Goal: Transaction & Acquisition: Purchase product/service

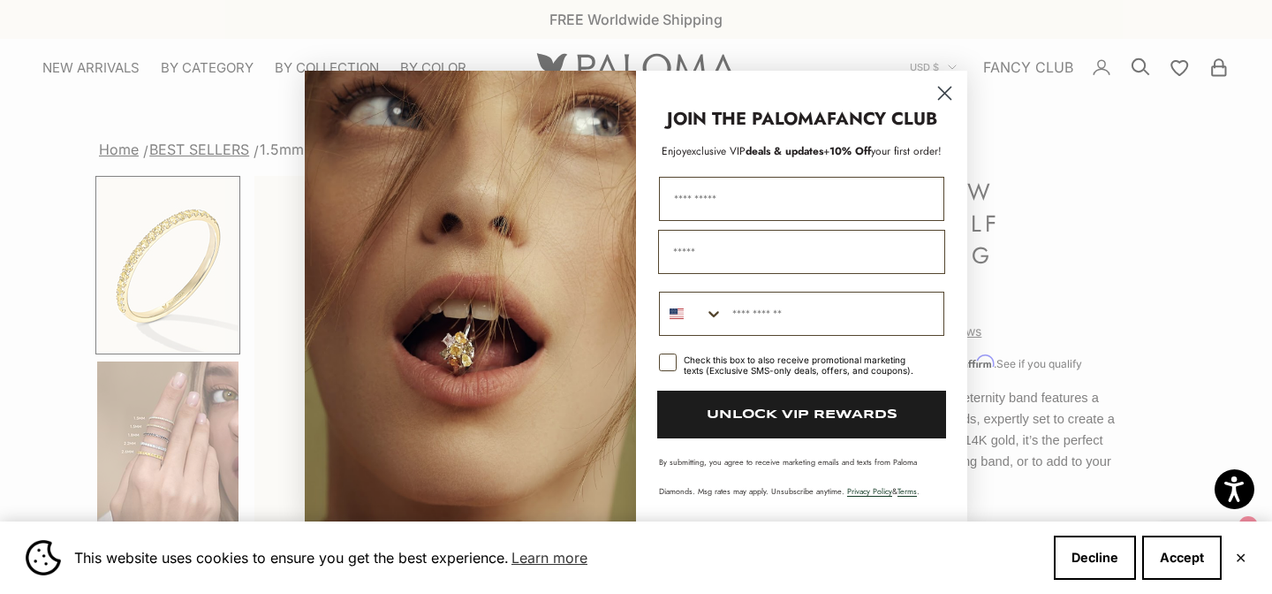
click at [942, 89] on icon "Close dialog" at bounding box center [945, 93] width 12 height 12
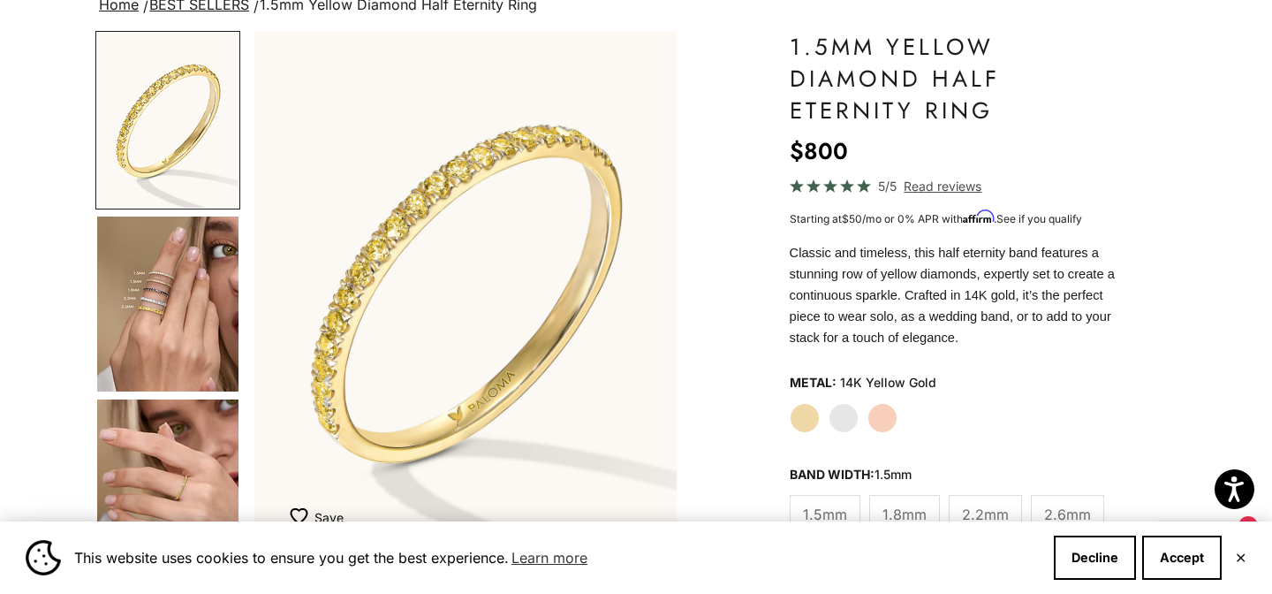
scroll to position [147, 0]
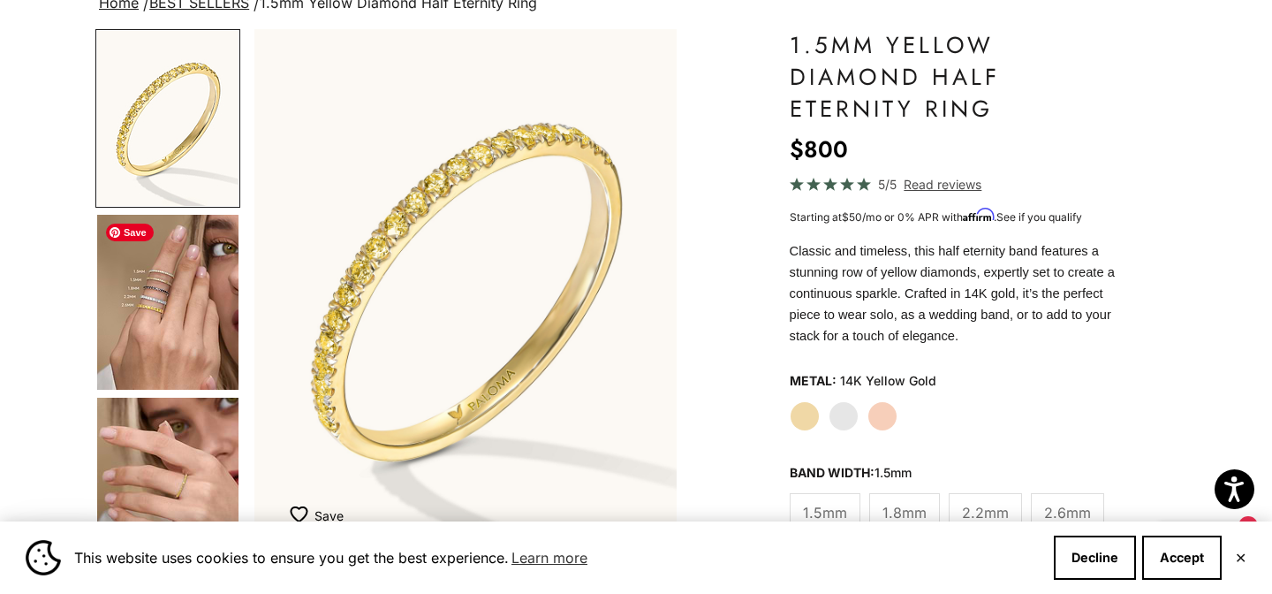
click at [157, 305] on img "Go to item 4" at bounding box center [167, 302] width 141 height 175
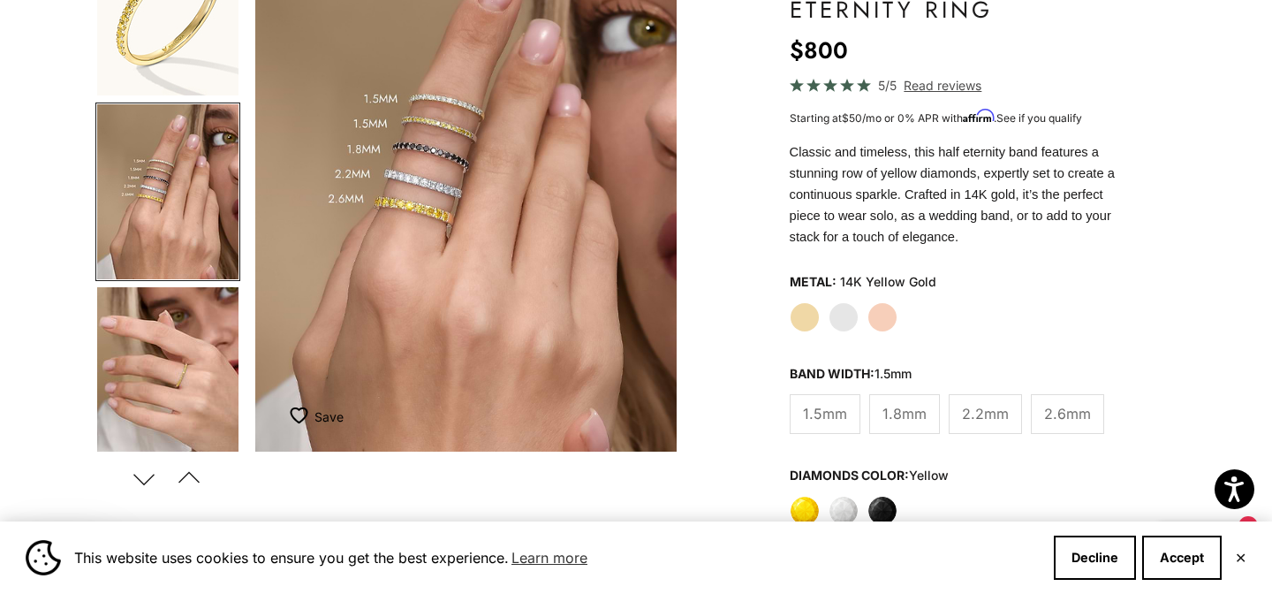
scroll to position [246, 0]
click at [893, 412] on span "1.8mm" at bounding box center [904, 412] width 44 height 23
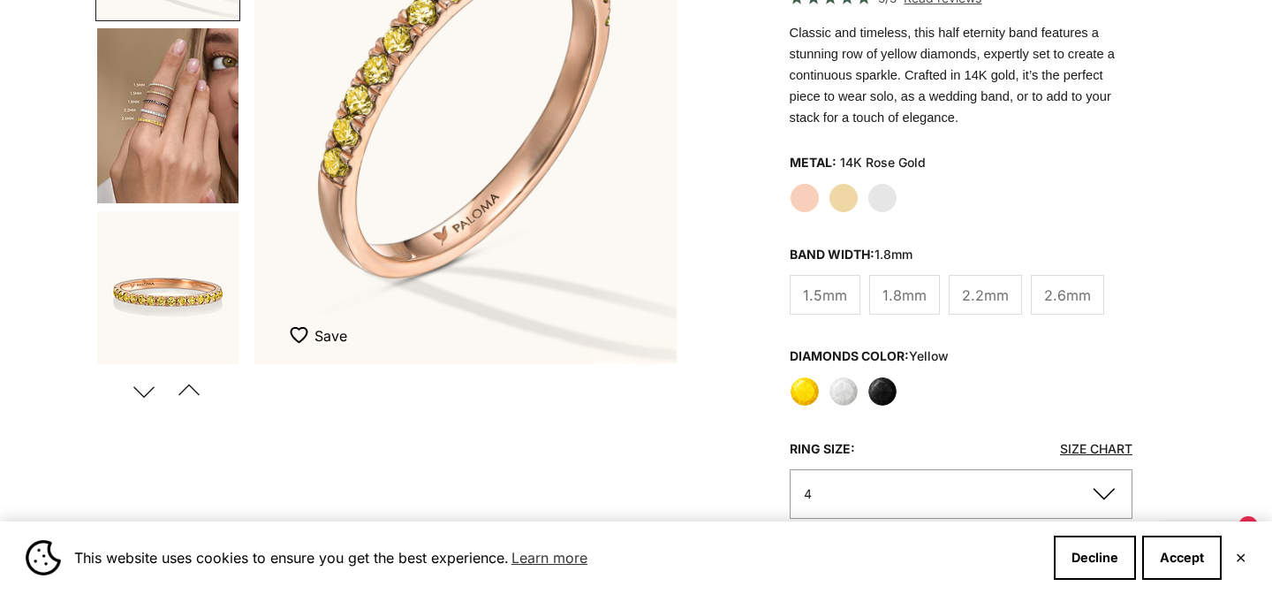
scroll to position [344, 0]
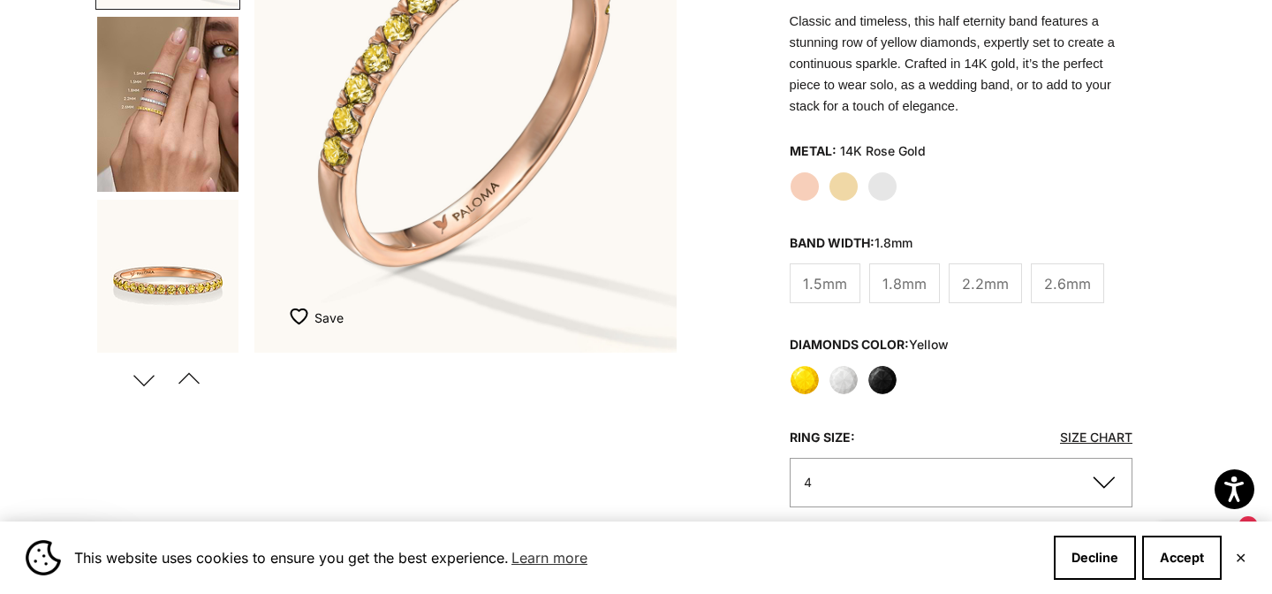
click at [836, 185] on label "Yellow Gold" at bounding box center [843, 186] width 30 height 30
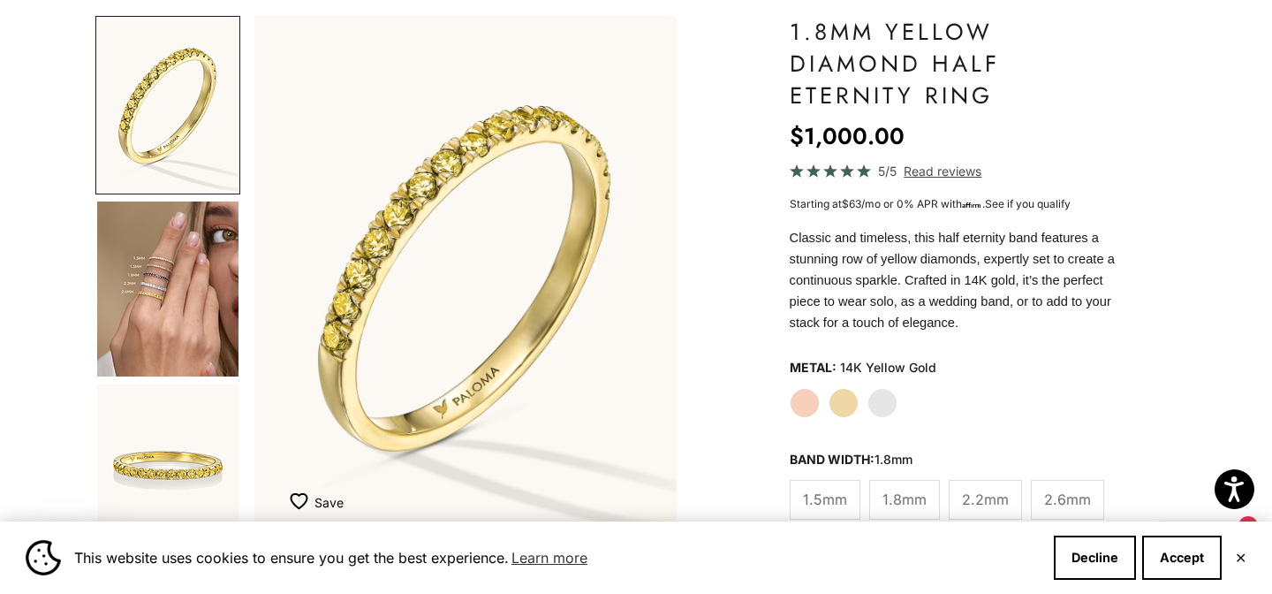
scroll to position [157, 0]
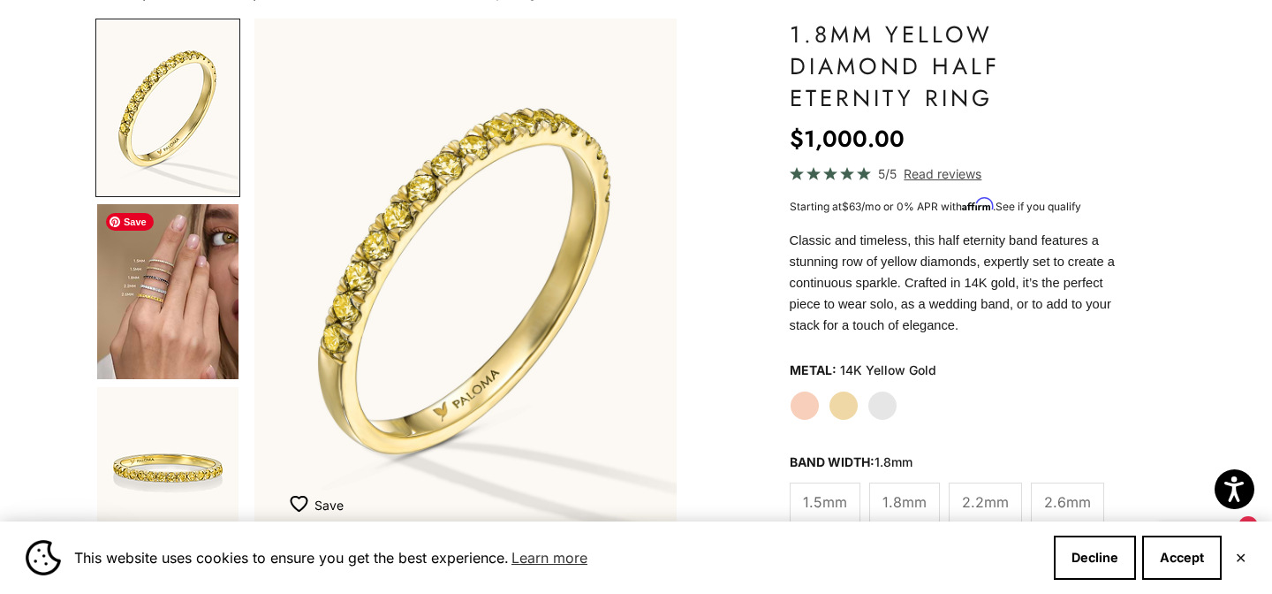
click at [183, 291] on img "Go to item 4" at bounding box center [167, 291] width 141 height 175
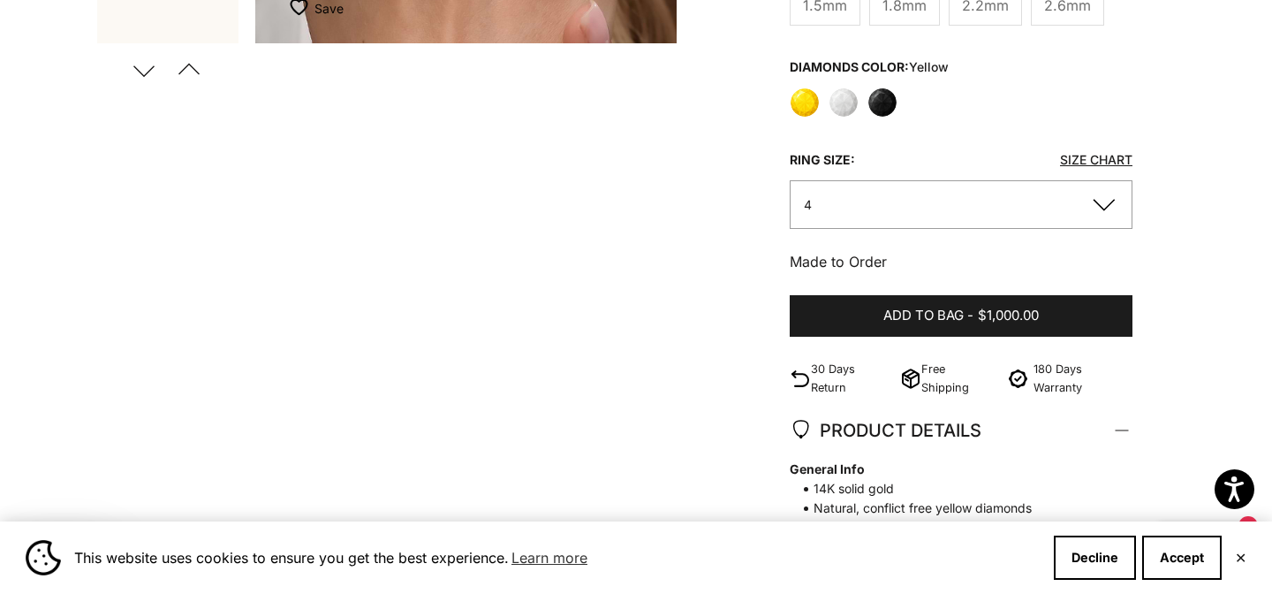
scroll to position [656, 0]
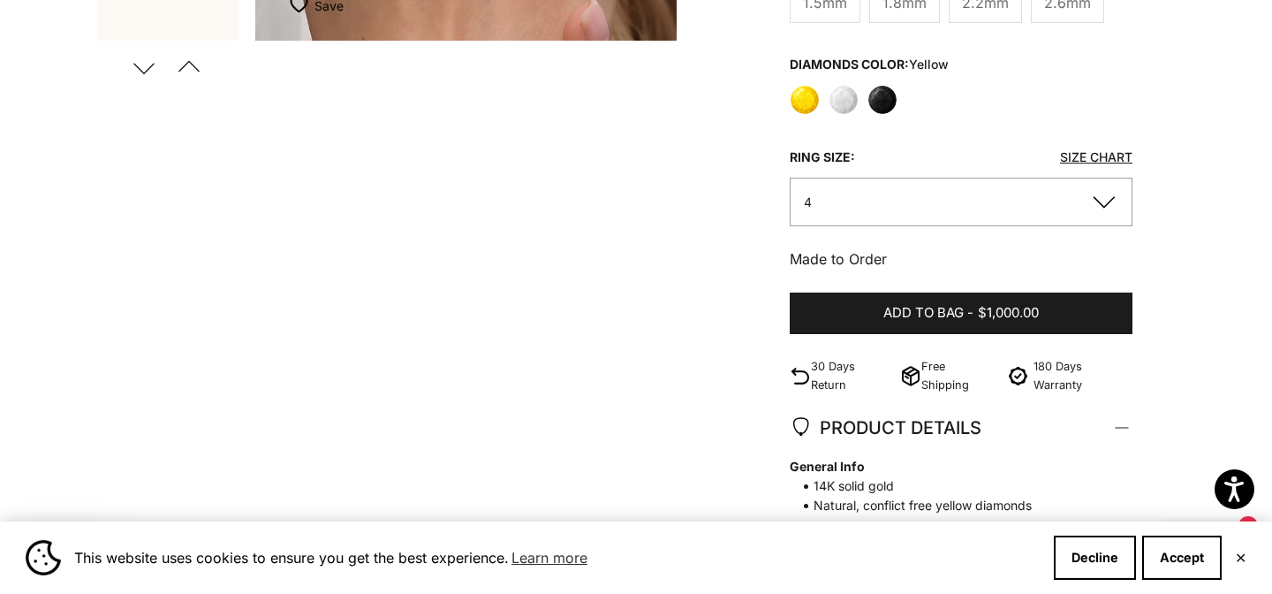
click at [1108, 200] on button "4" at bounding box center [961, 202] width 343 height 49
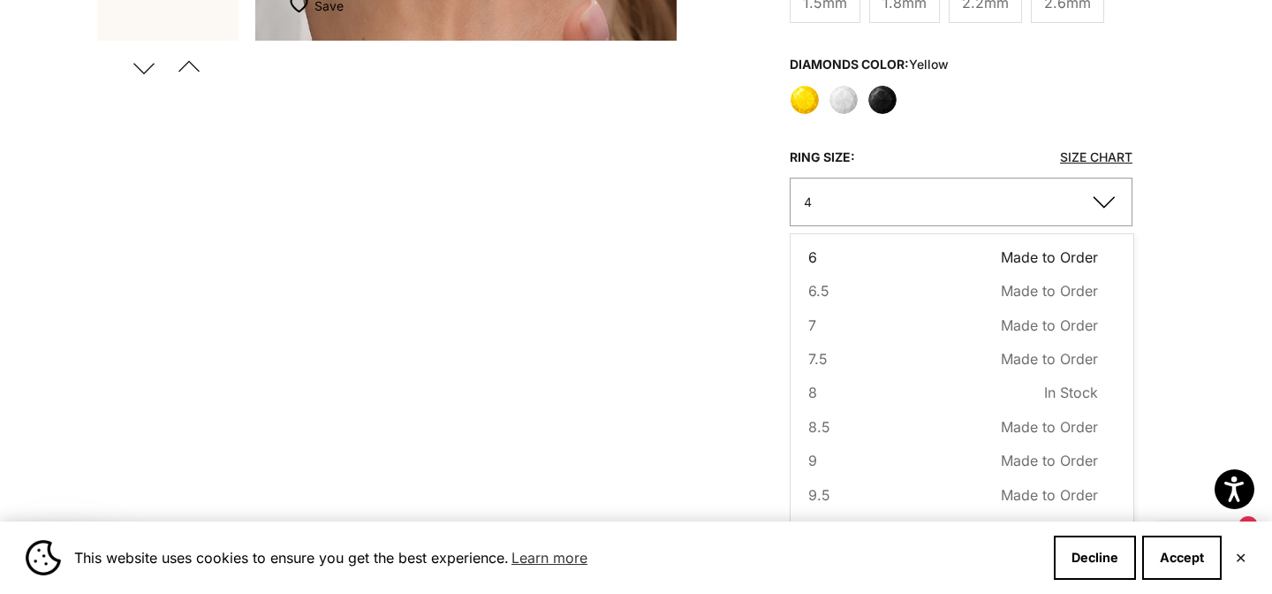
scroll to position [147, 0]
click at [922, 391] on button "8 In Stock Sold out" at bounding box center [953, 387] width 290 height 23
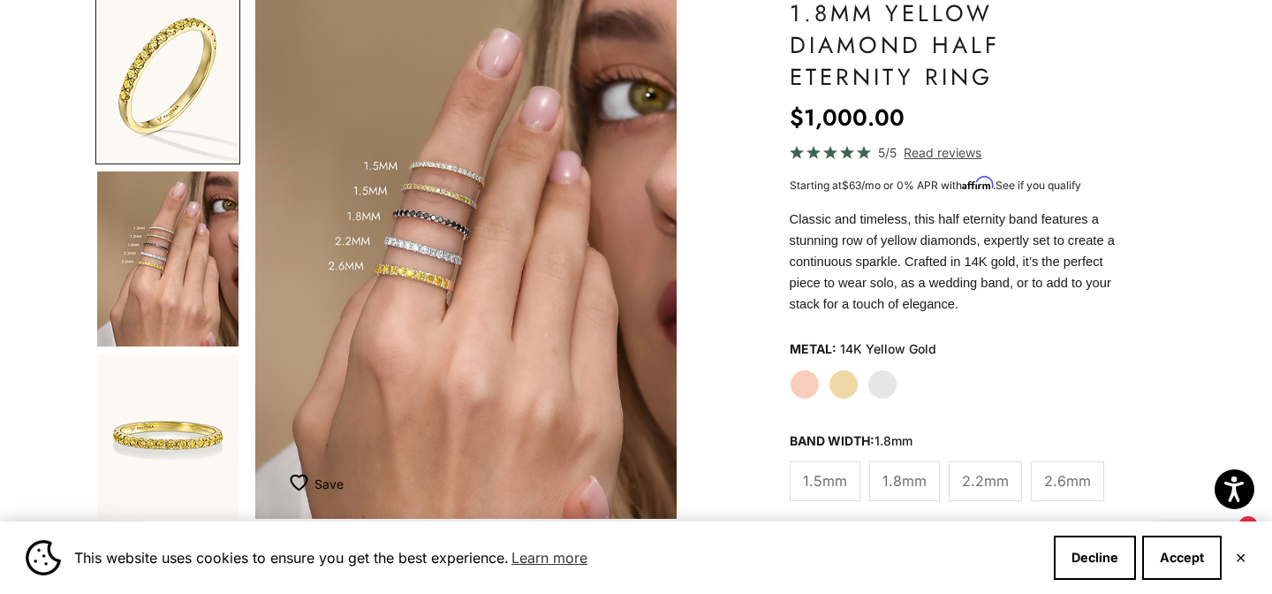
scroll to position [178, 0]
click at [171, 446] on img "Go to item 6" at bounding box center [167, 442] width 141 height 175
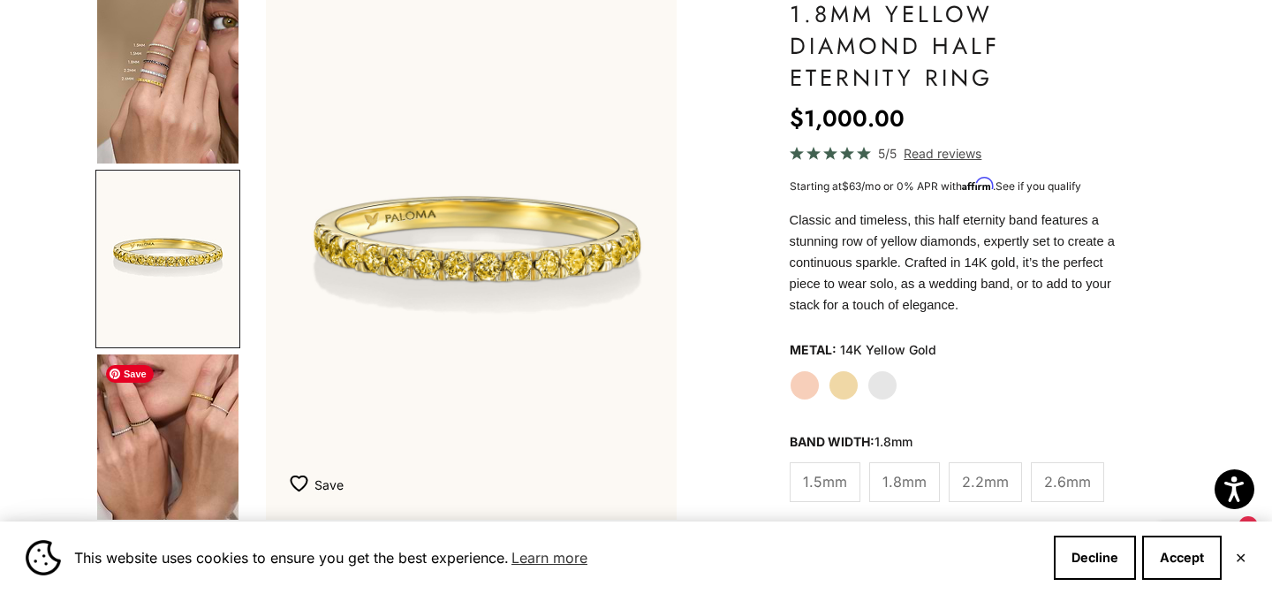
scroll to position [0, 886]
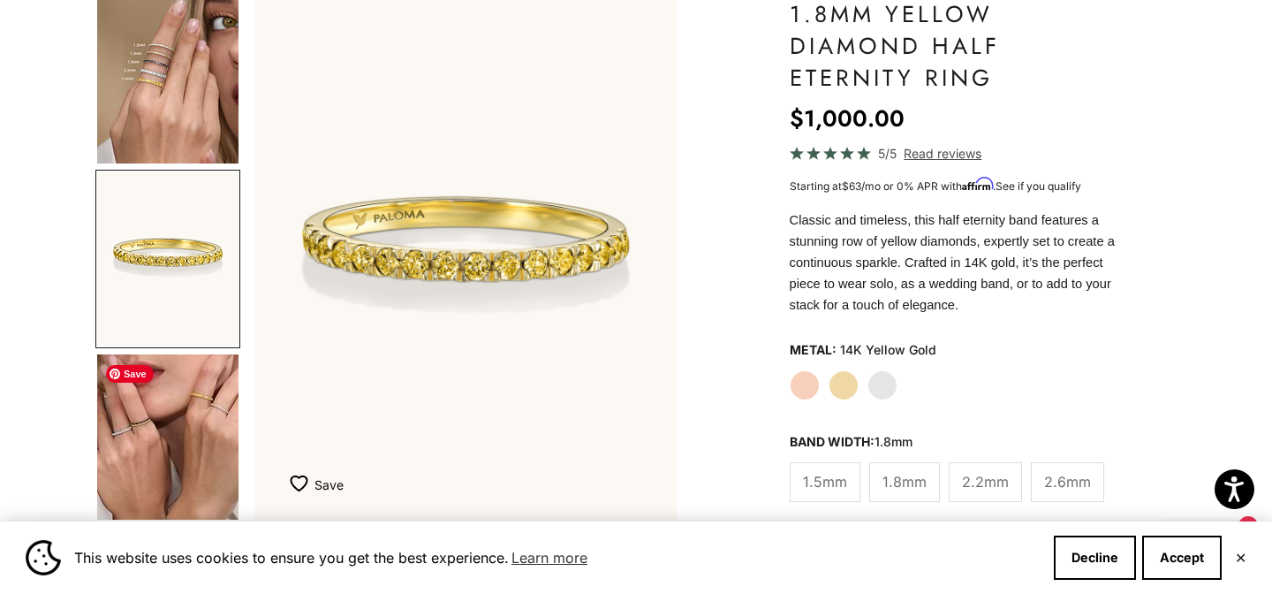
click at [171, 446] on img "Go to item 8" at bounding box center [167, 441] width 141 height 175
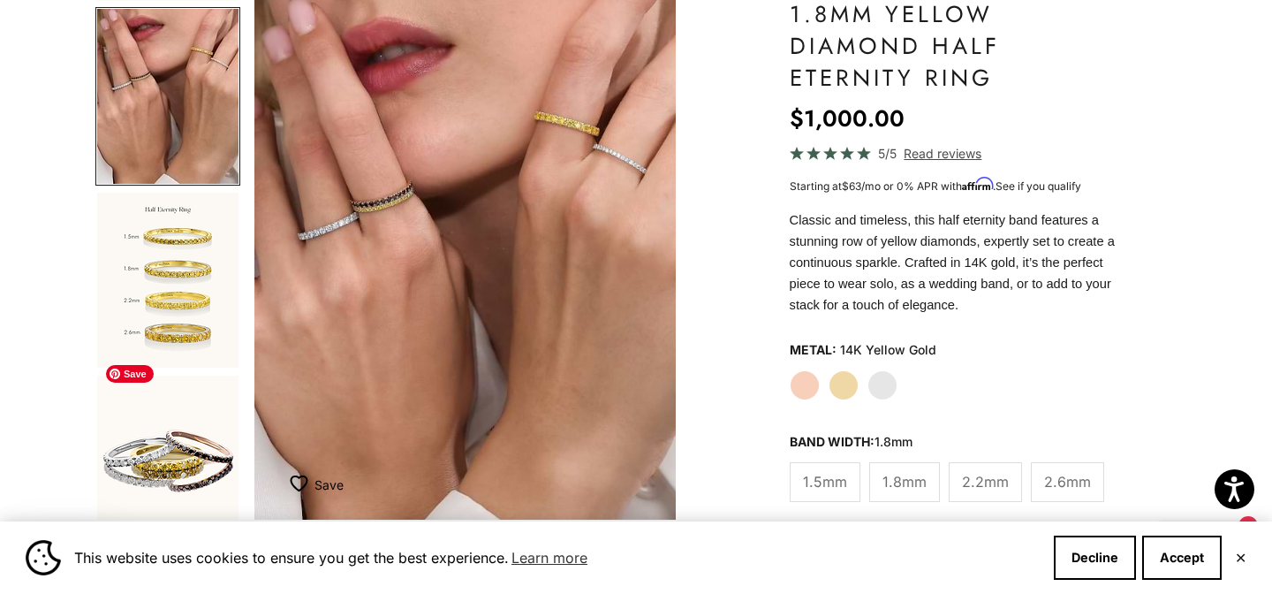
scroll to position [541, 0]
click at [178, 291] on img "Go to item 9" at bounding box center [167, 279] width 141 height 175
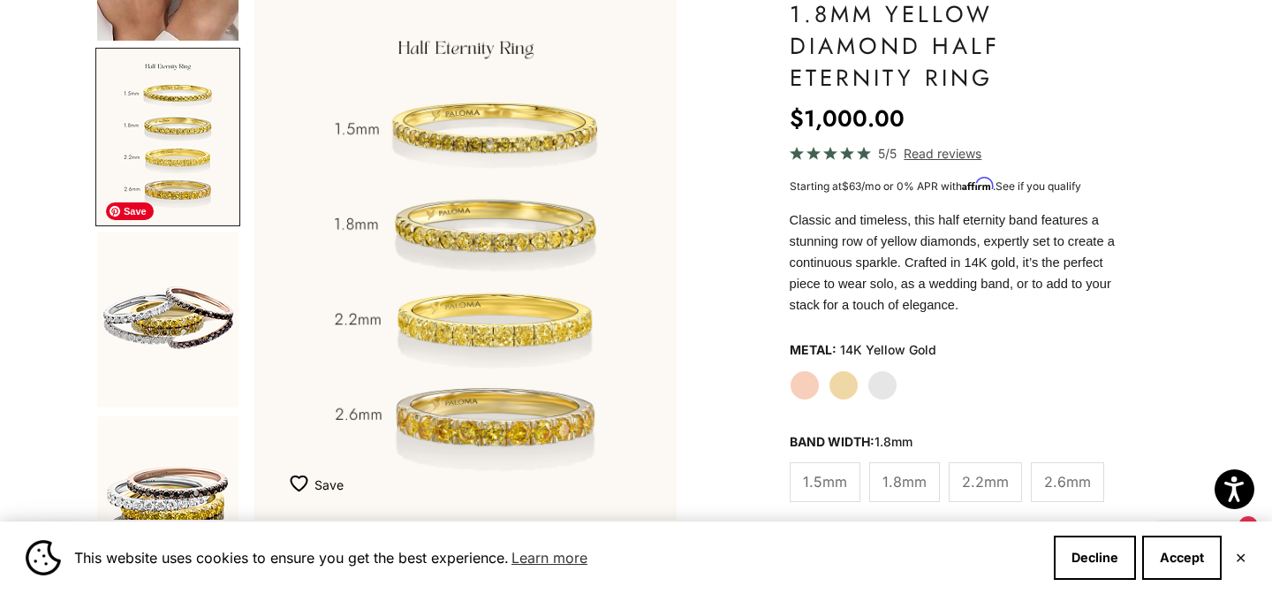
scroll to position [689, 0]
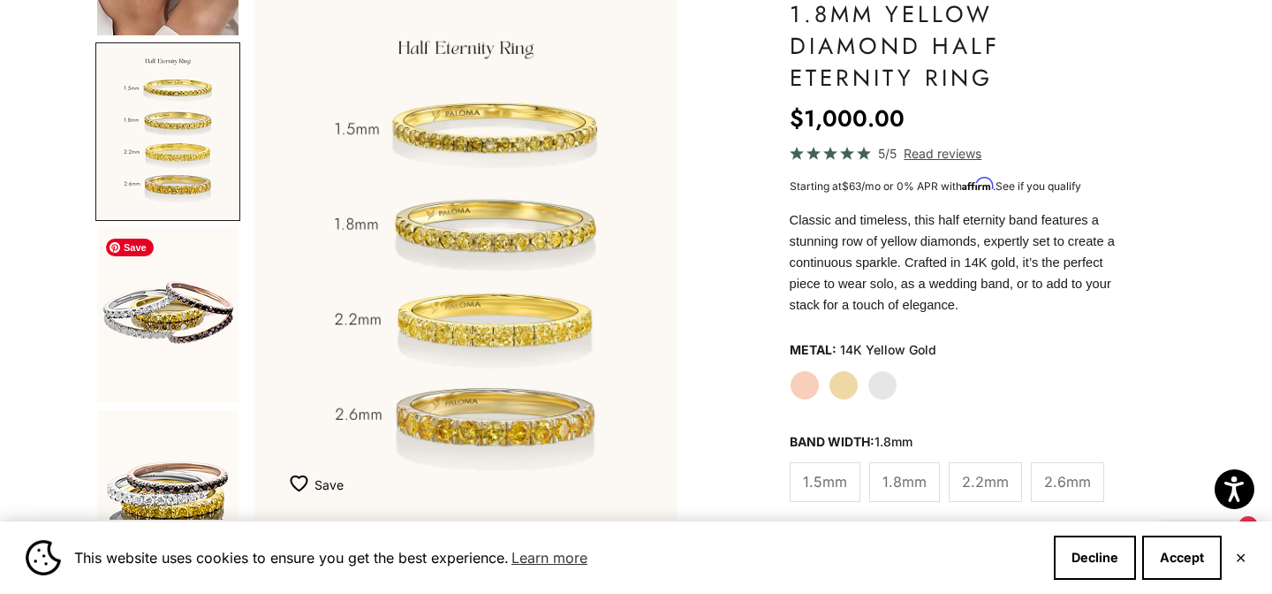
click at [175, 327] on img "Go to item 10" at bounding box center [167, 314] width 141 height 175
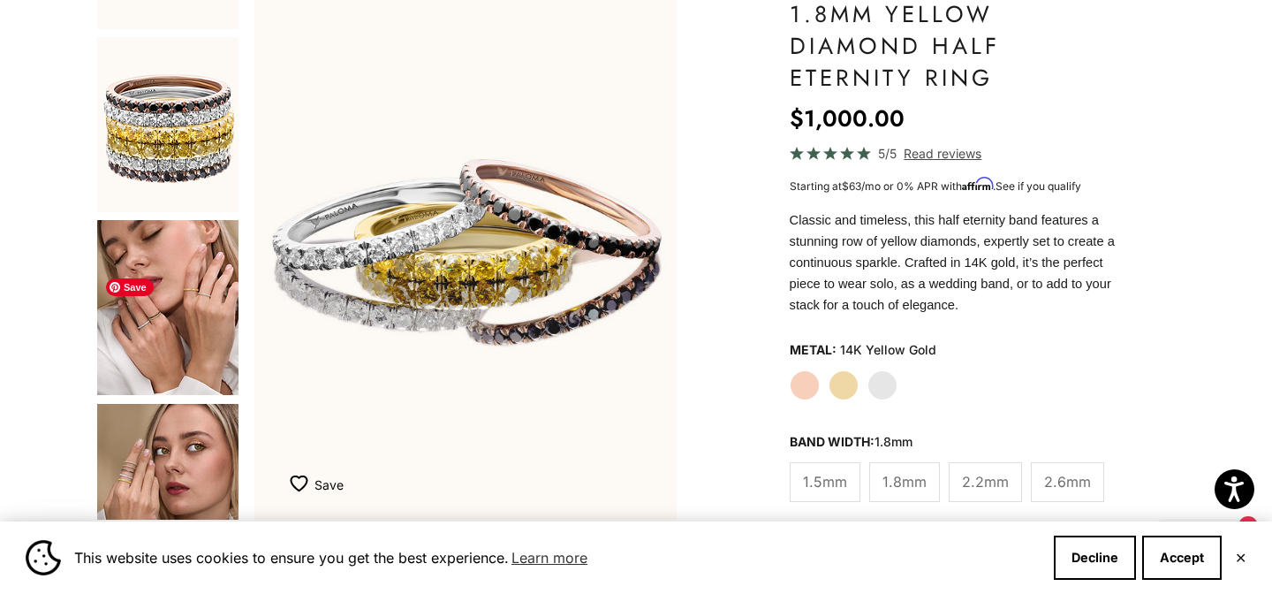
scroll to position [1246, 0]
click at [175, 327] on img "Go to item 13" at bounding box center [167, 306] width 141 height 175
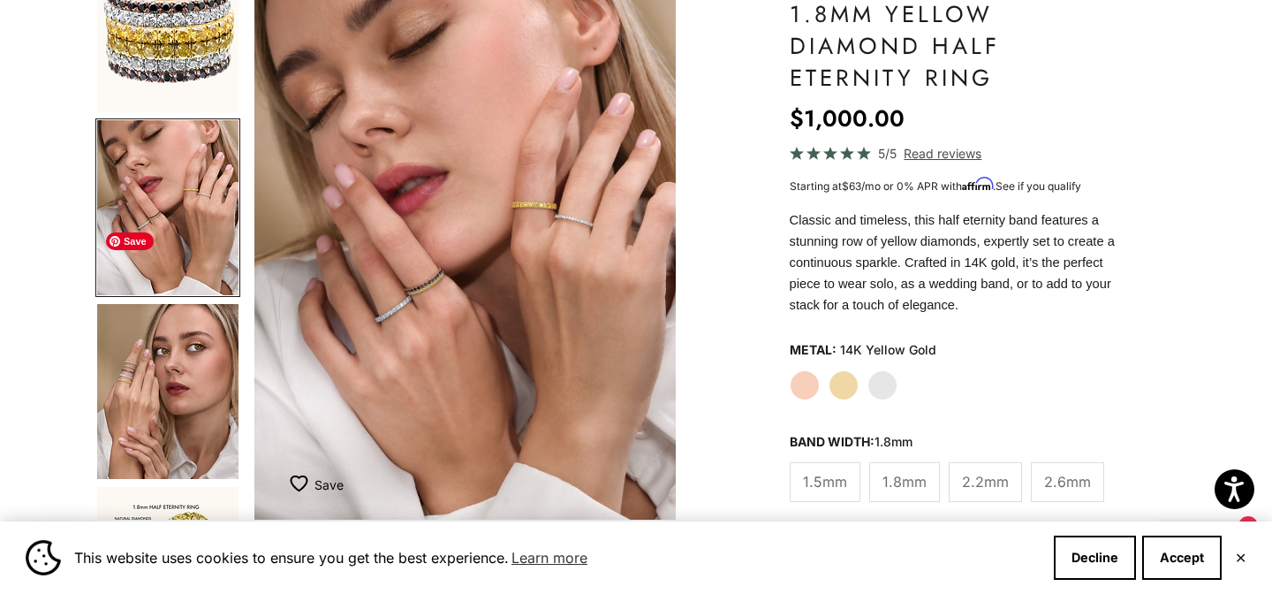
scroll to position [1346, 0]
click at [162, 385] on img "Go to item 14" at bounding box center [167, 390] width 141 height 175
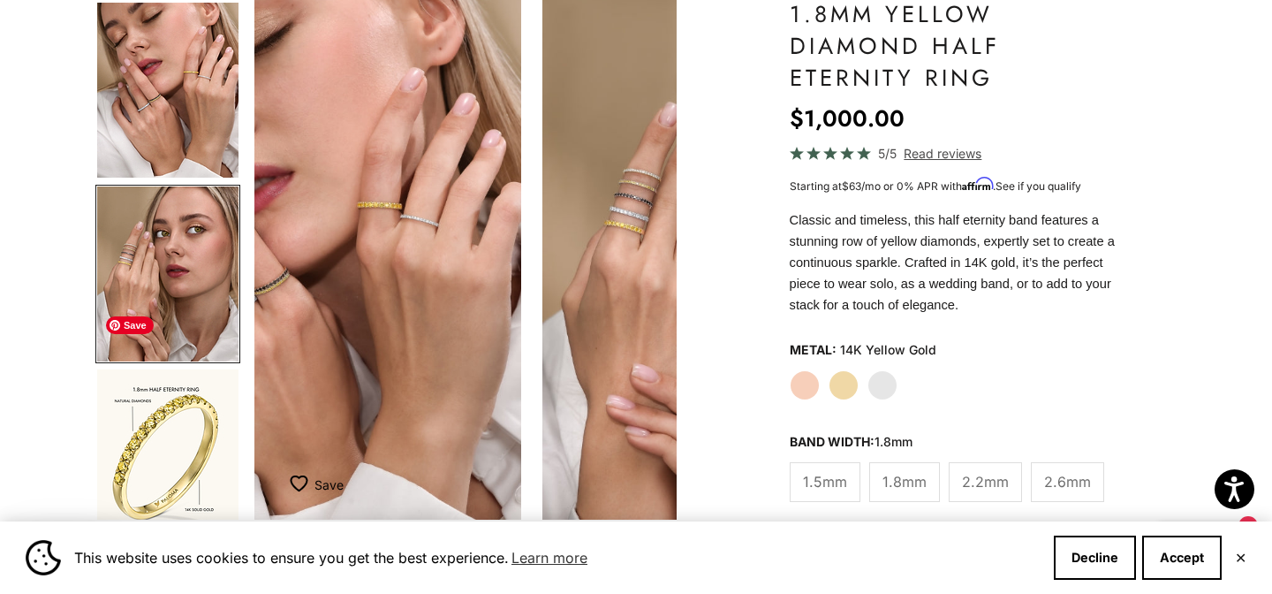
scroll to position [0, 0]
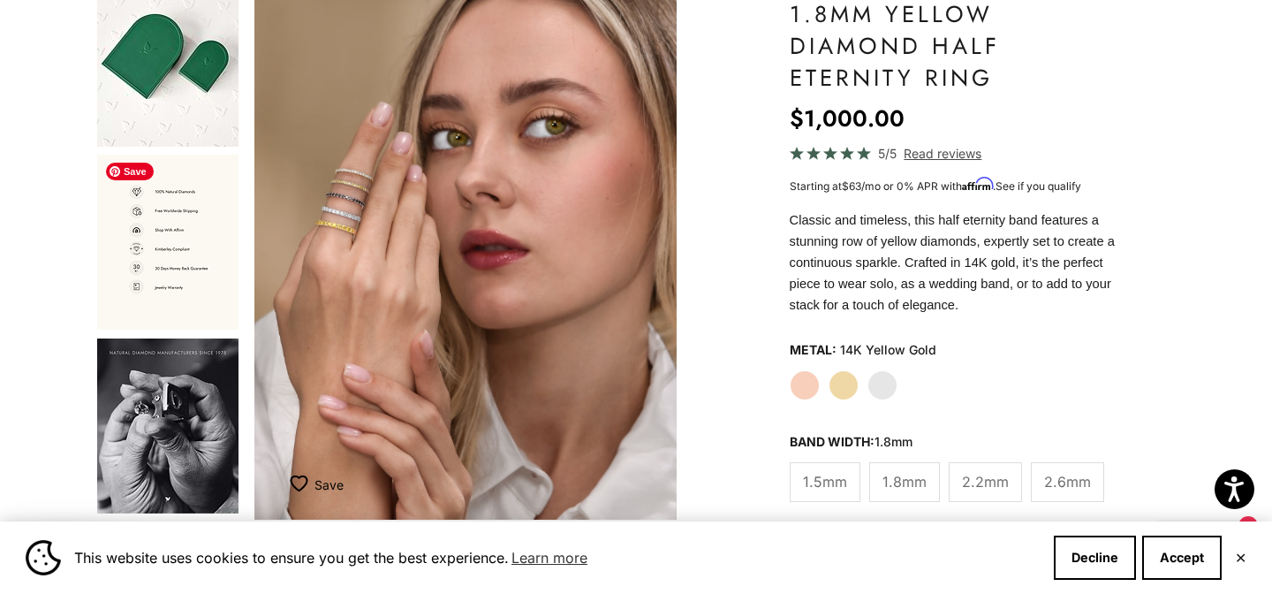
click at [171, 250] on img "Go to item 20" at bounding box center [167, 242] width 141 height 175
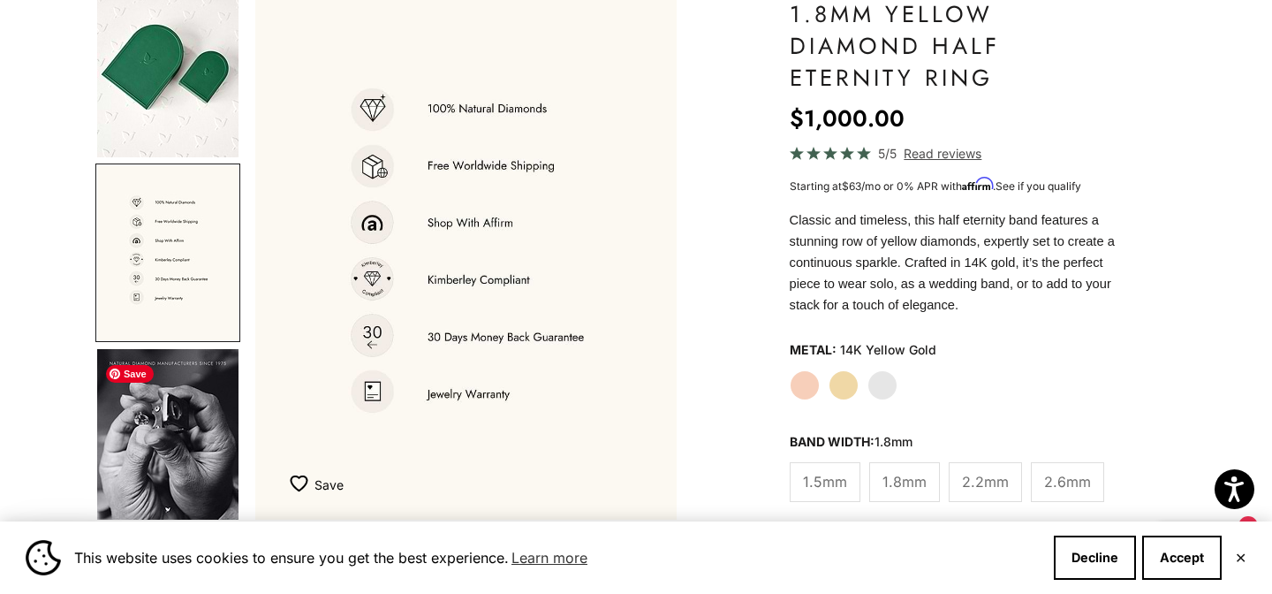
click at [170, 449] on img "Go to item 21" at bounding box center [167, 436] width 141 height 175
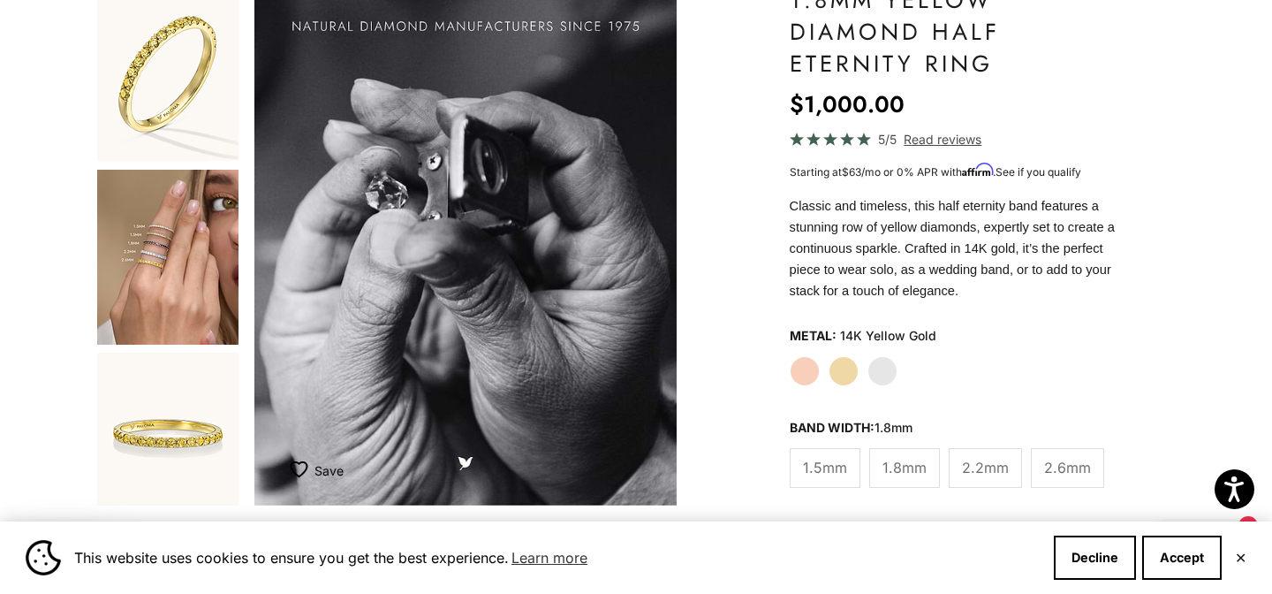
scroll to position [193, 0]
click at [195, 254] on img "Go to item 4" at bounding box center [167, 256] width 141 height 175
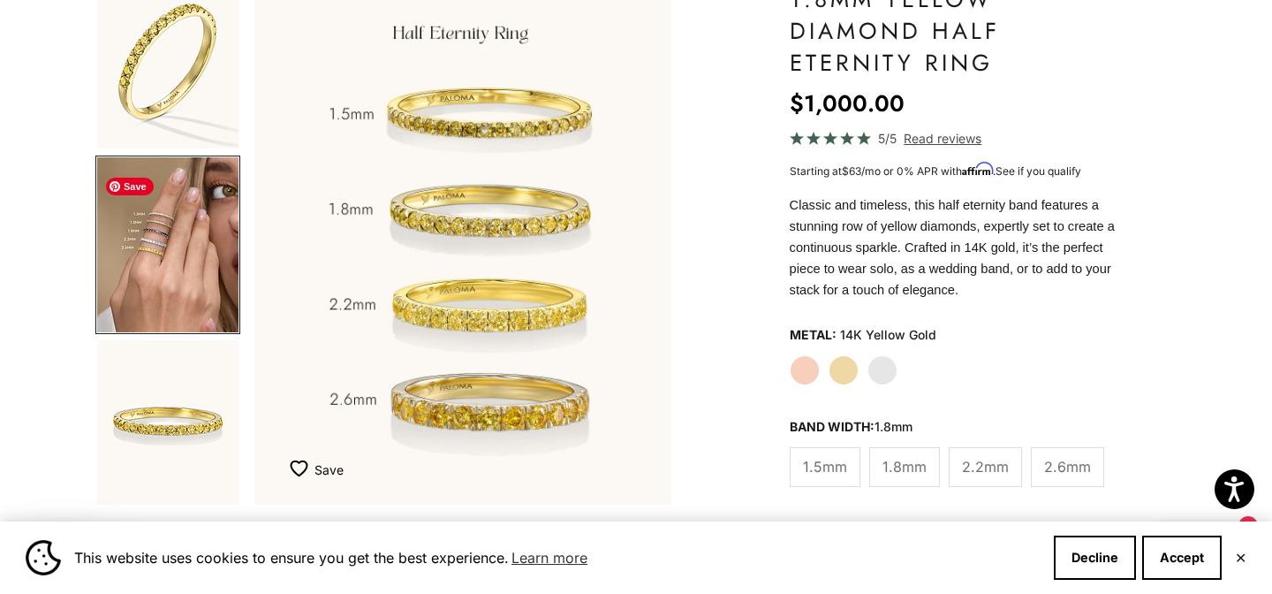
scroll to position [0, 443]
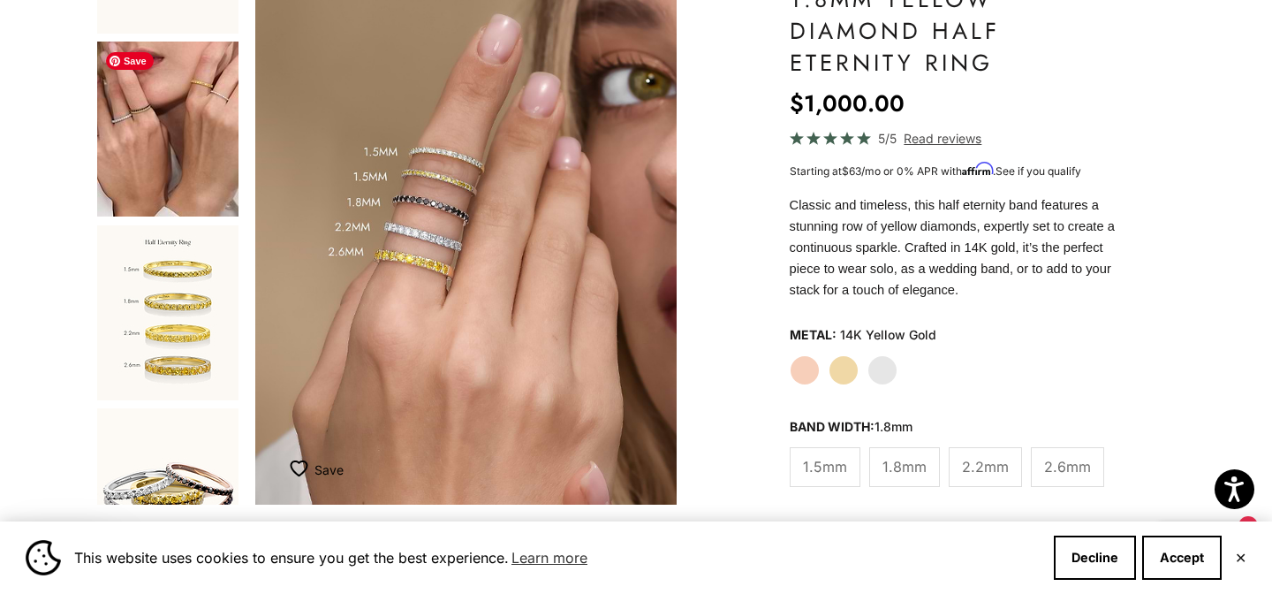
click at [176, 130] on img "Go to item 8" at bounding box center [167, 129] width 141 height 175
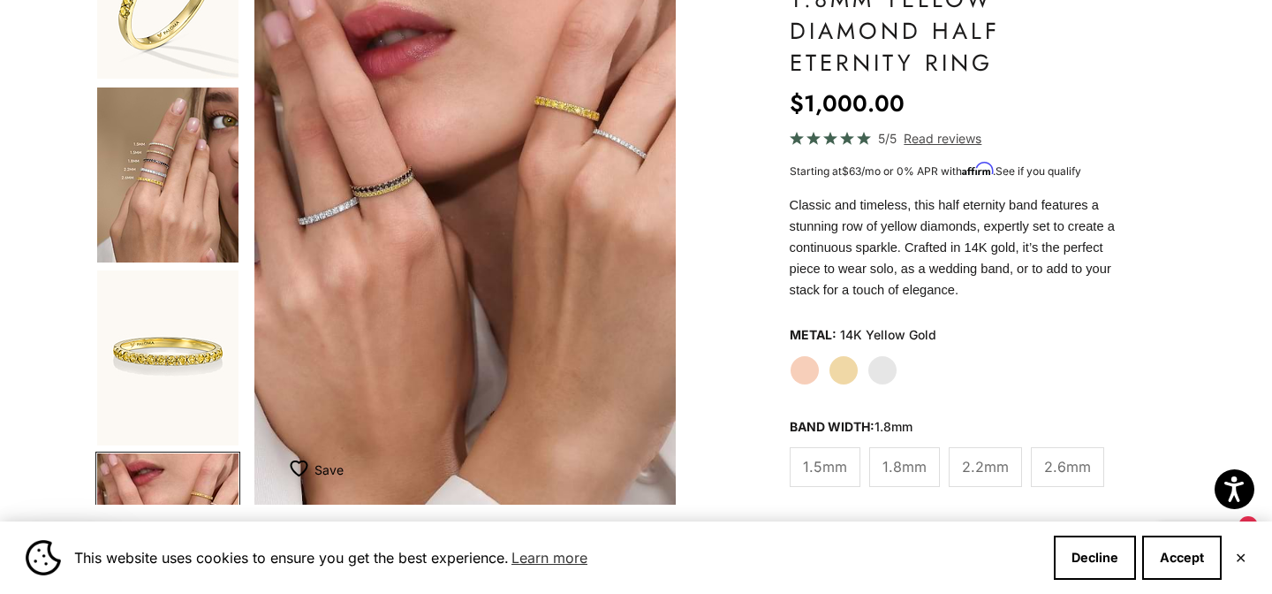
scroll to position [87, 0]
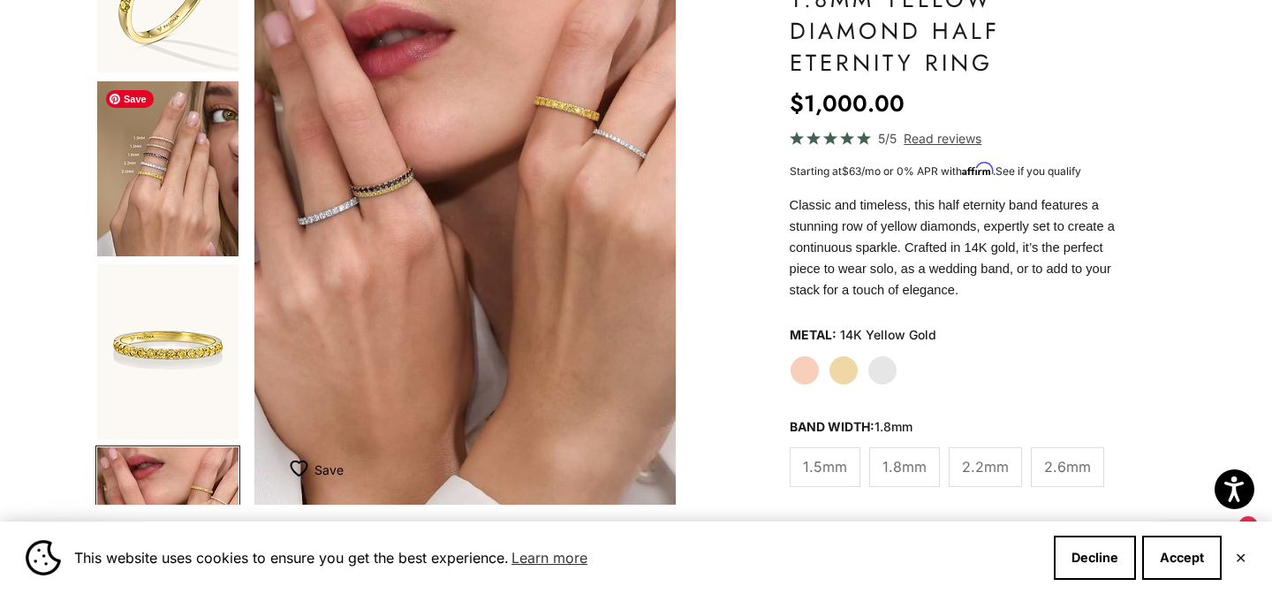
click at [168, 149] on img "Go to item 4" at bounding box center [167, 168] width 141 height 175
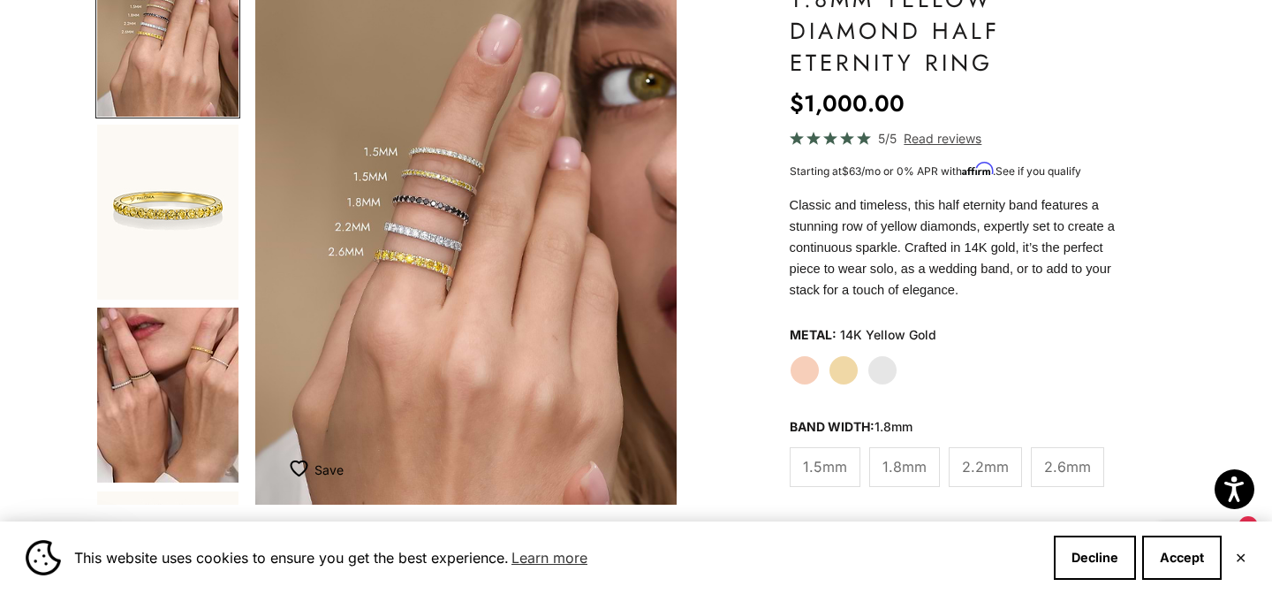
scroll to position [291, 0]
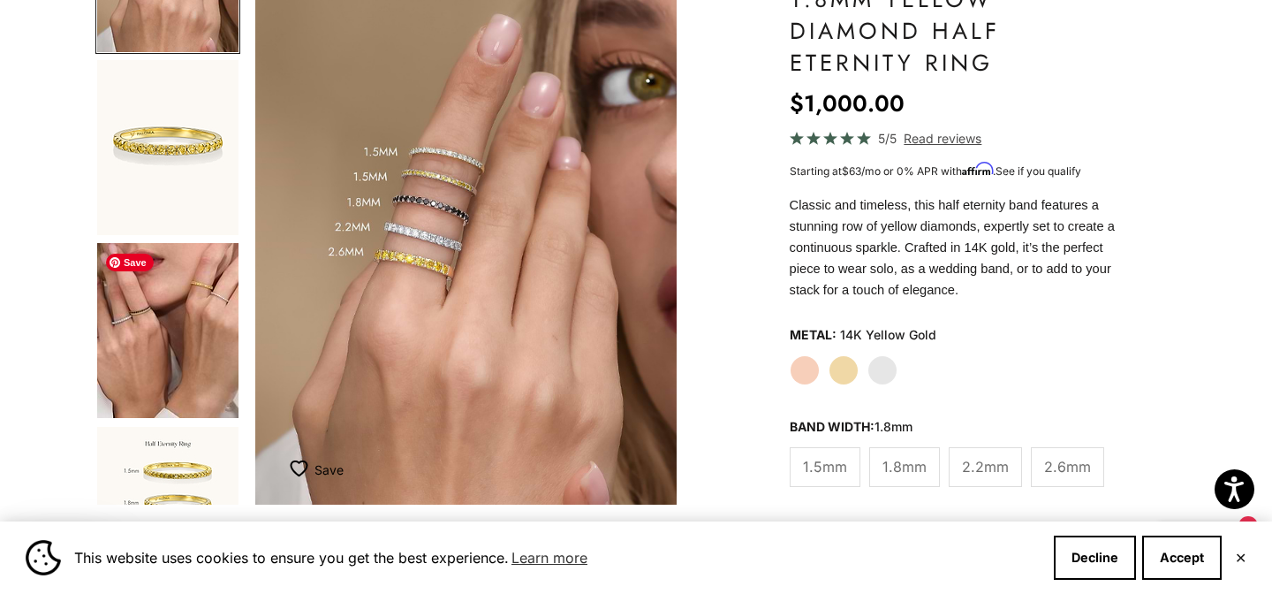
click at [155, 305] on img "Go to item 8" at bounding box center [167, 330] width 141 height 175
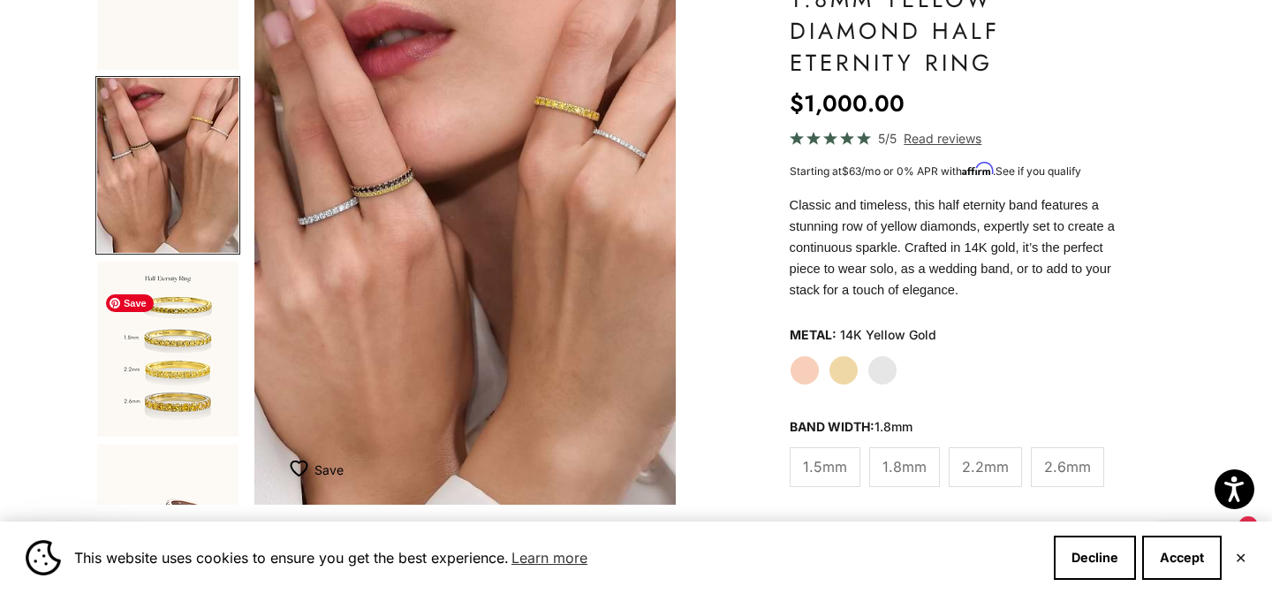
scroll to position [458, 0]
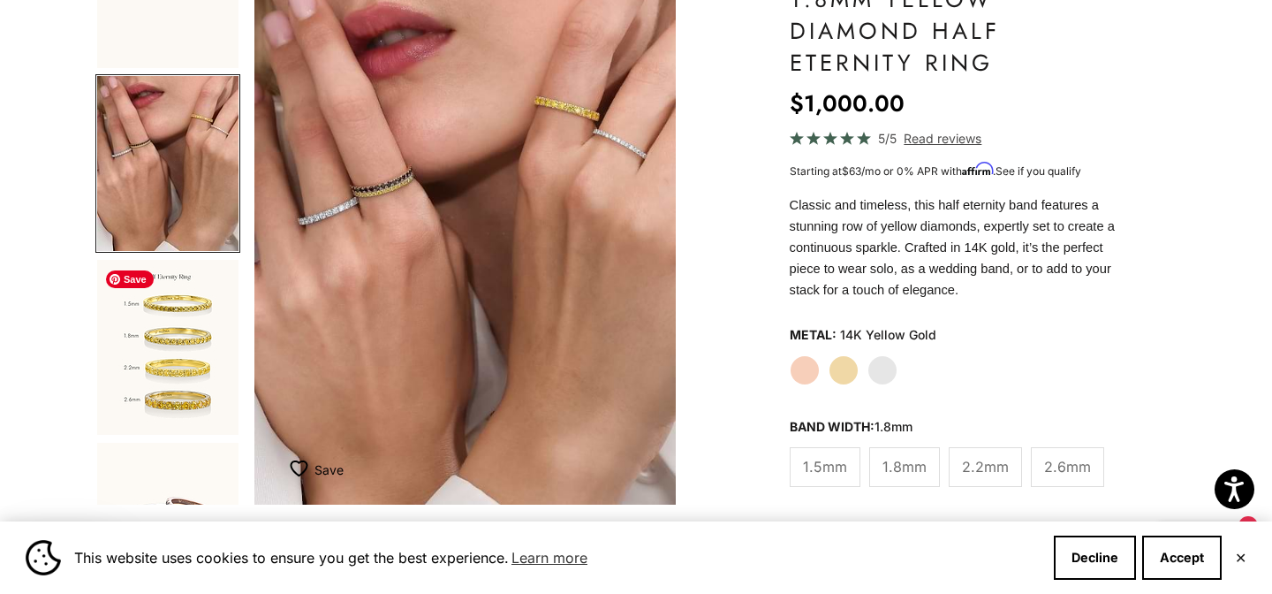
click at [186, 340] on img "Go to item 9" at bounding box center [167, 347] width 141 height 175
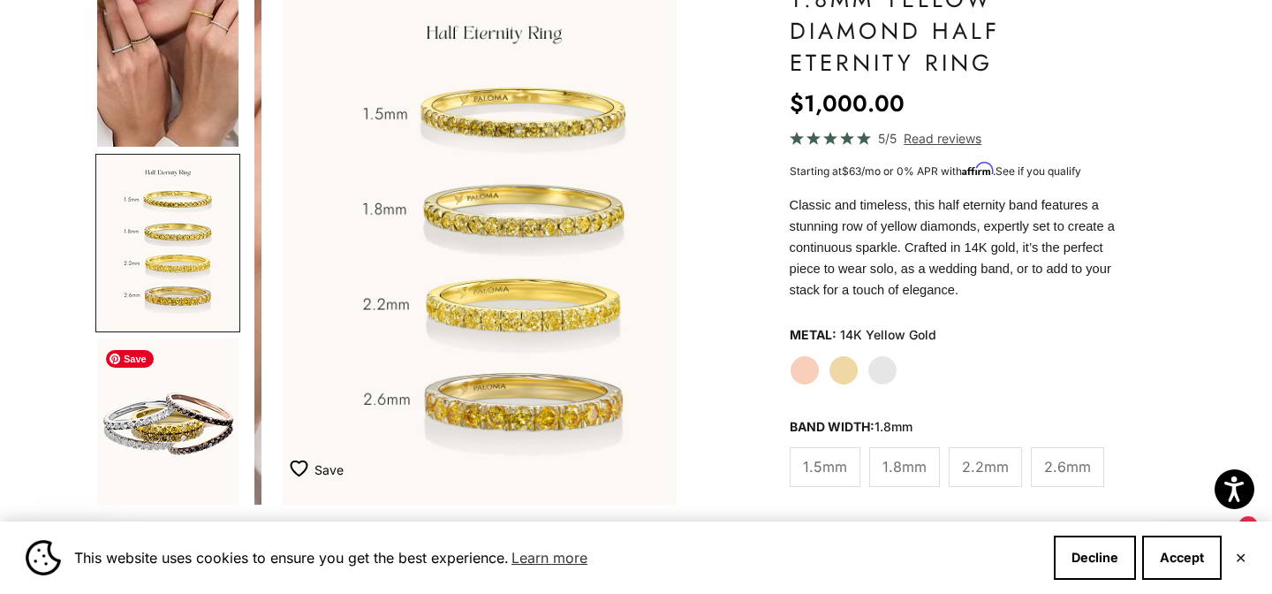
scroll to position [0, 1772]
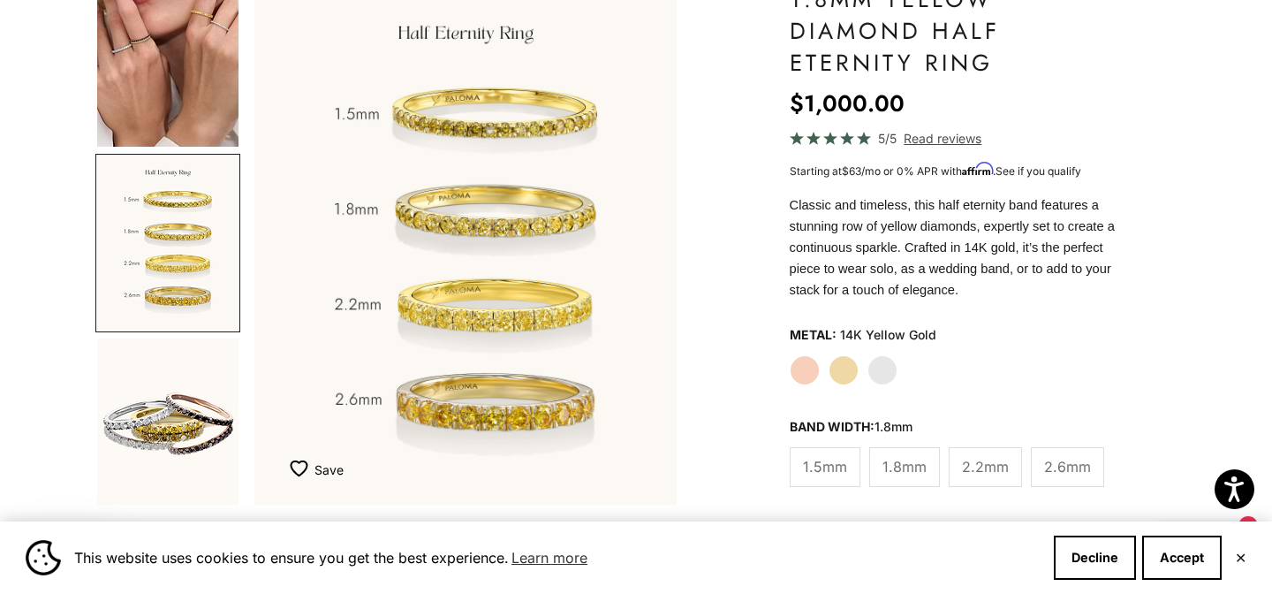
click at [967, 465] on span "2.2mm" at bounding box center [985, 466] width 47 height 23
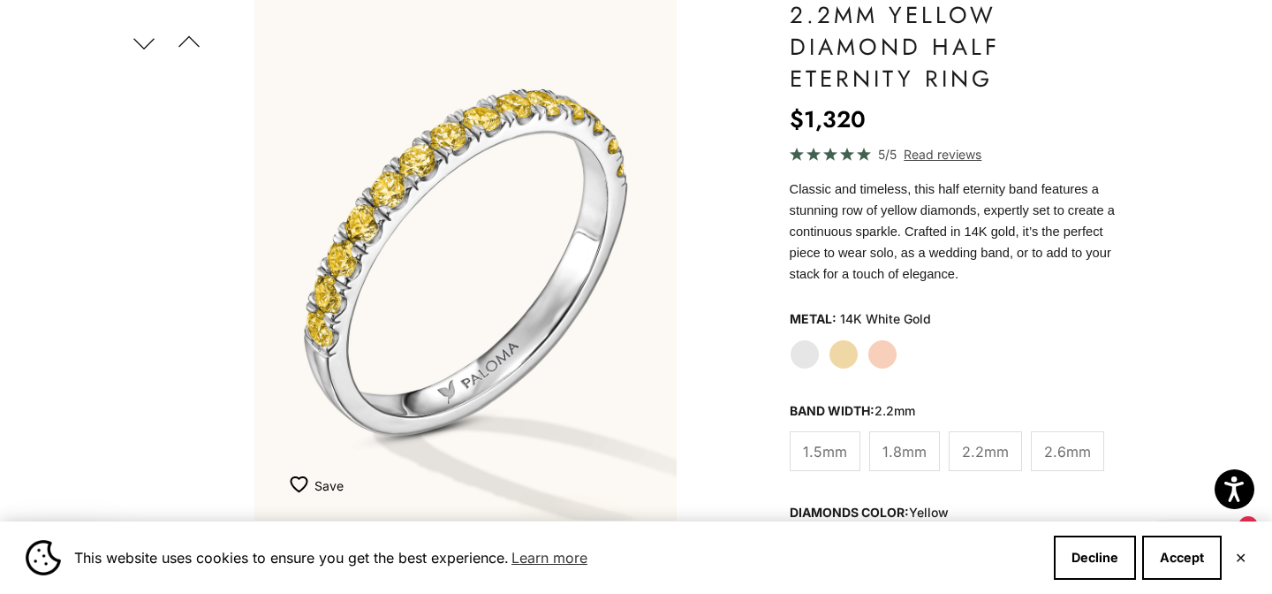
scroll to position [179, 0]
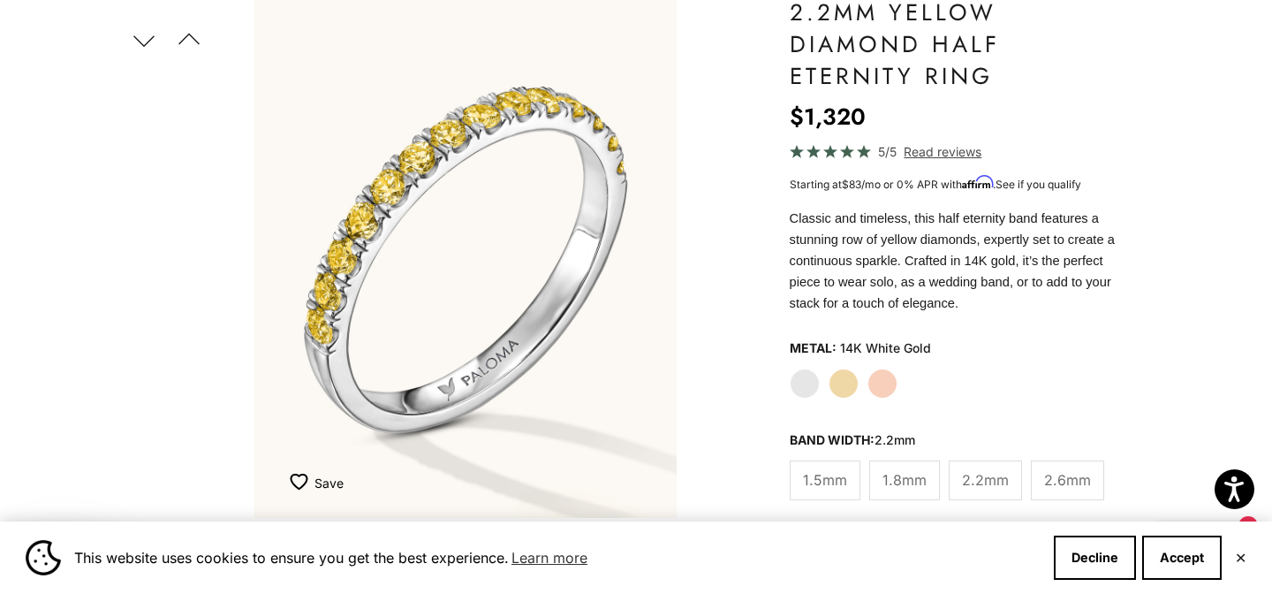
click at [844, 385] on label "Yellow Gold" at bounding box center [843, 383] width 30 height 30
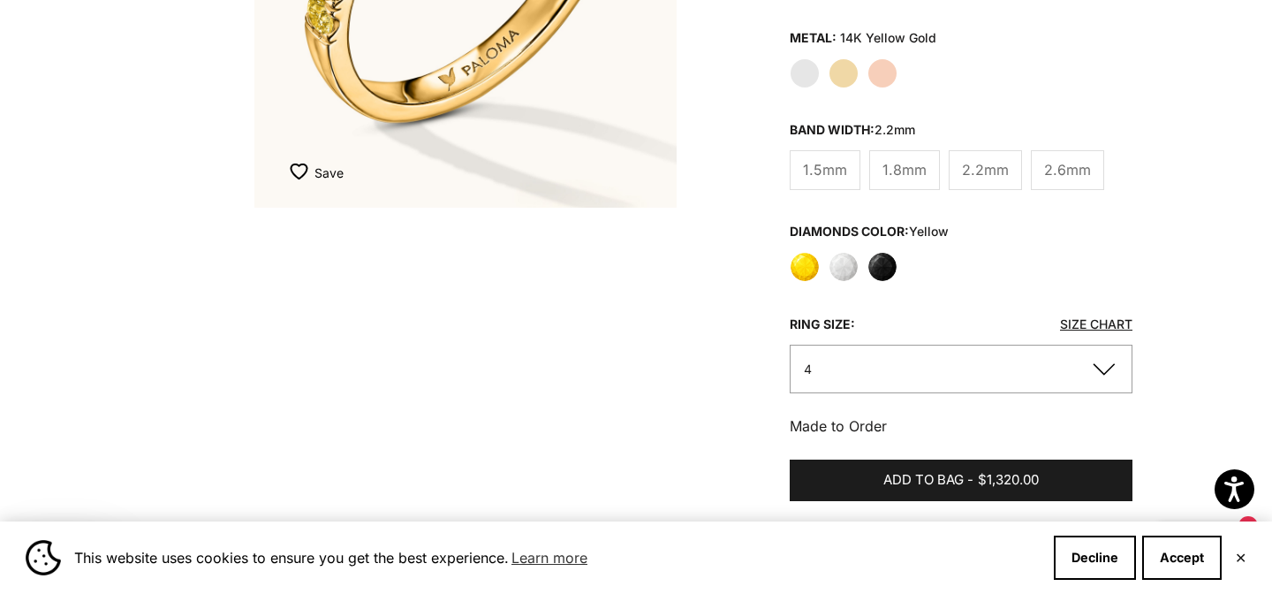
scroll to position [443, 0]
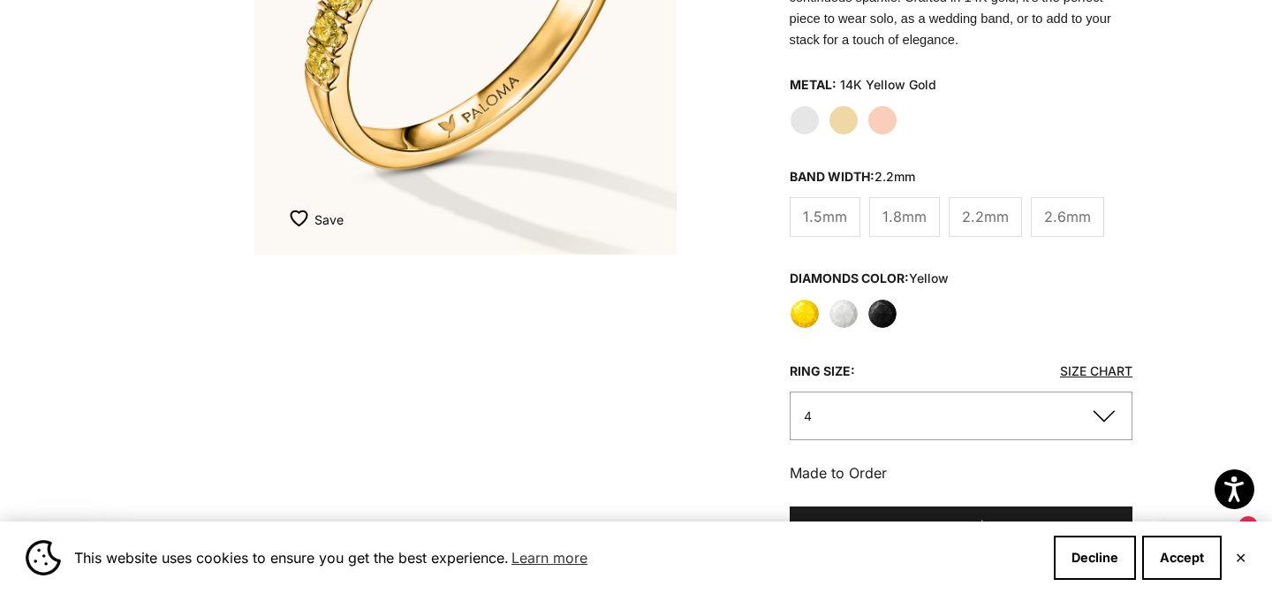
click at [836, 407] on button "4" at bounding box center [961, 415] width 343 height 49
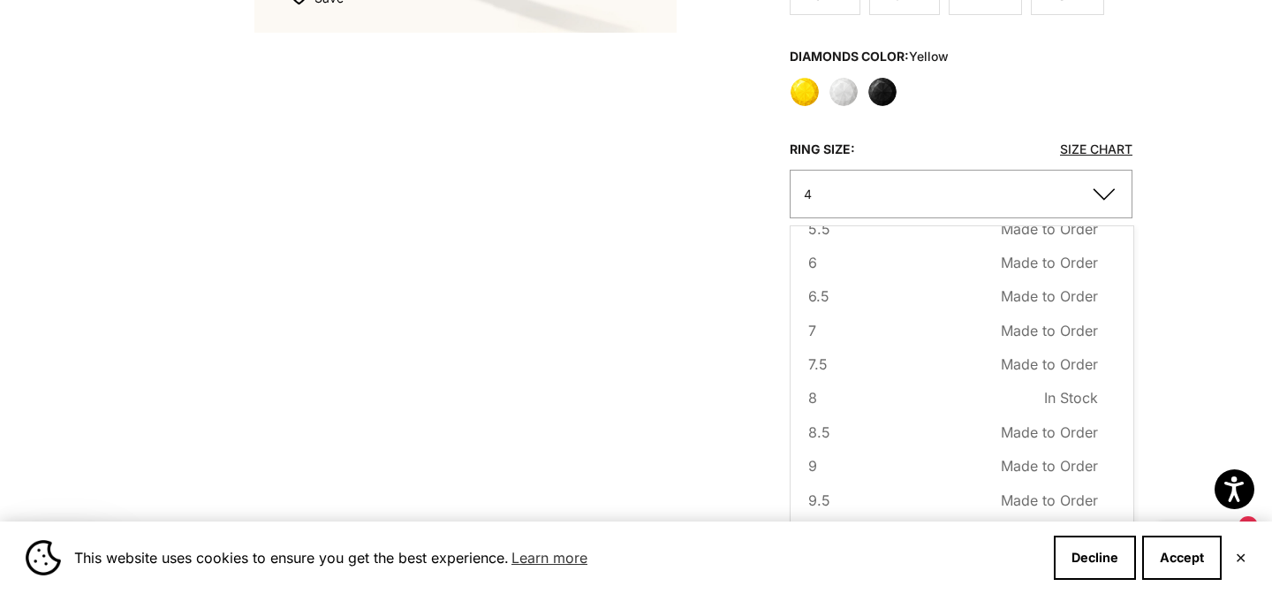
scroll to position [146, 0]
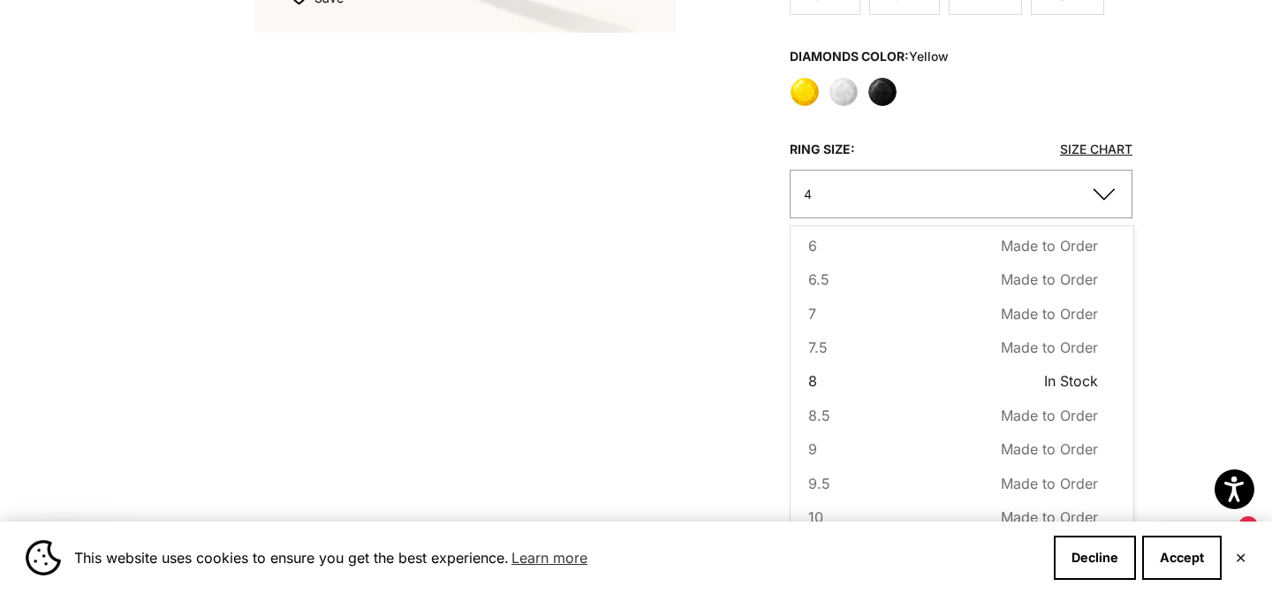
click at [830, 379] on button "8 In Stock Sold out" at bounding box center [953, 380] width 290 height 23
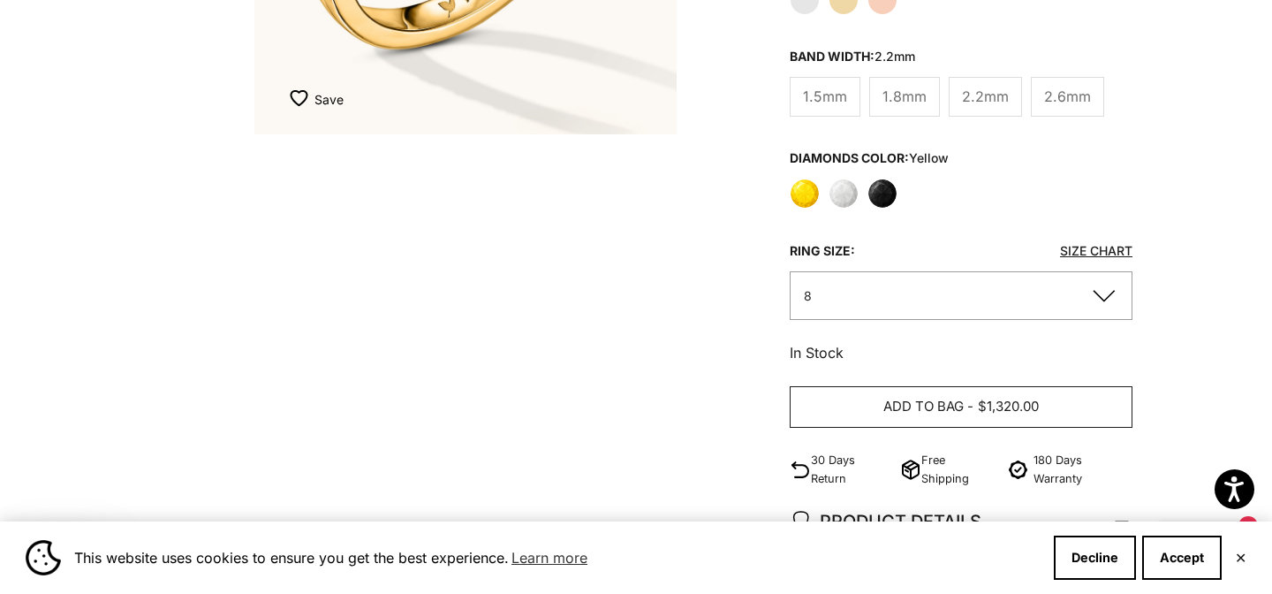
scroll to position [590, 0]
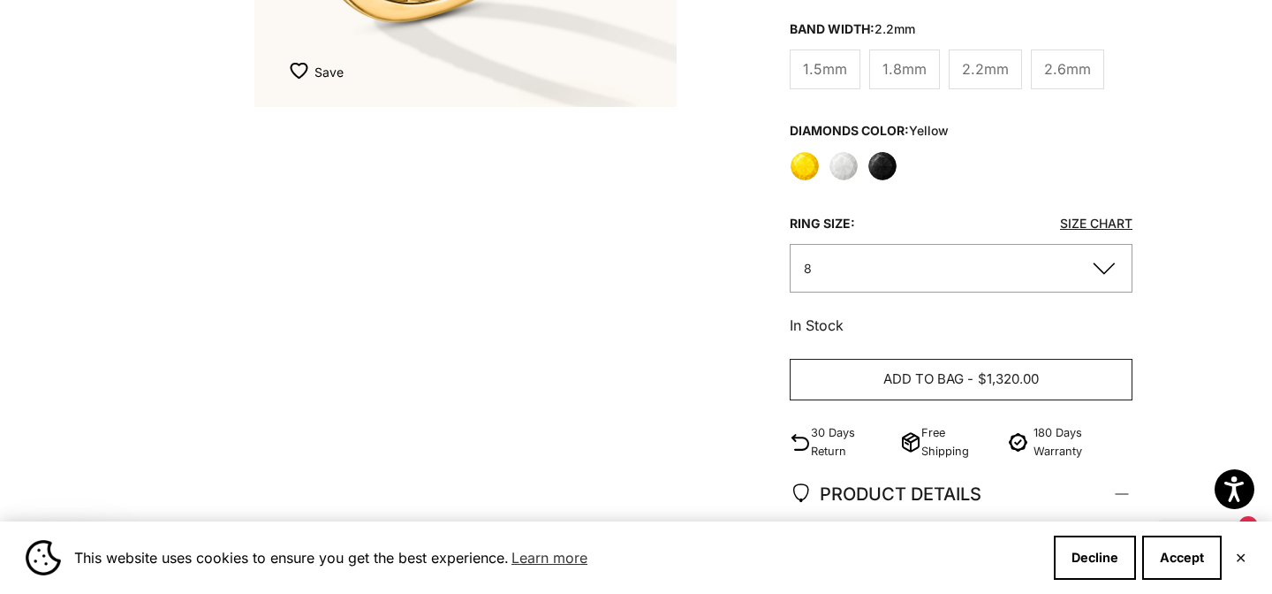
click at [927, 382] on span "Add to bag" at bounding box center [923, 379] width 80 height 22
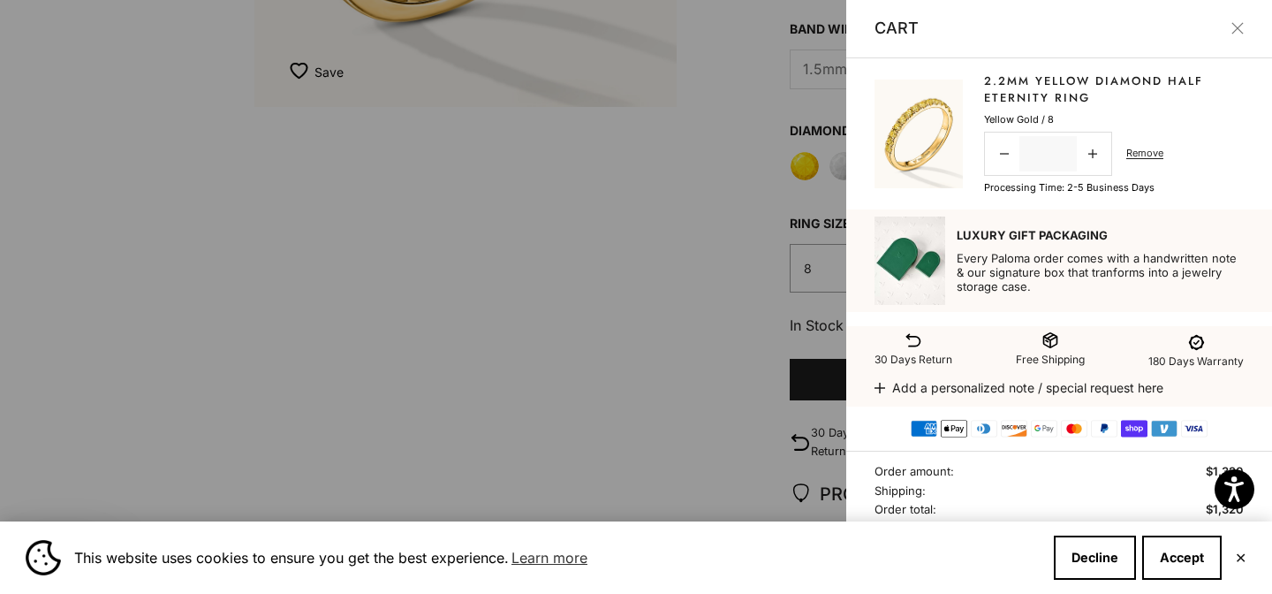
click at [1240, 26] on button "Close" at bounding box center [1237, 28] width 12 height 12
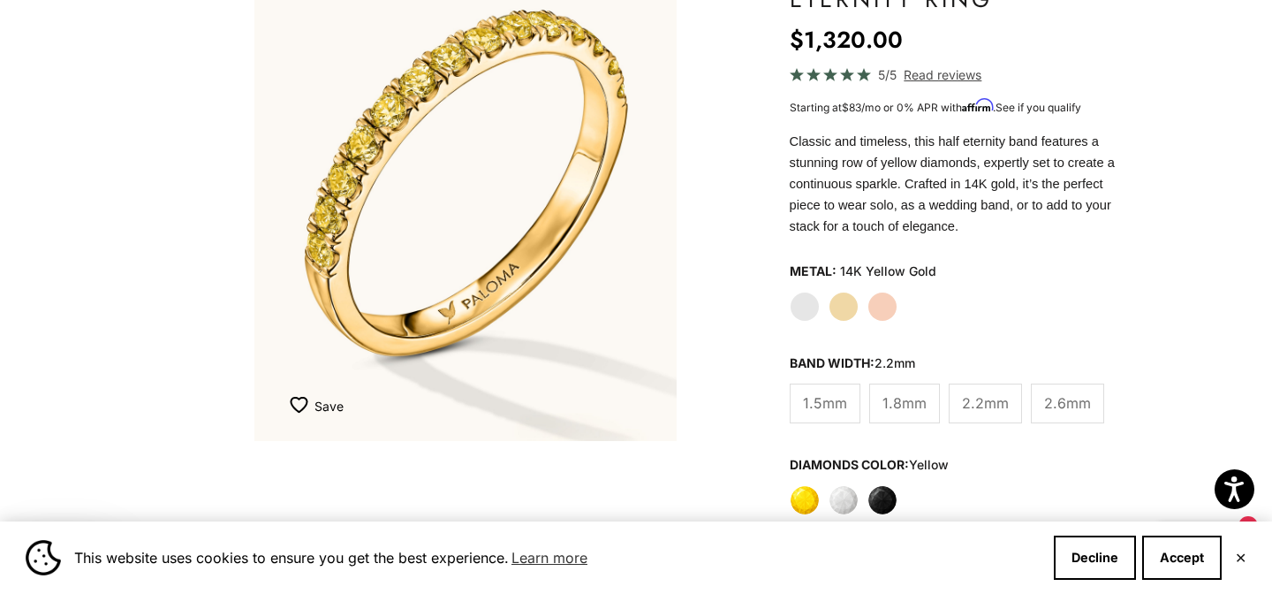
scroll to position [258, 0]
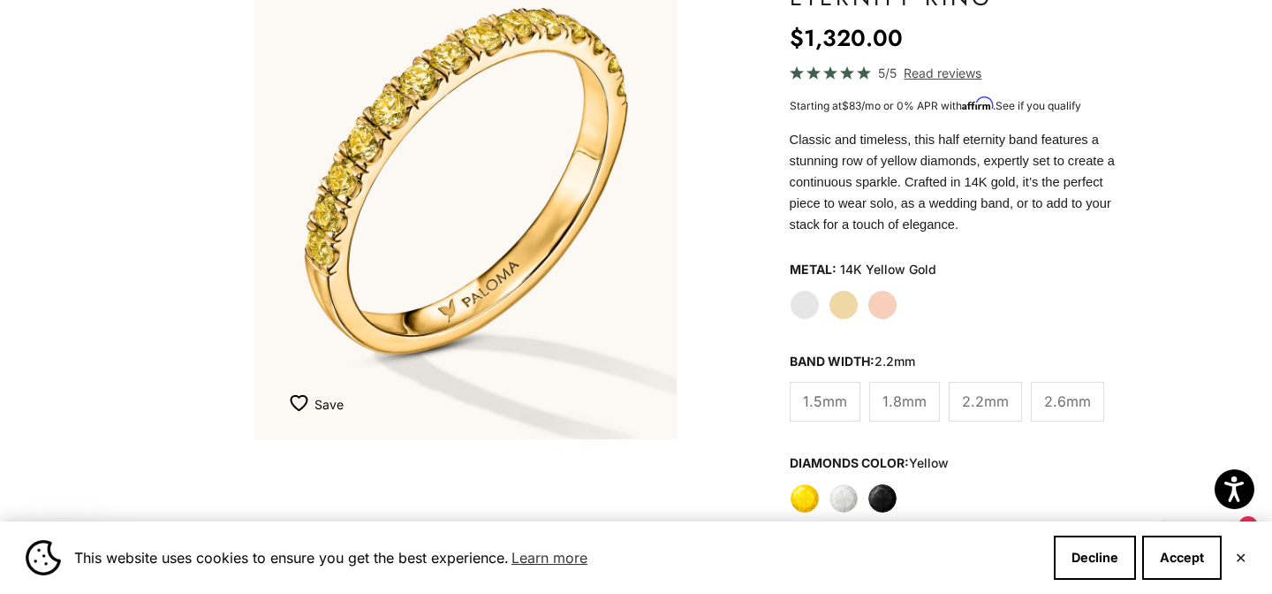
click at [909, 399] on span "1.8mm" at bounding box center [904, 401] width 44 height 23
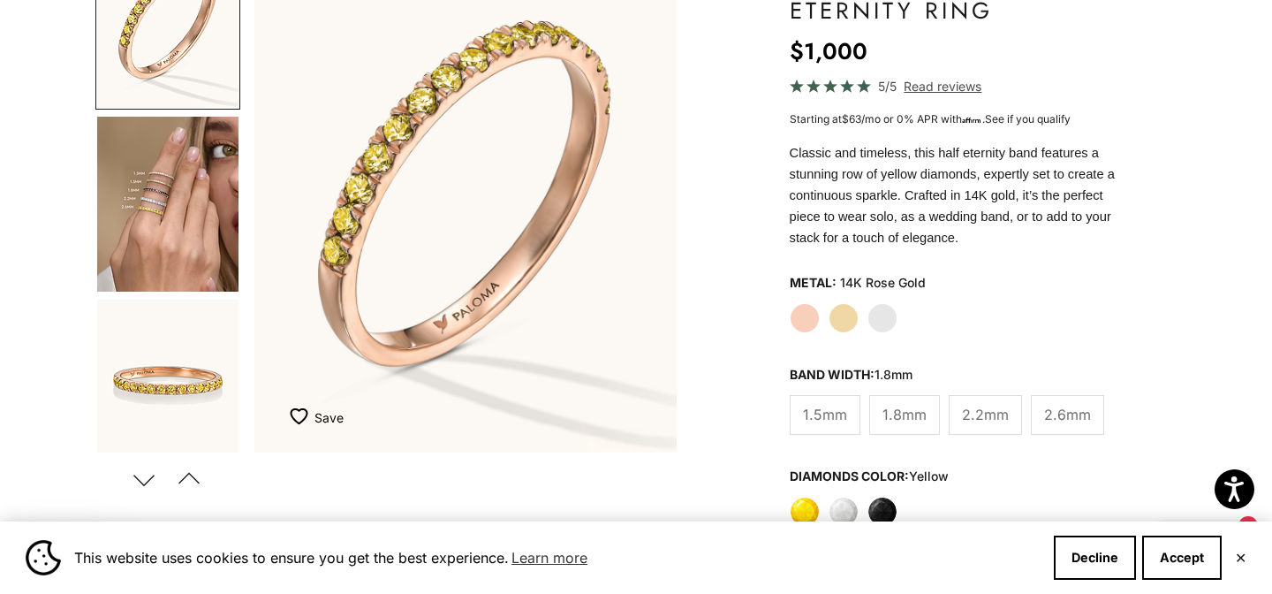
scroll to position [276, 0]
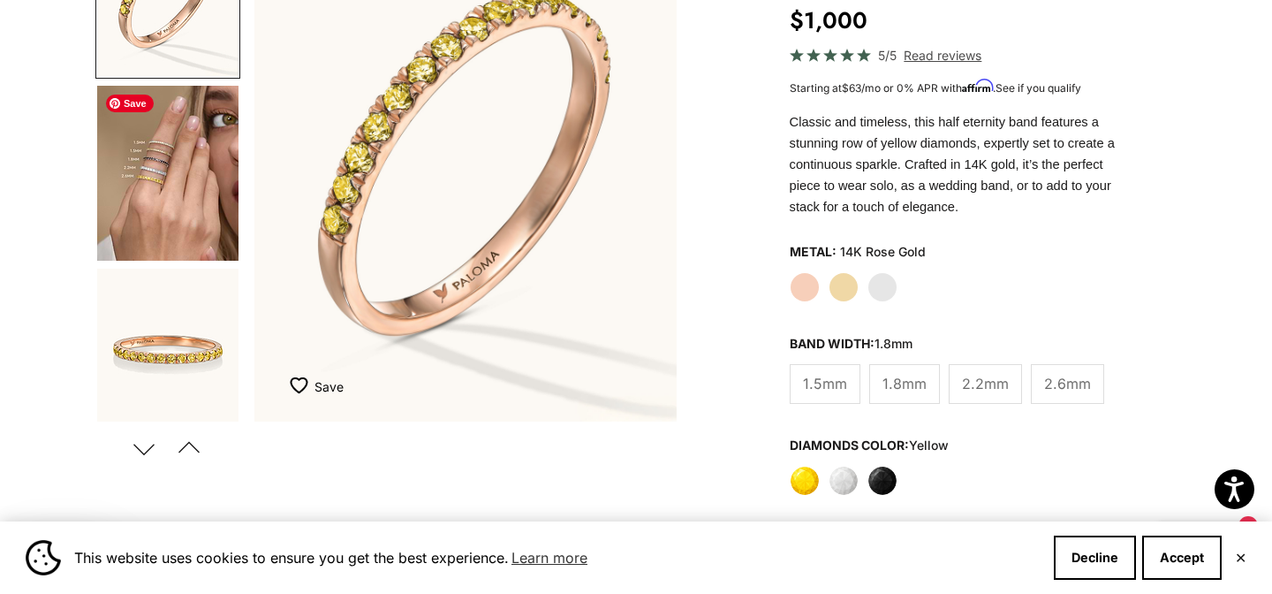
click at [168, 205] on img "Go to item 4" at bounding box center [167, 173] width 141 height 175
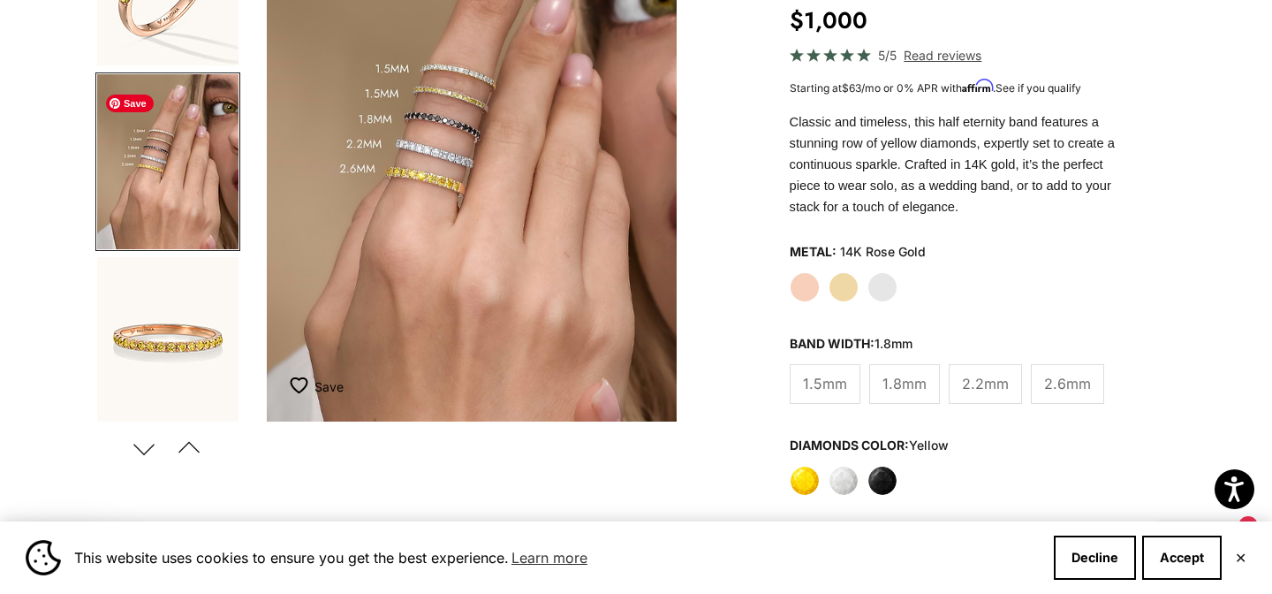
scroll to position [0, 443]
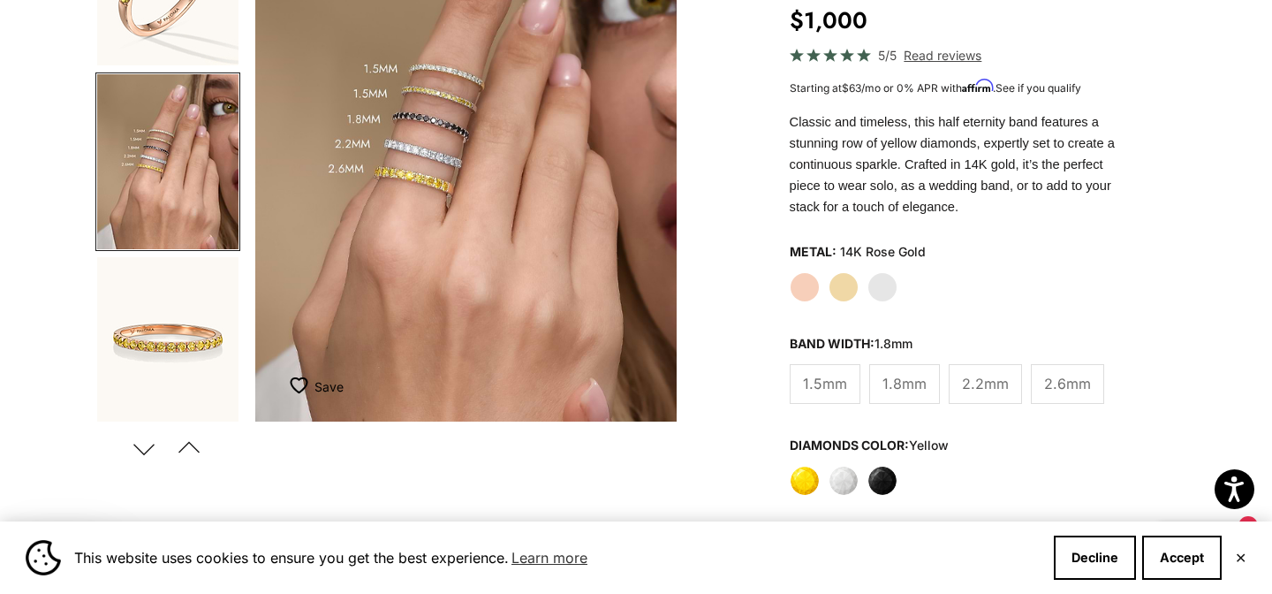
click at [132, 449] on button "Next" at bounding box center [144, 447] width 40 height 41
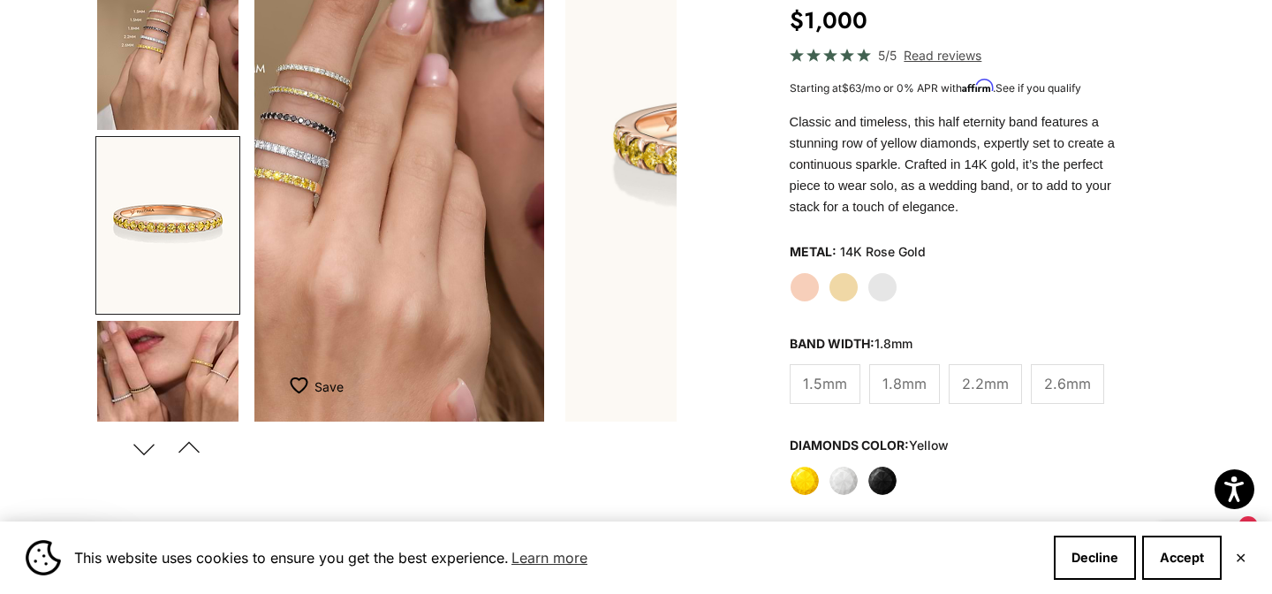
scroll to position [195, 0]
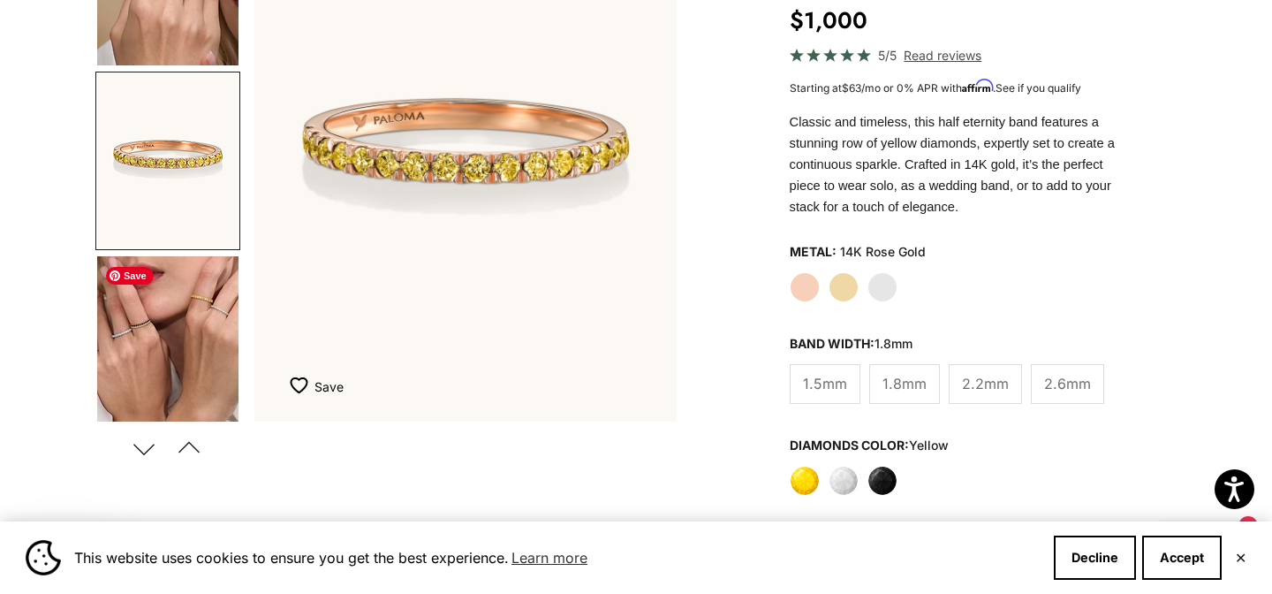
click at [156, 355] on img "Go to item 8" at bounding box center [167, 343] width 141 height 175
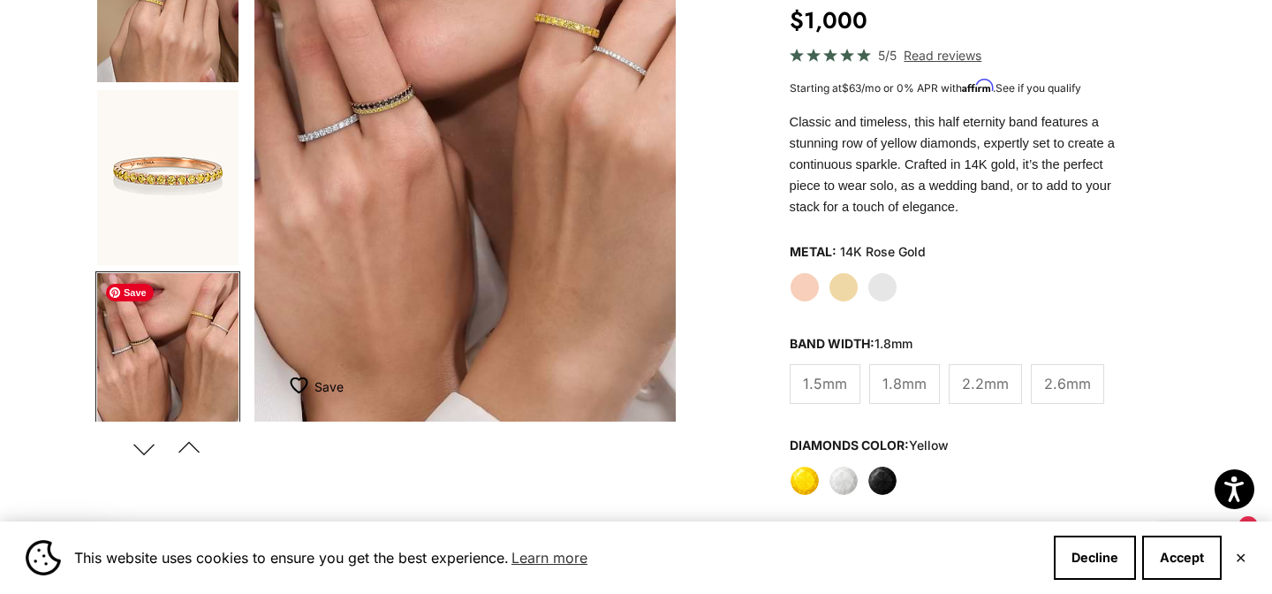
scroll to position [0, 0]
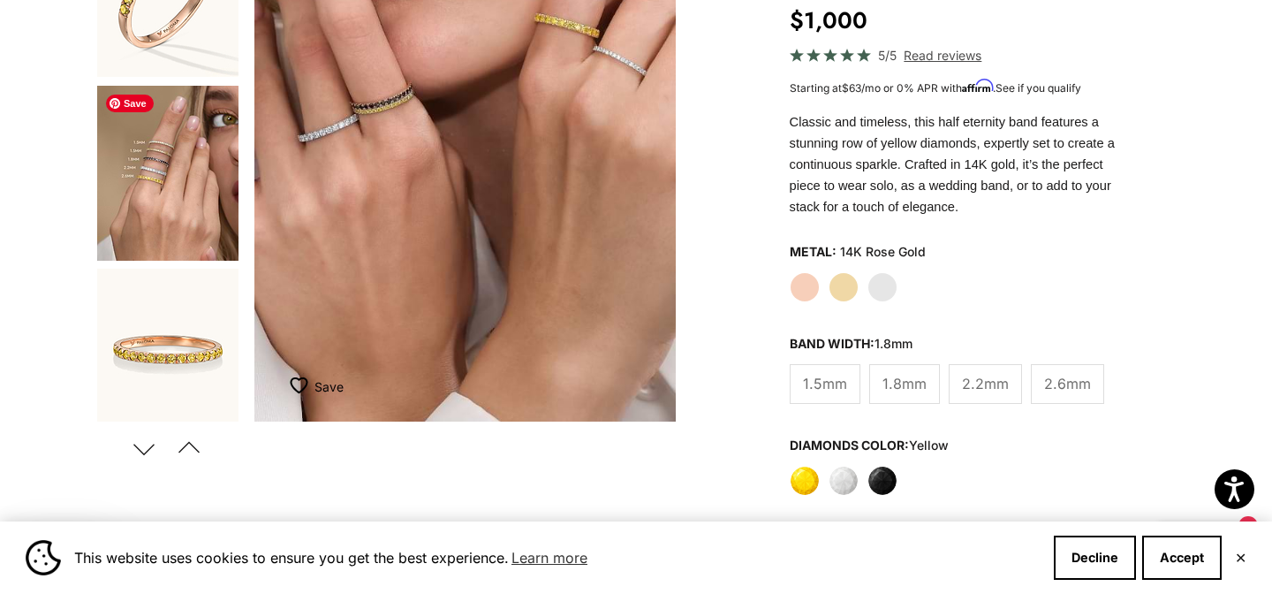
click at [185, 193] on img "Go to item 4" at bounding box center [167, 173] width 141 height 175
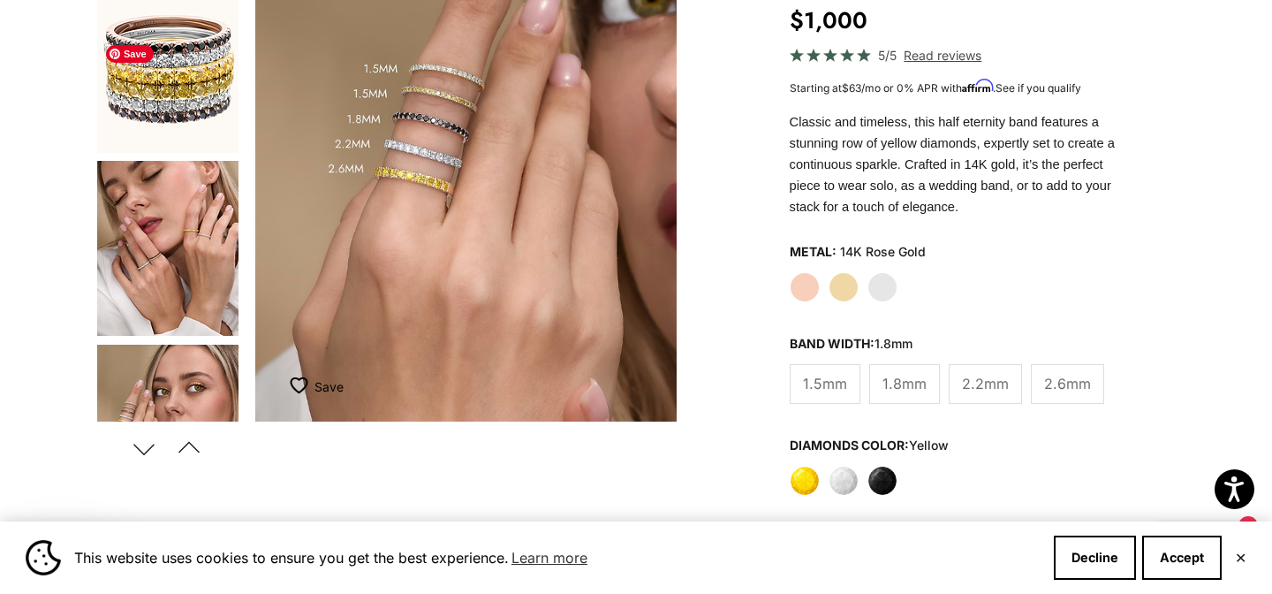
scroll to position [1237, 0]
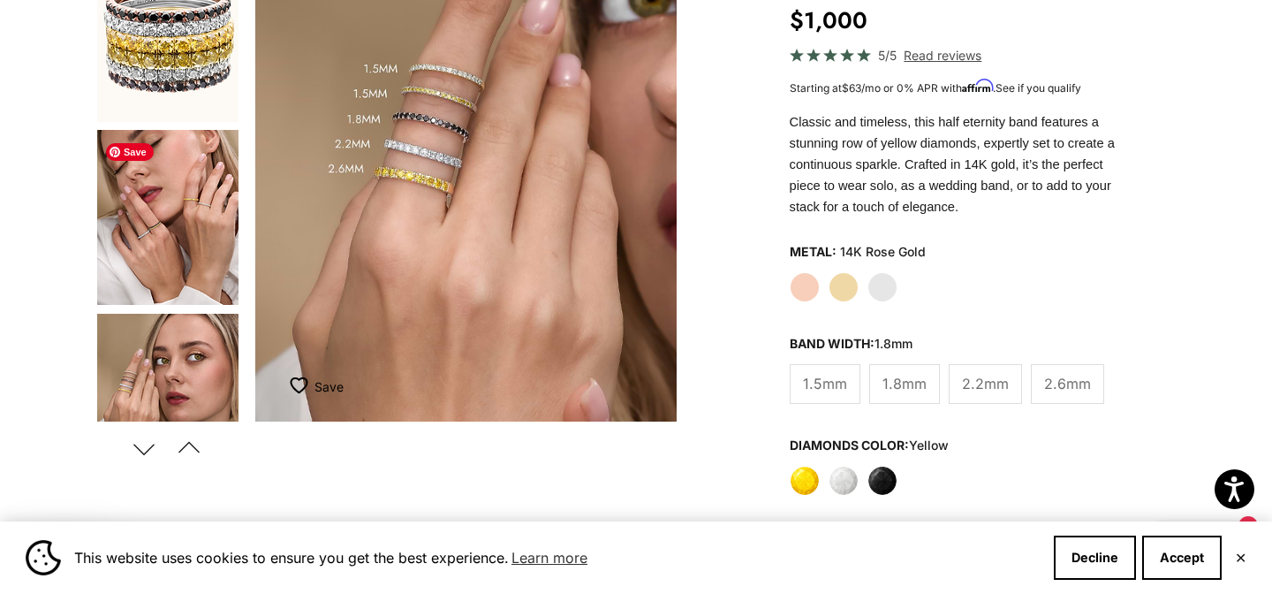
click at [168, 229] on img "Go to item 13" at bounding box center [167, 217] width 141 height 175
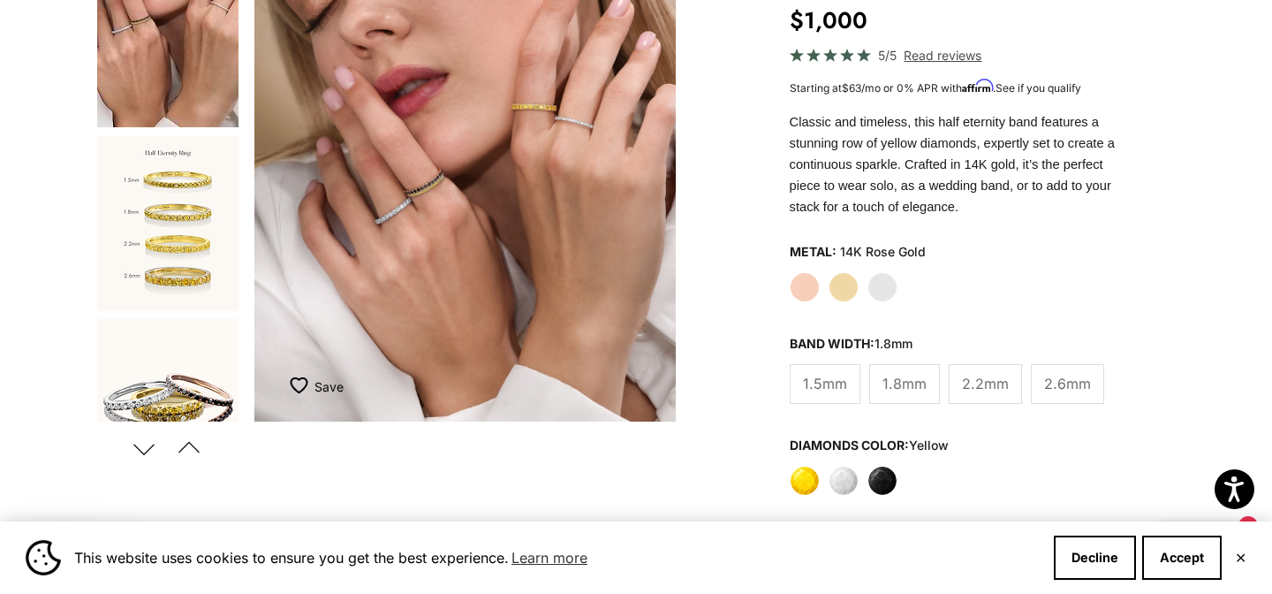
scroll to position [0, 0]
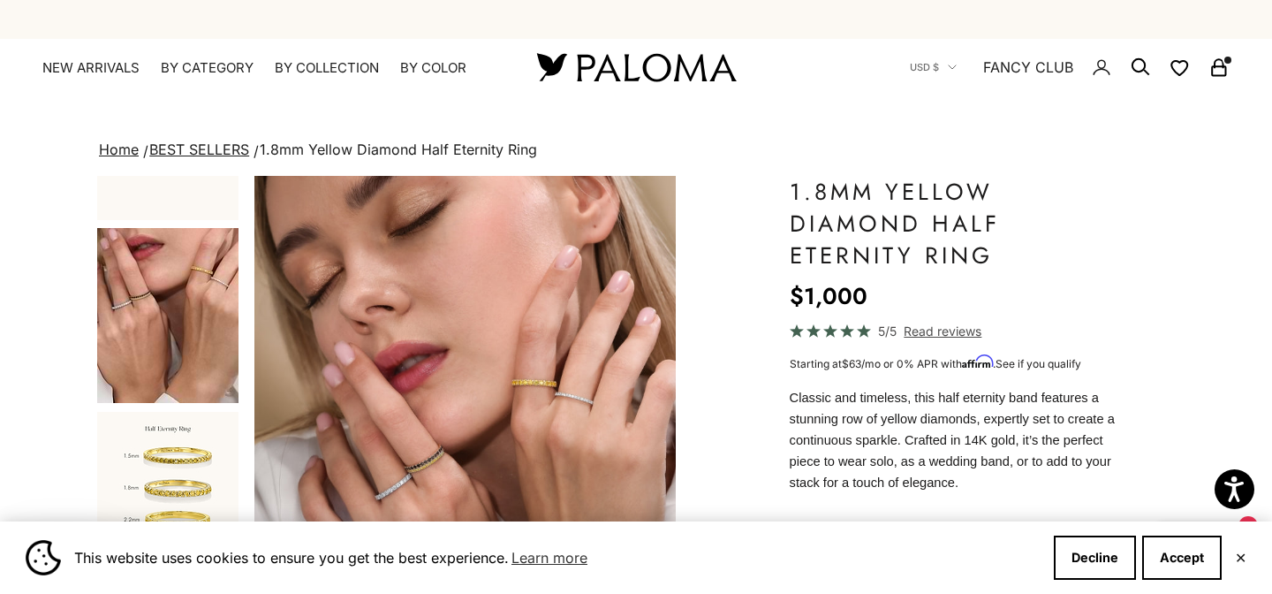
click at [669, 71] on img at bounding box center [636, 67] width 212 height 37
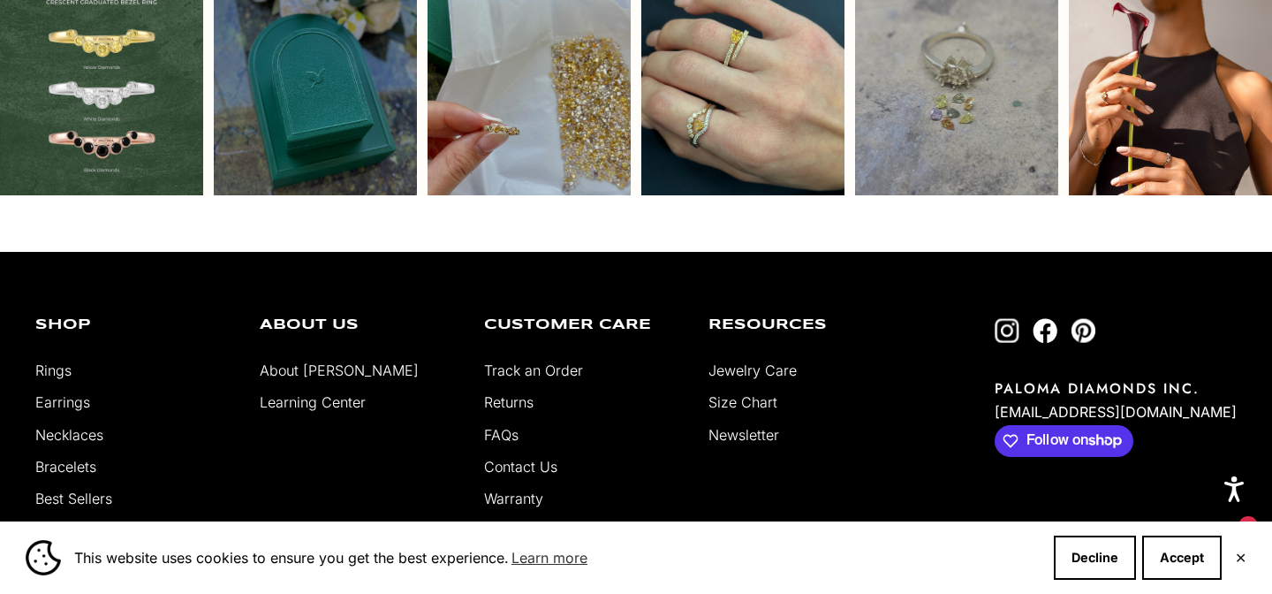
scroll to position [4554, 0]
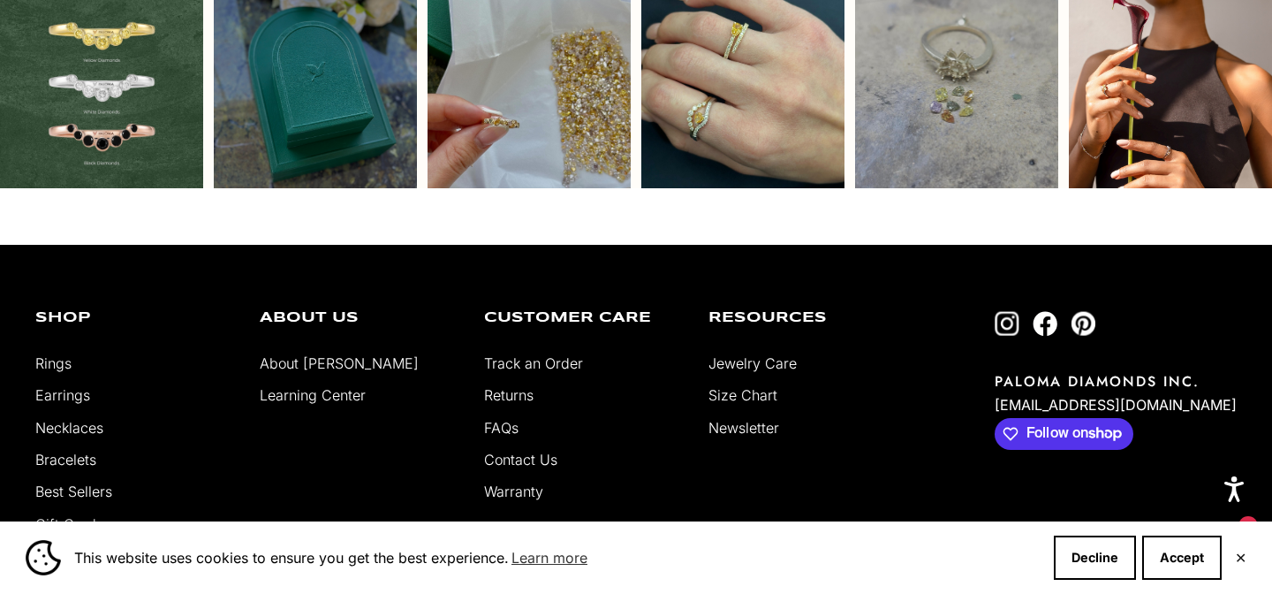
click at [306, 354] on link "About [PERSON_NAME]" at bounding box center [339, 363] width 159 height 18
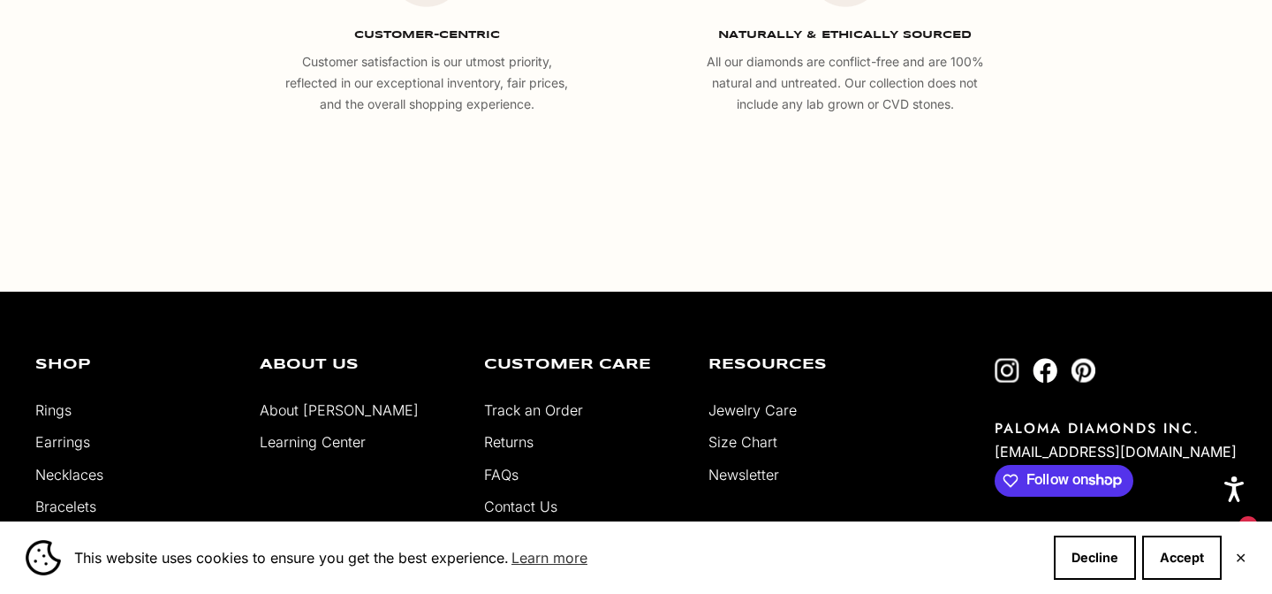
scroll to position [3032, 0]
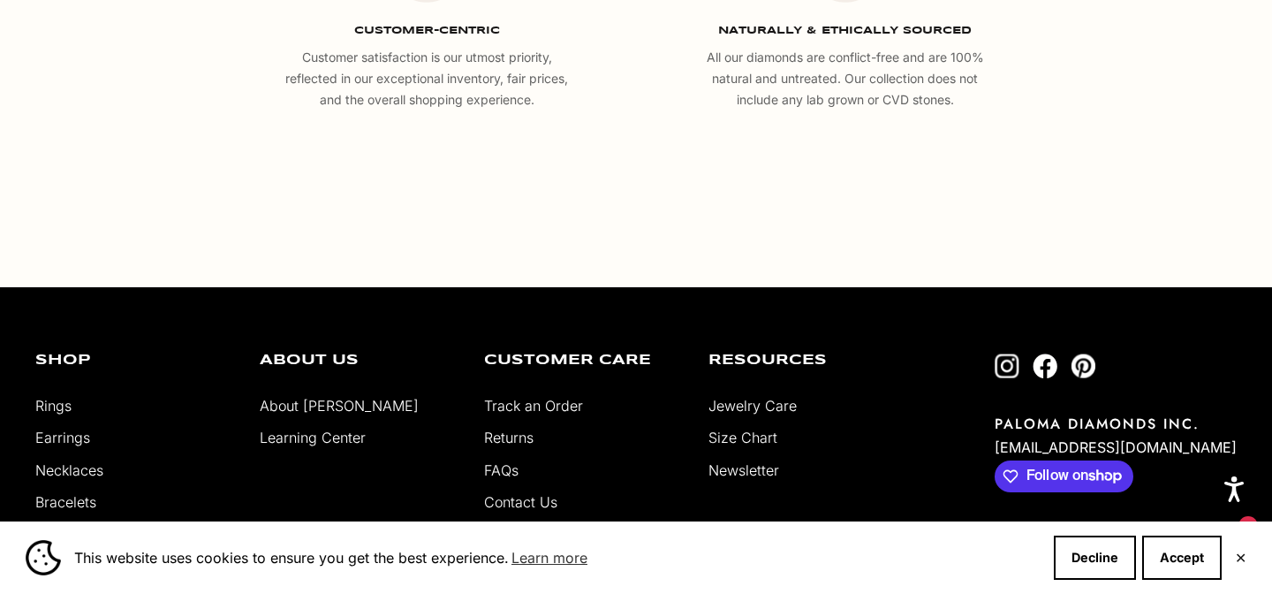
click at [58, 405] on link "Rings" at bounding box center [53, 406] width 36 height 18
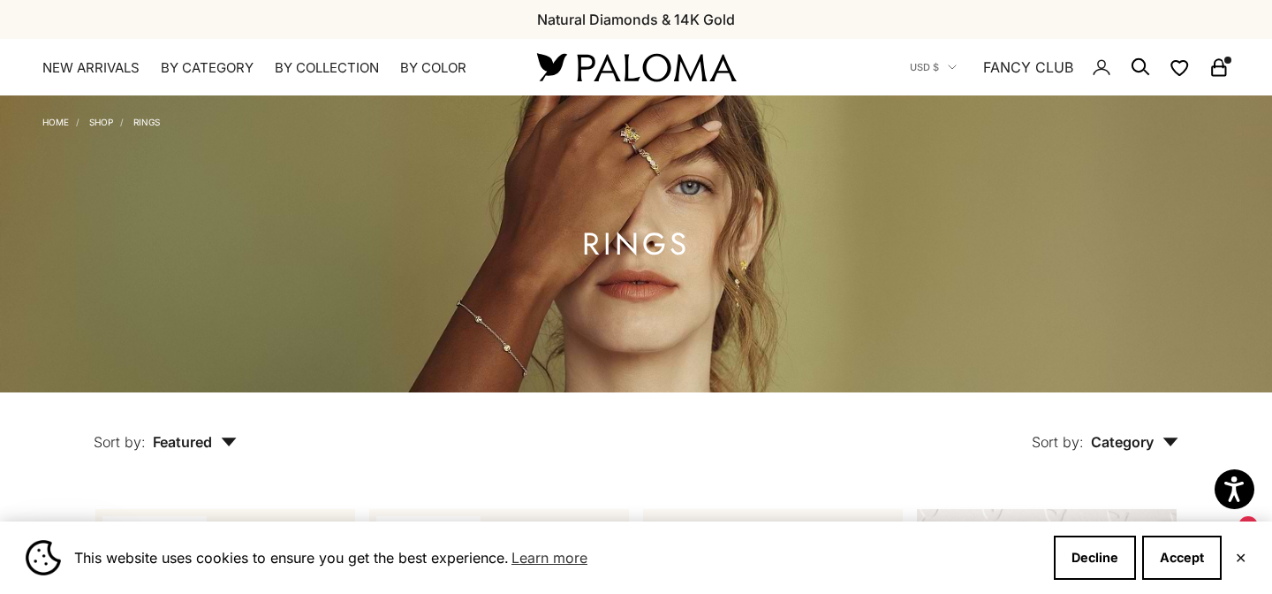
click at [1142, 64] on icon "Secondary navigation" at bounding box center [1140, 67] width 21 height 21
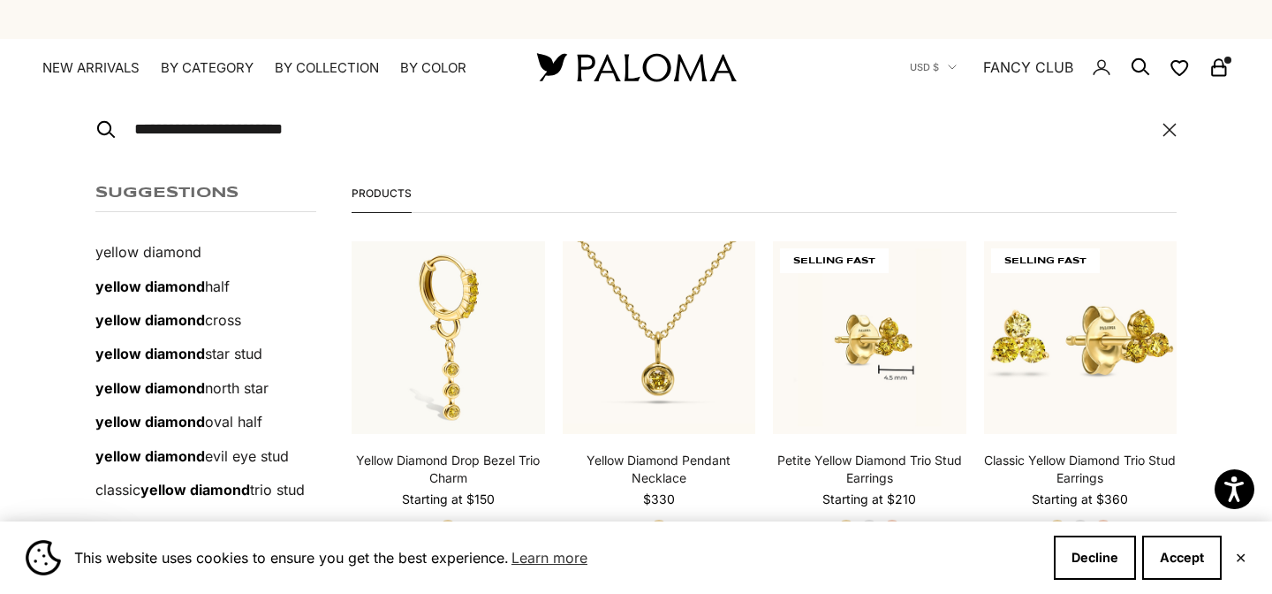
type input "**********"
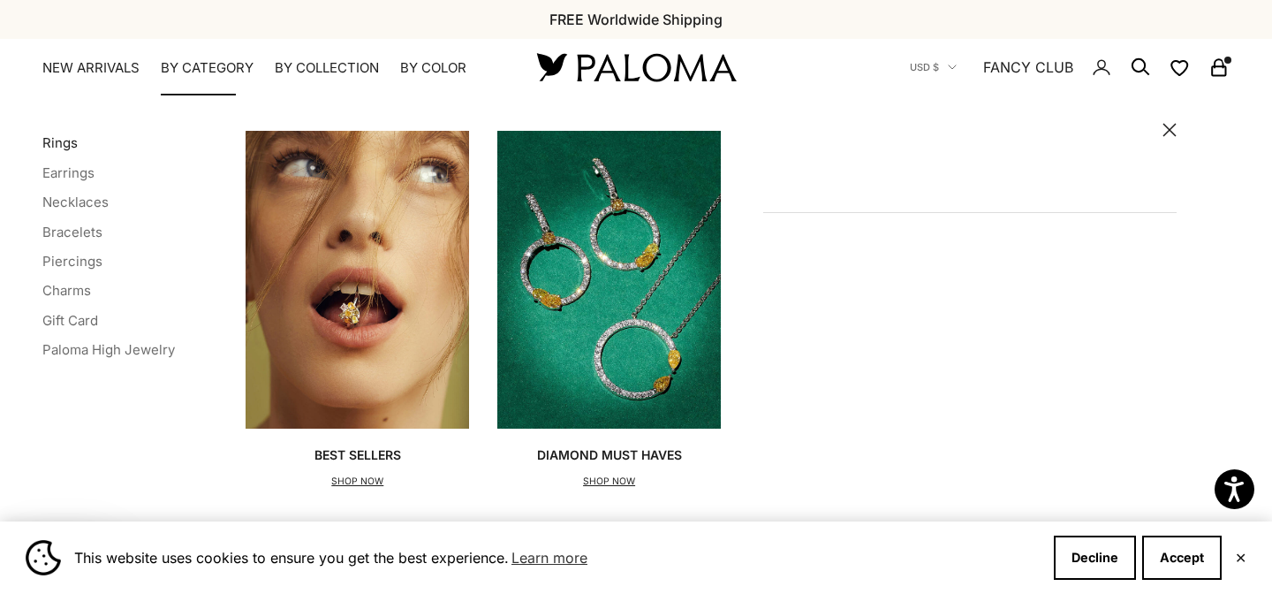
click at [57, 145] on link "Rings" at bounding box center [59, 142] width 35 height 17
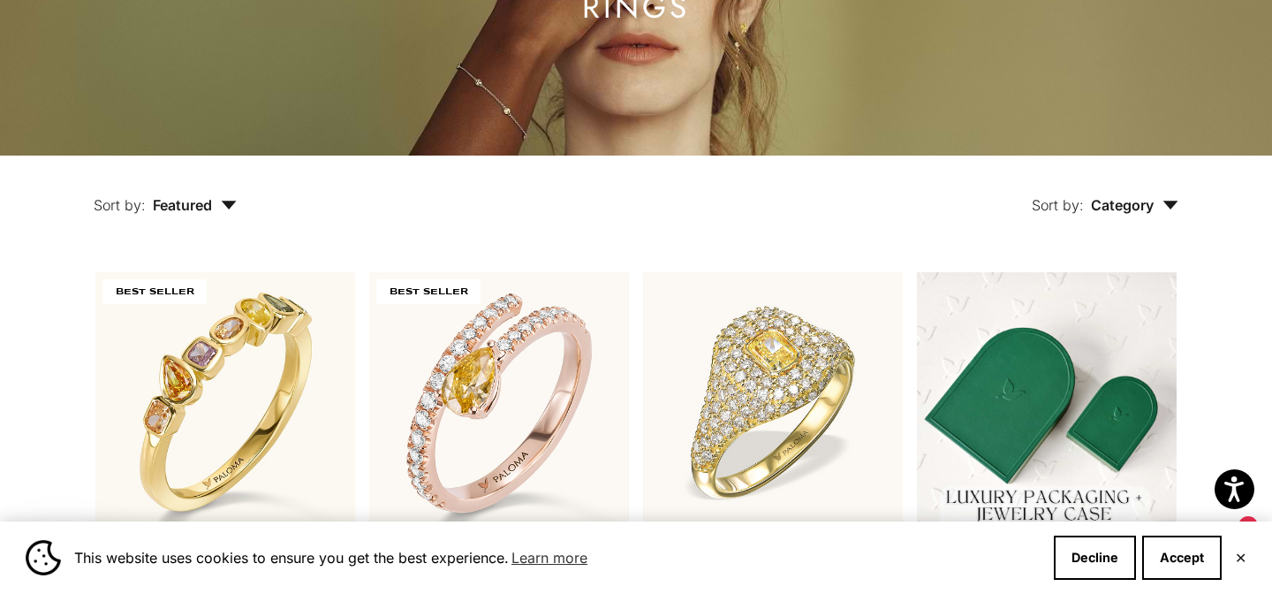
scroll to position [240, 0]
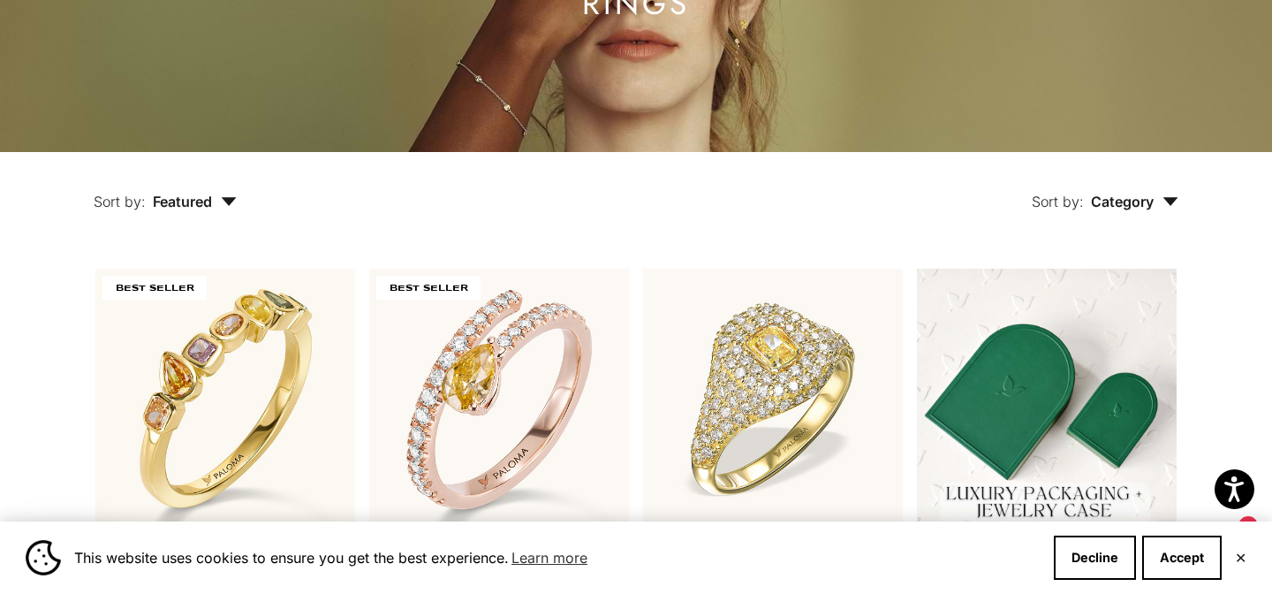
click at [1173, 204] on icon "button" at bounding box center [1170, 201] width 16 height 9
click at [812, 202] on div "Sort by: Category Sort by Ring" at bounding box center [748, 189] width 942 height 74
click at [208, 197] on span "Featured" at bounding box center [195, 202] width 84 height 18
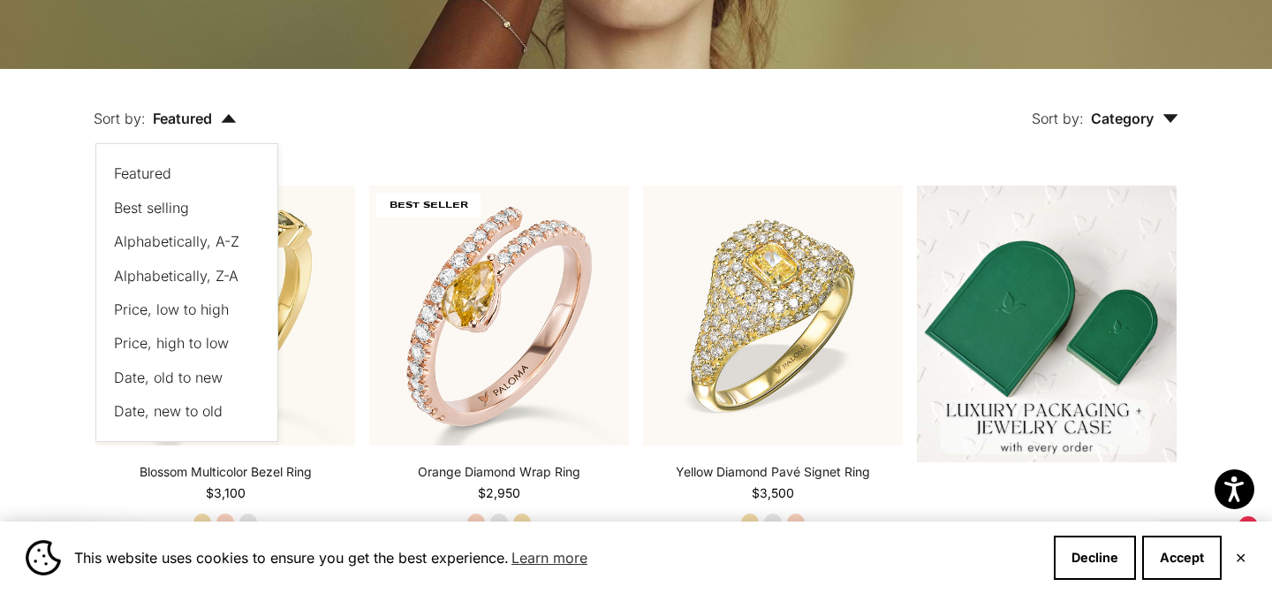
scroll to position [343, 0]
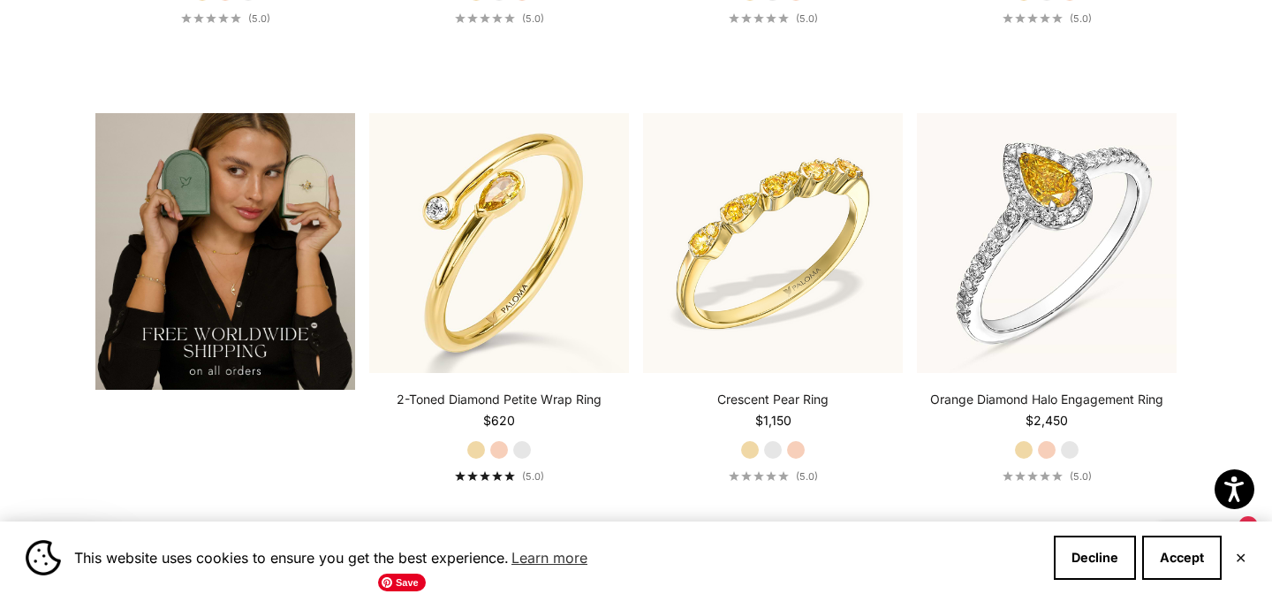
scroll to position [3136, 0]
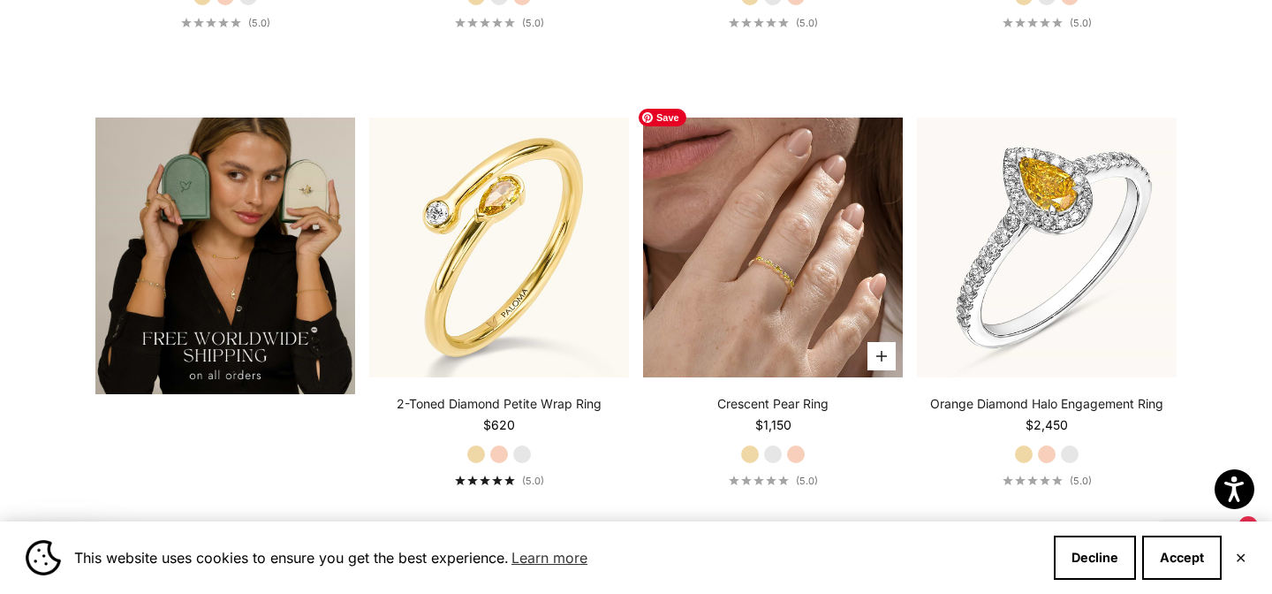
click at [749, 229] on img at bounding box center [773, 247] width 260 height 260
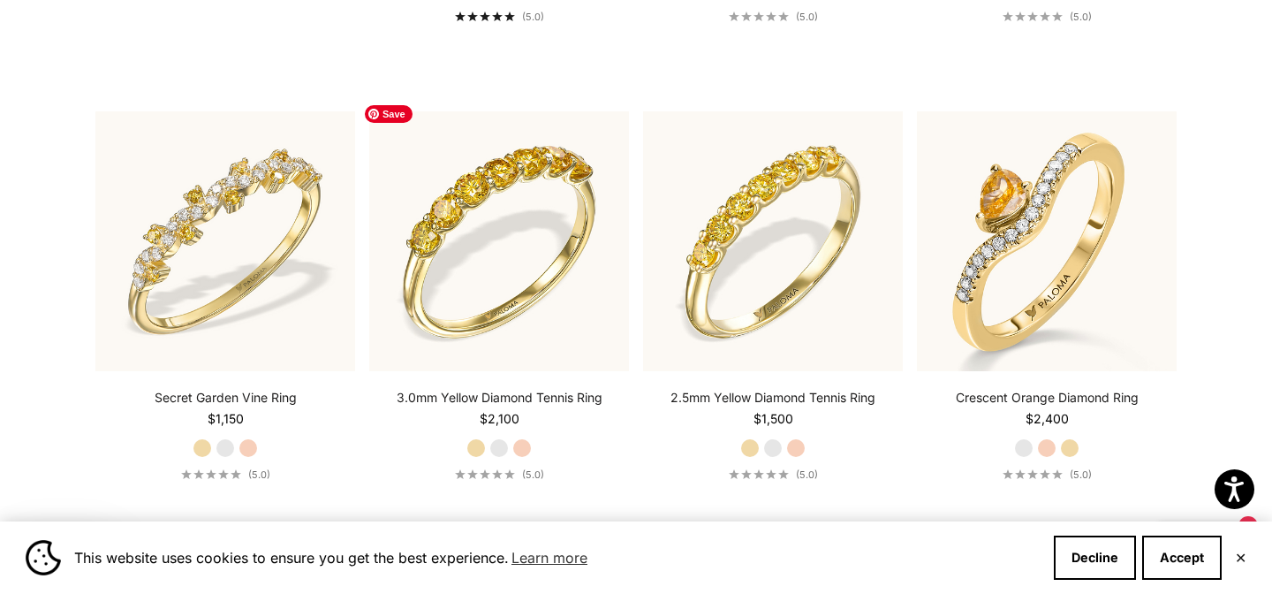
scroll to position [1771, 0]
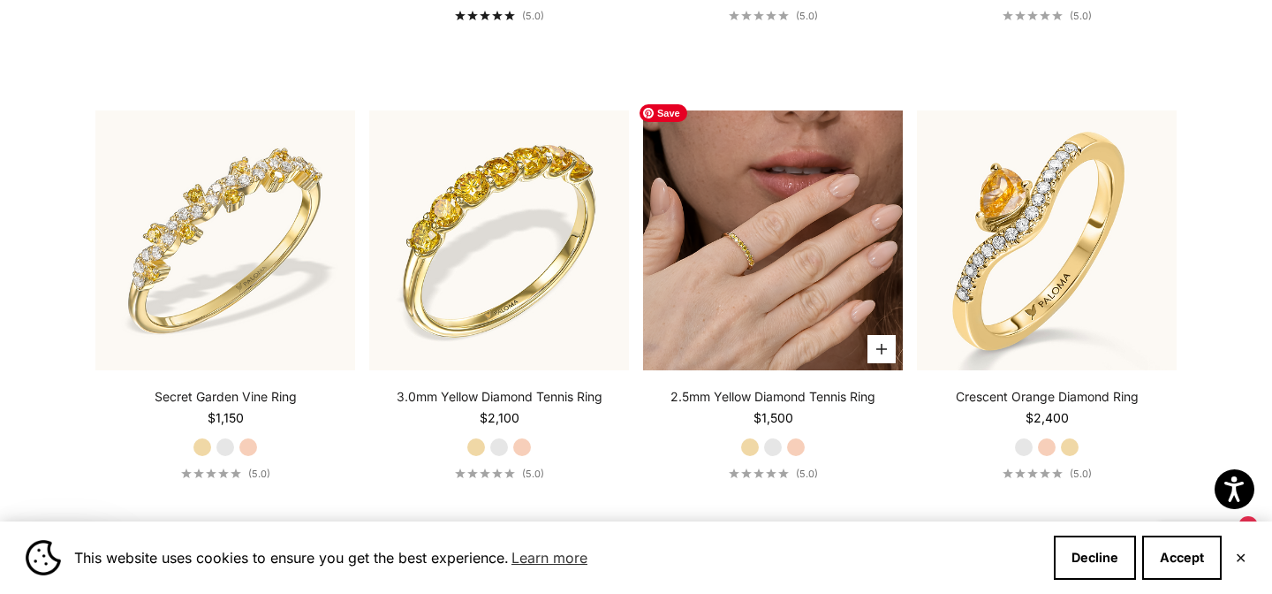
click at [771, 251] on img at bounding box center [773, 240] width 260 height 260
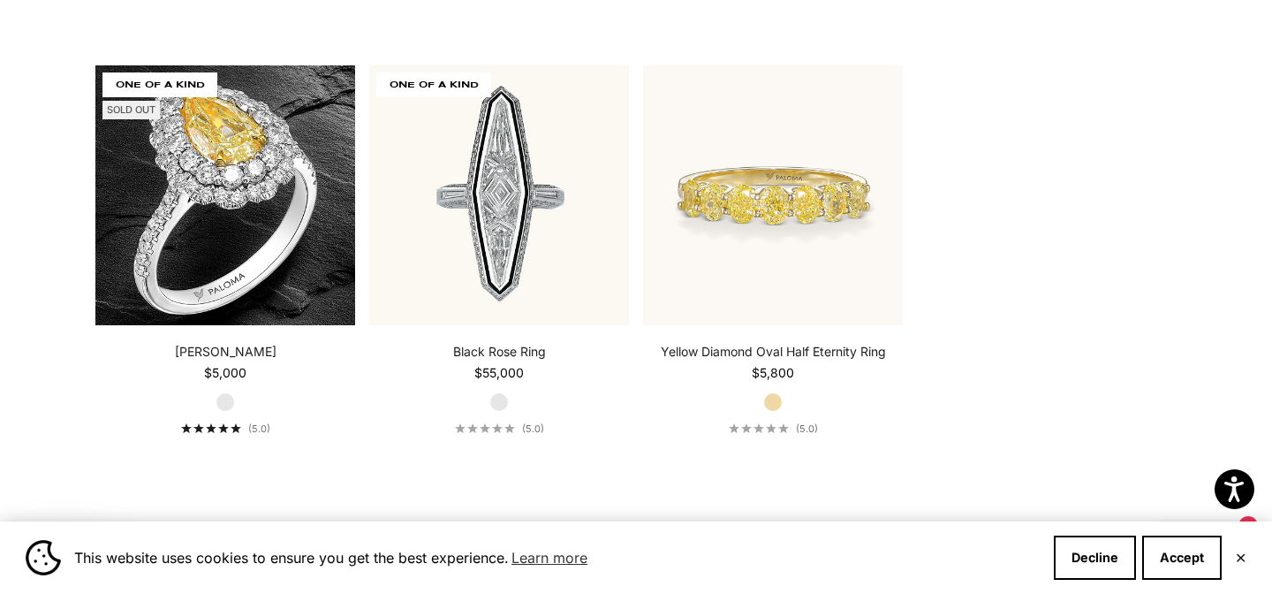
scroll to position [7795, 0]
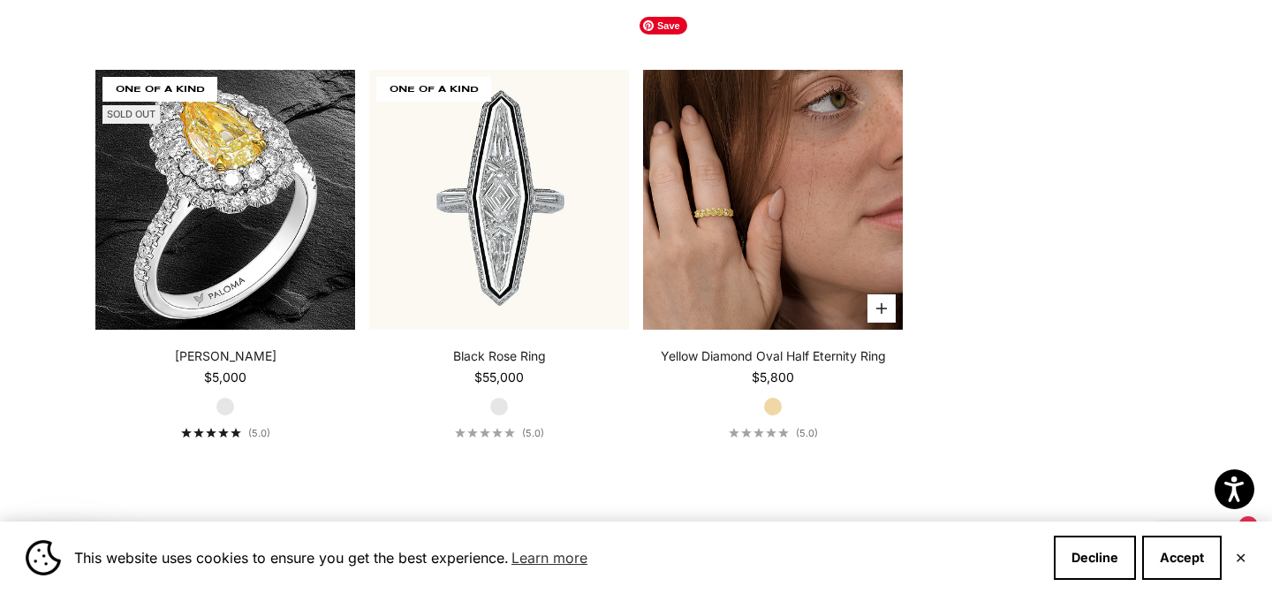
click at [804, 198] on img at bounding box center [773, 200] width 260 height 260
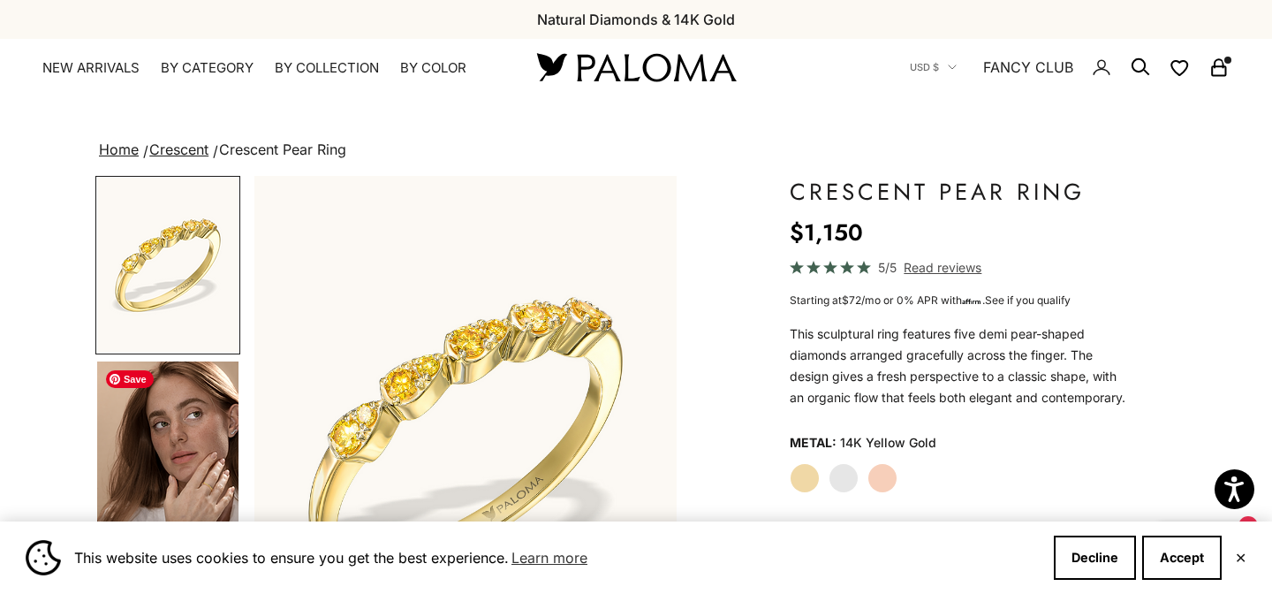
click at [165, 444] on img "Go to item 4" at bounding box center [167, 448] width 141 height 175
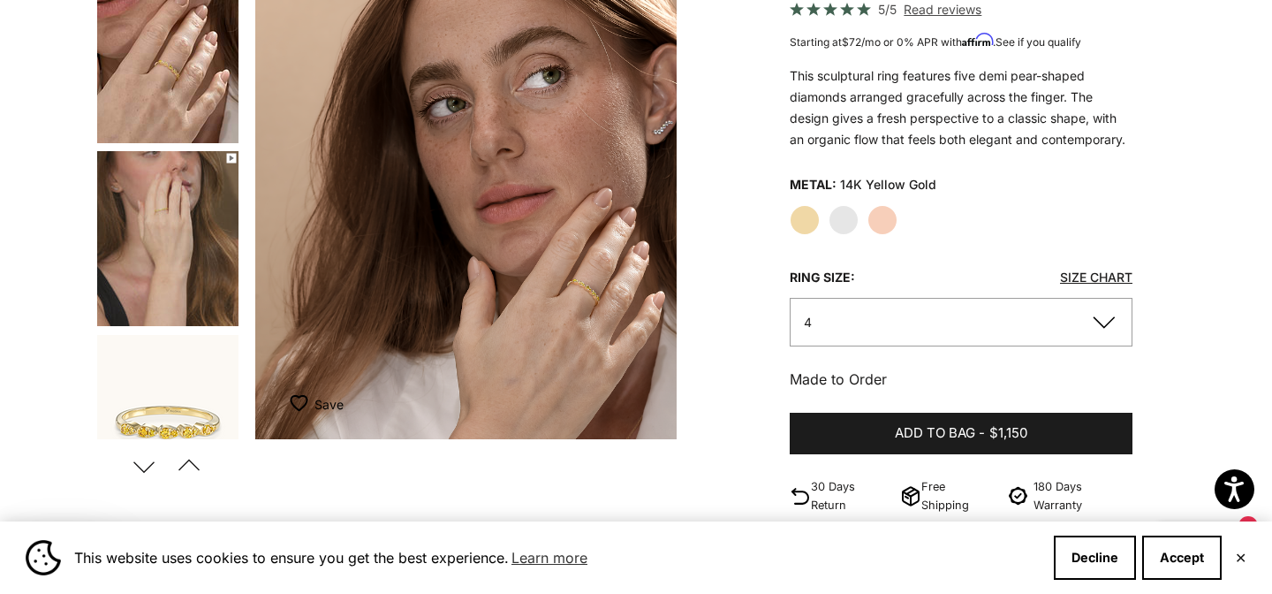
scroll to position [279, 0]
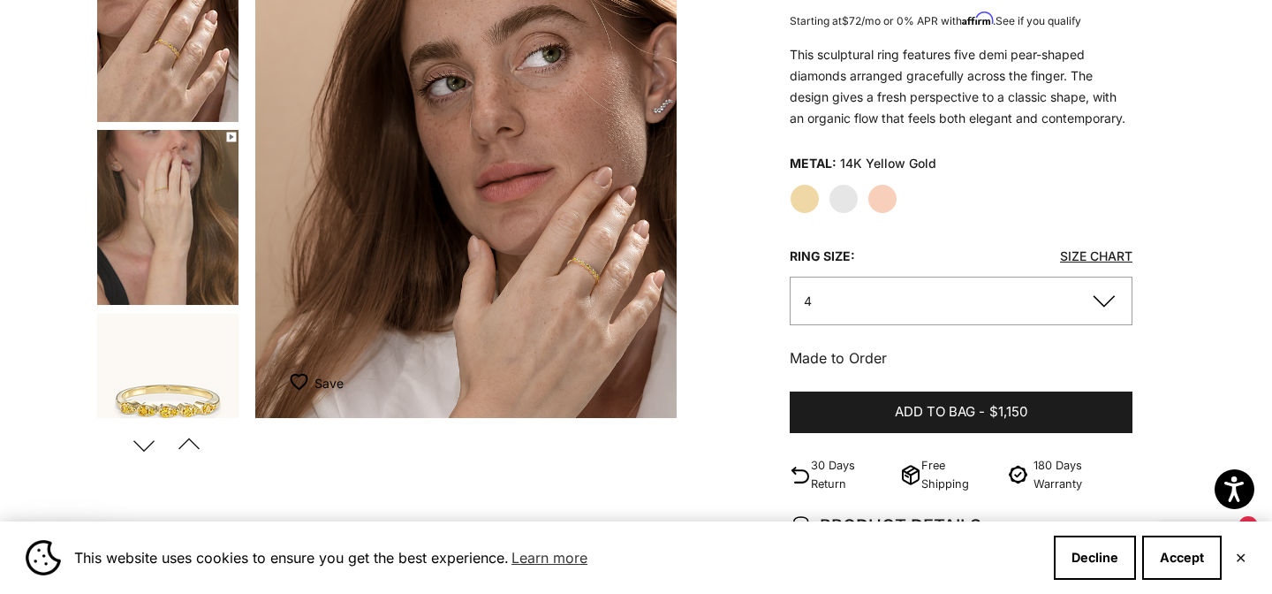
click at [587, 264] on img "Item 4 of 13" at bounding box center [466, 157] width 422 height 521
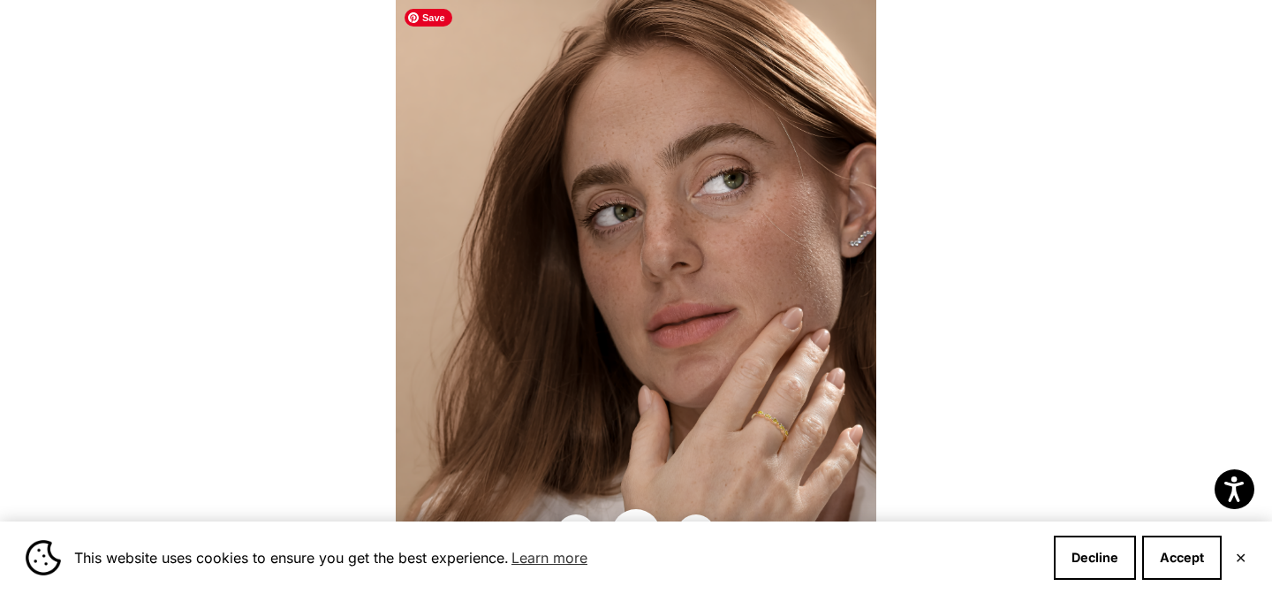
click at [768, 435] on img at bounding box center [636, 297] width 480 height 594
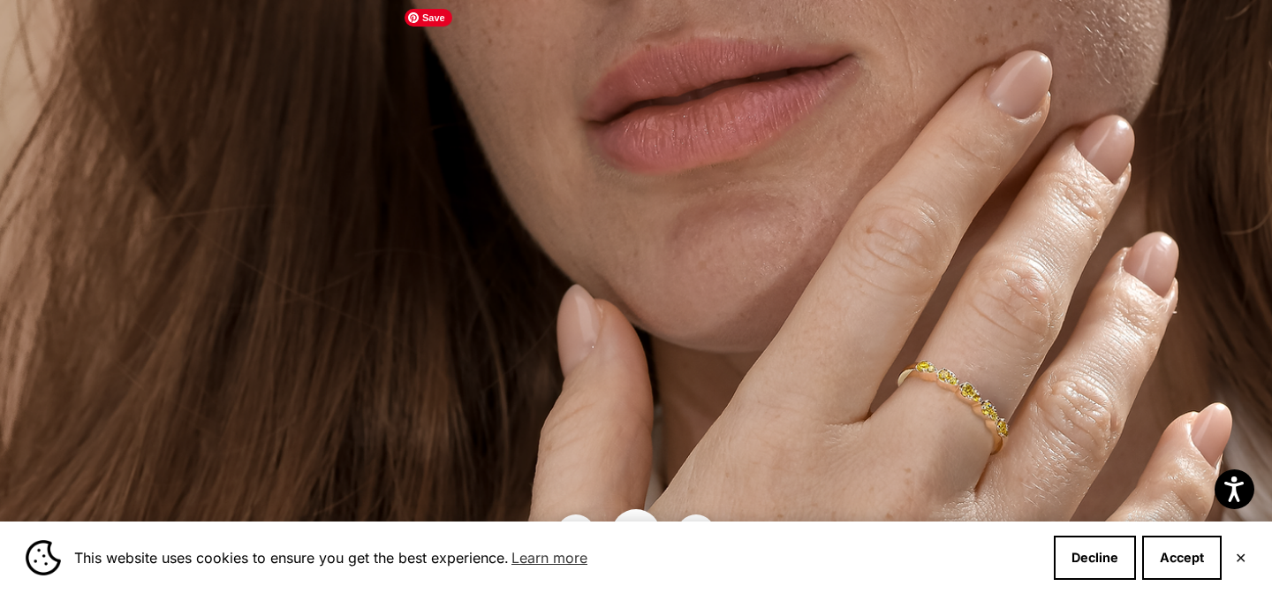
click at [60, 134] on img at bounding box center [550, 20] width 1441 height 1781
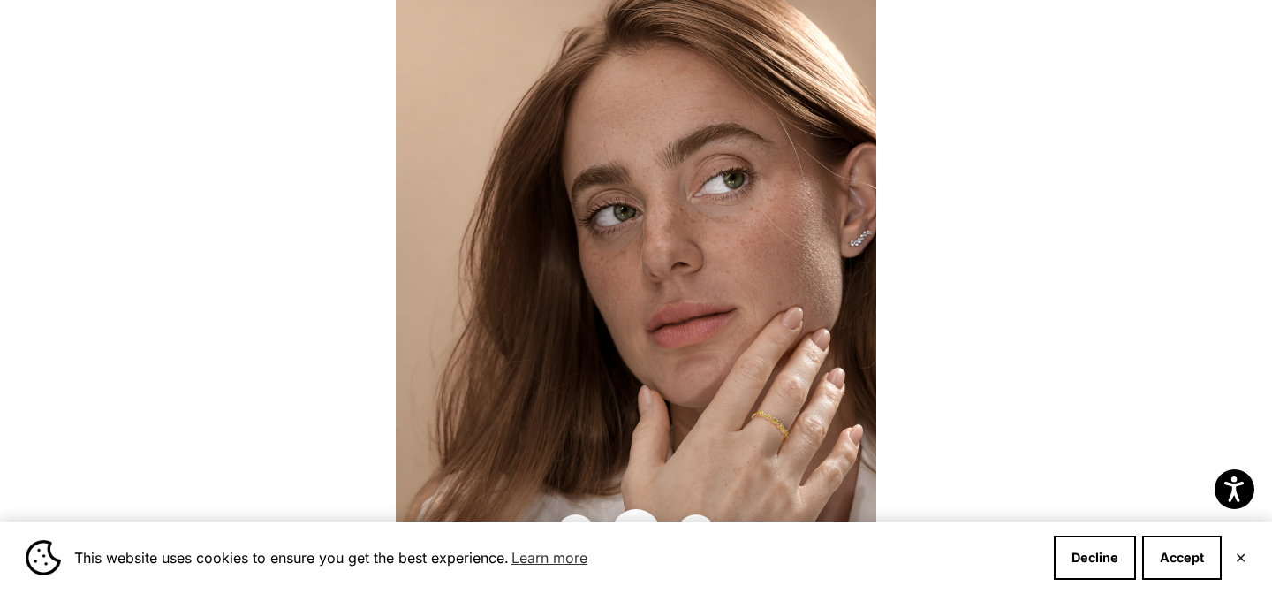
click at [82, 171] on div at bounding box center [636, 297] width 1272 height 594
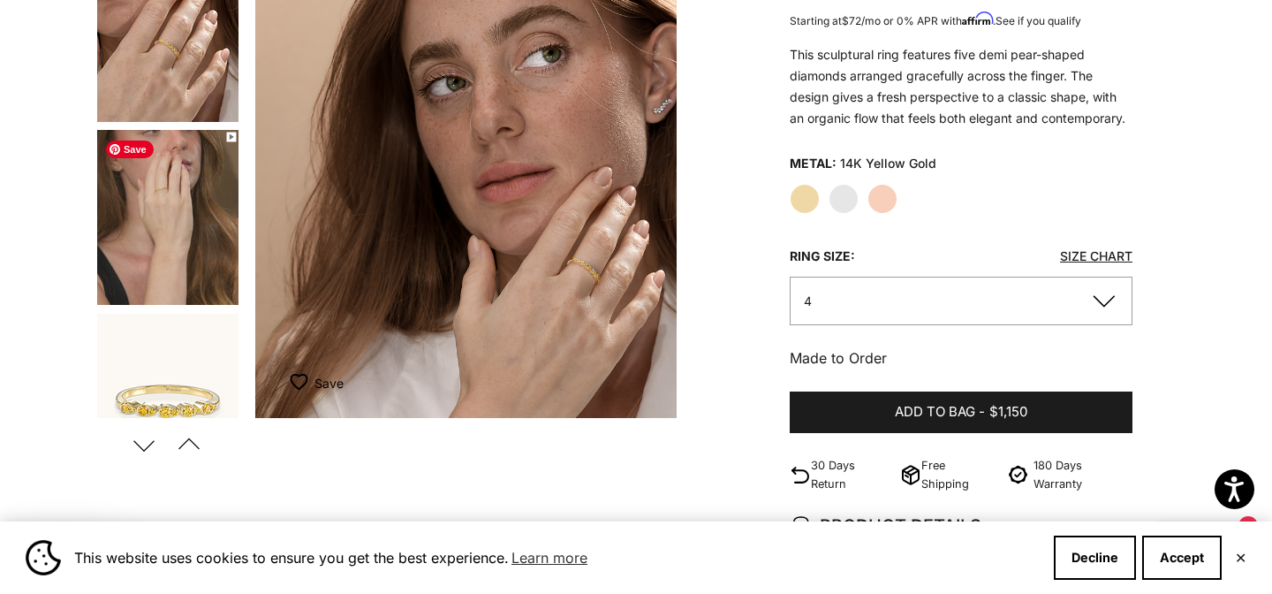
click at [156, 223] on img "Go to item 6" at bounding box center [167, 217] width 141 height 175
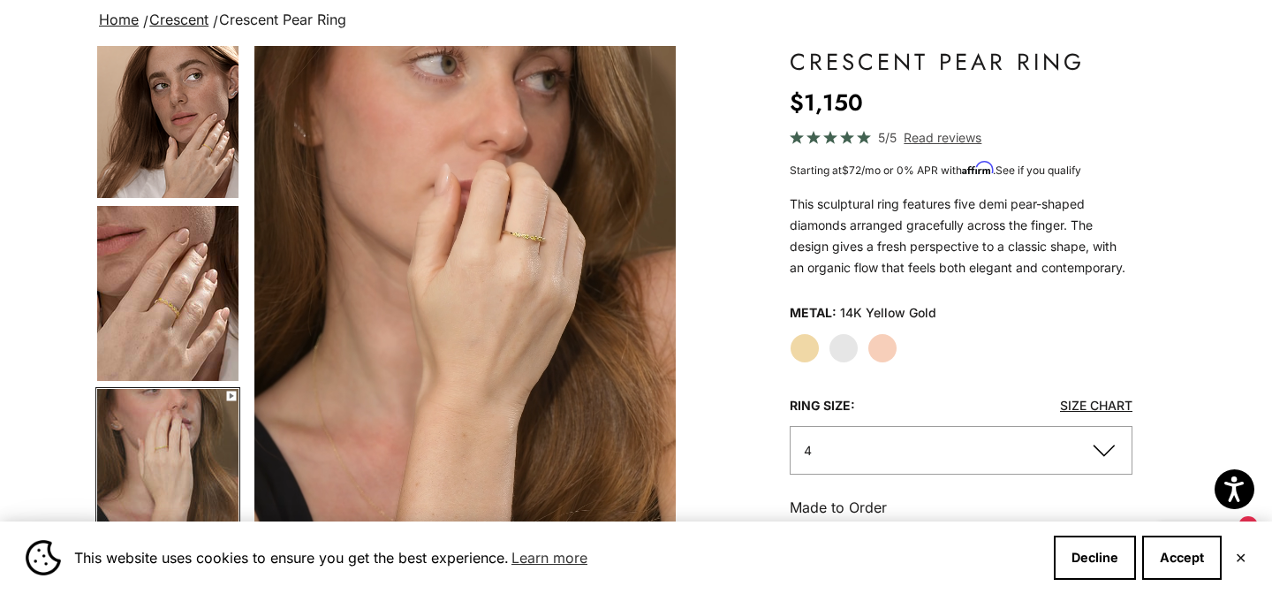
scroll to position [132, 0]
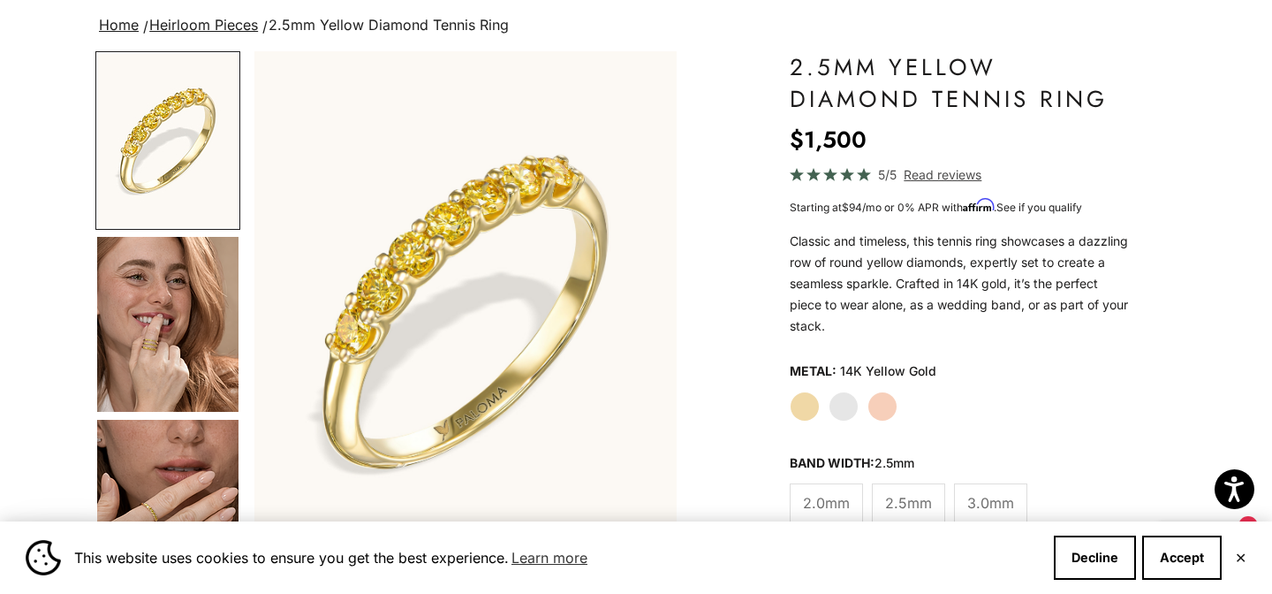
scroll to position [126, 0]
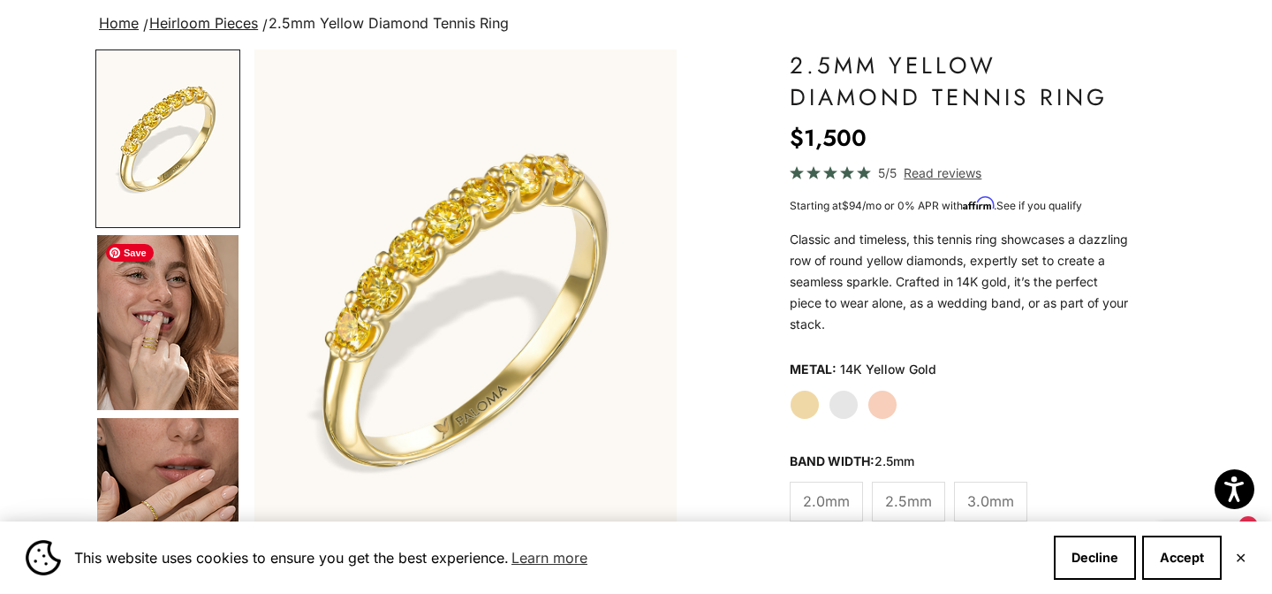
click at [165, 321] on img "Go to item 4" at bounding box center [167, 322] width 141 height 175
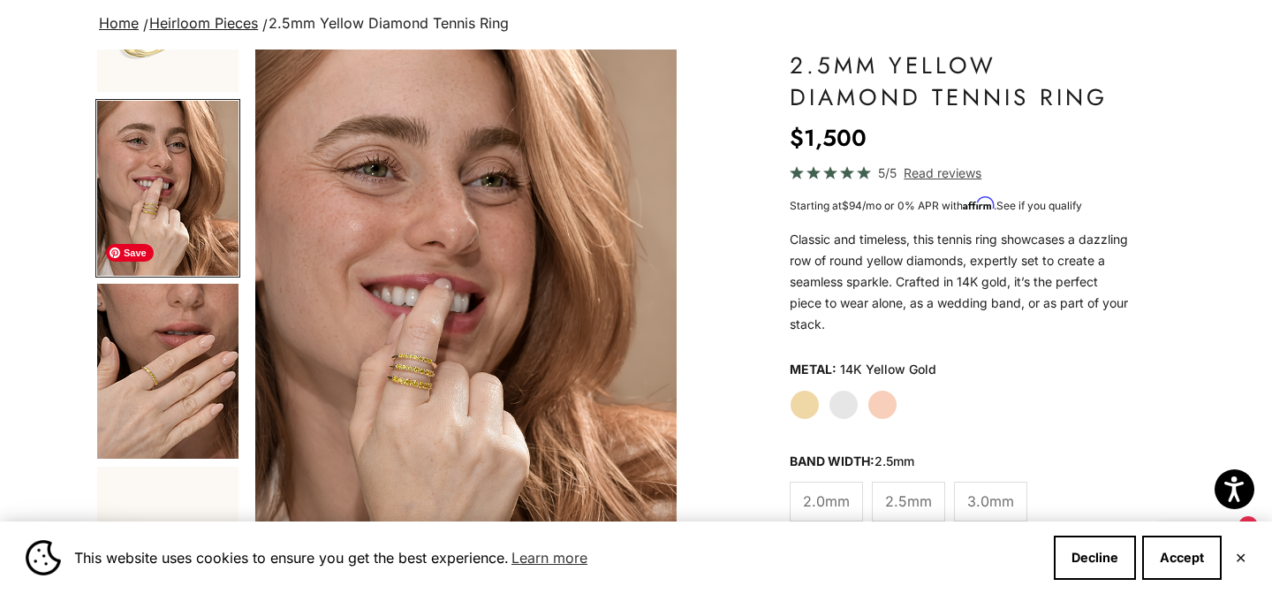
scroll to position [135, 0]
click at [159, 366] on img "Go to item 5" at bounding box center [167, 370] width 141 height 175
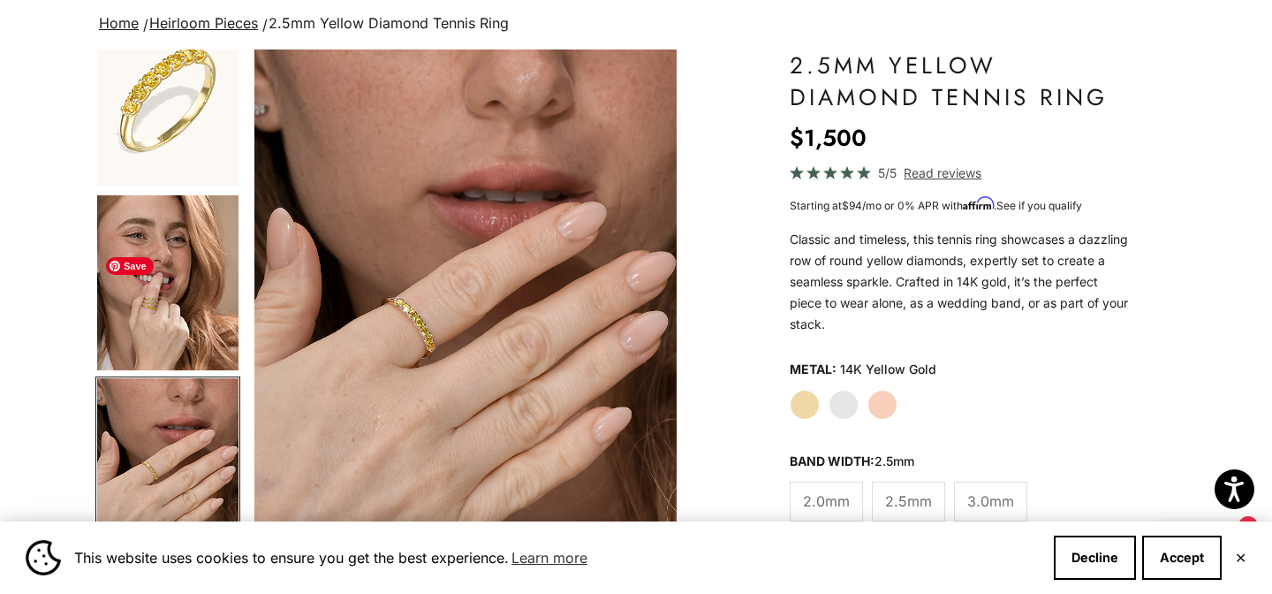
scroll to position [0, 0]
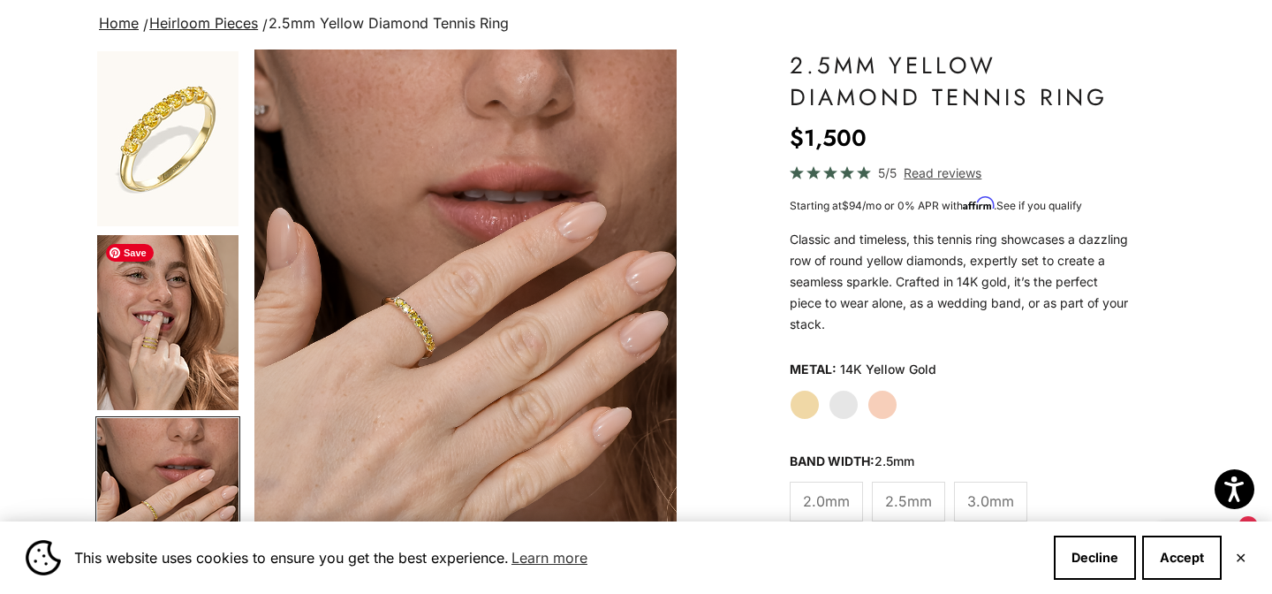
click at [165, 342] on img "Go to item 4" at bounding box center [167, 322] width 141 height 175
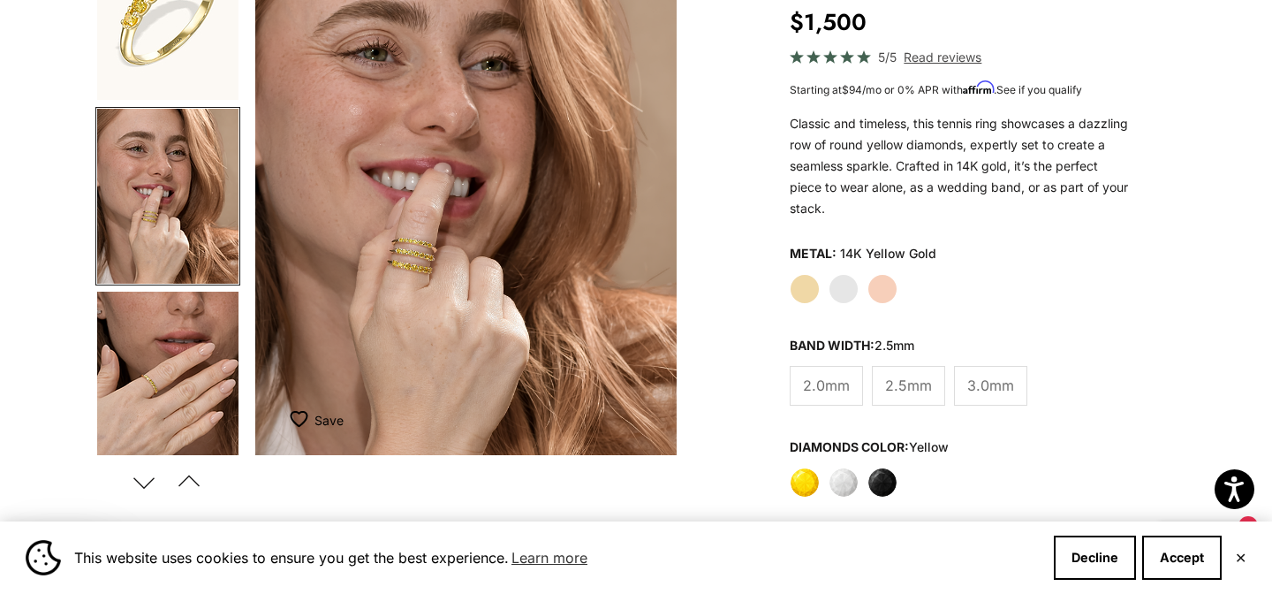
scroll to position [219, 0]
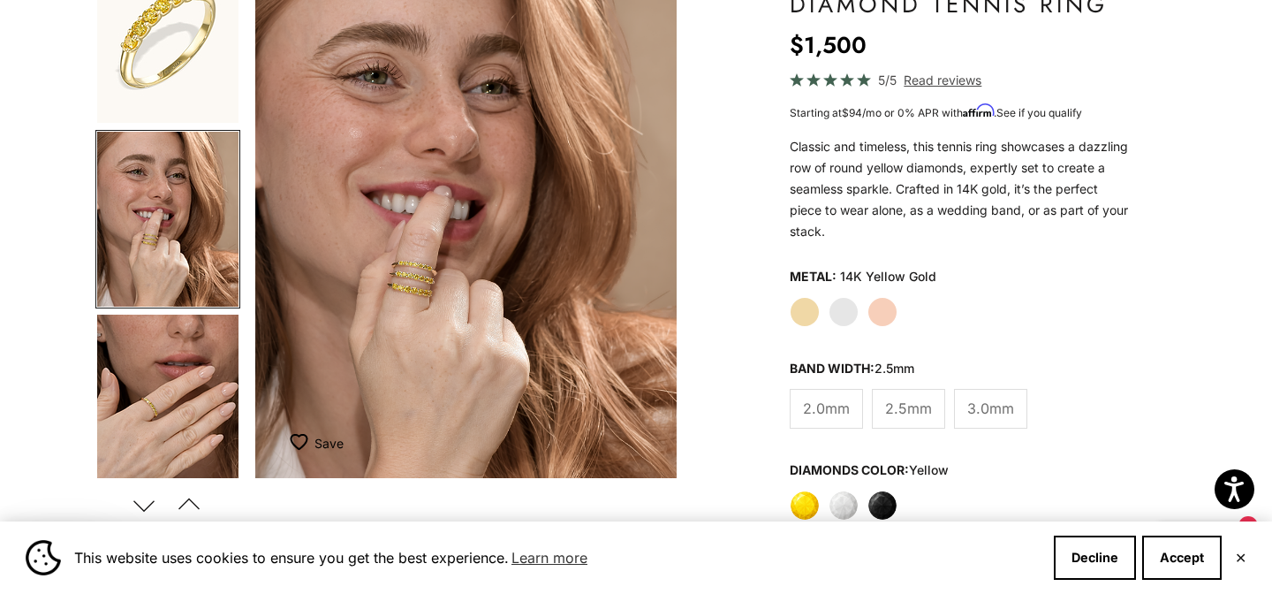
click at [421, 276] on img "Item 4 of 12" at bounding box center [466, 217] width 422 height 521
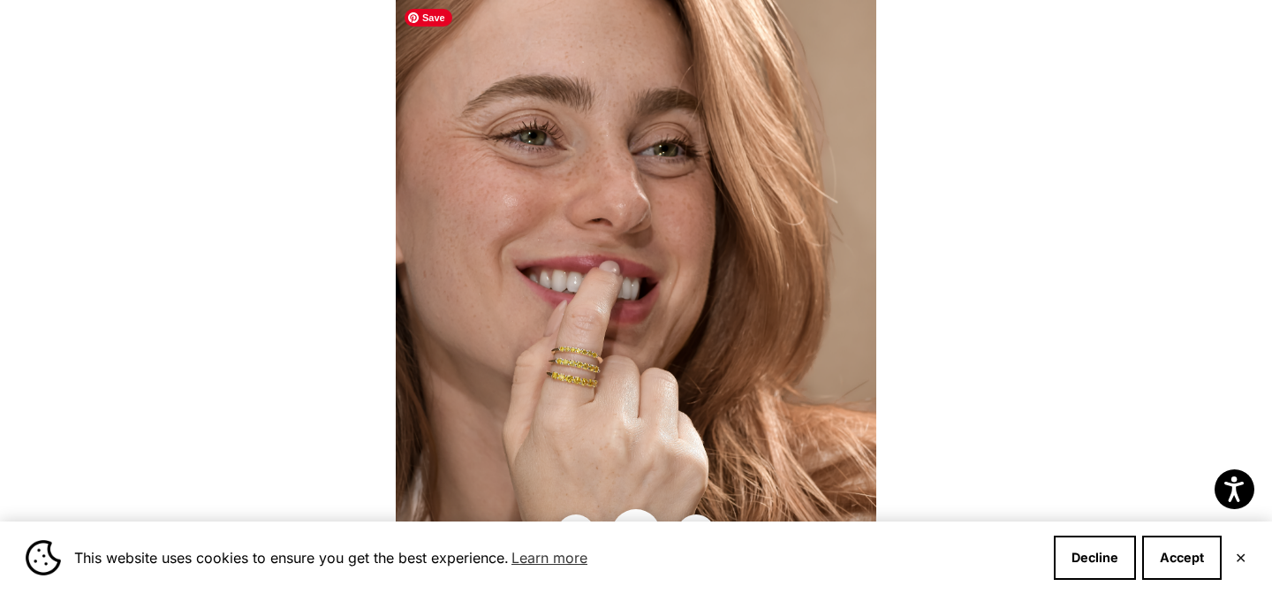
click at [569, 375] on img at bounding box center [636, 297] width 480 height 594
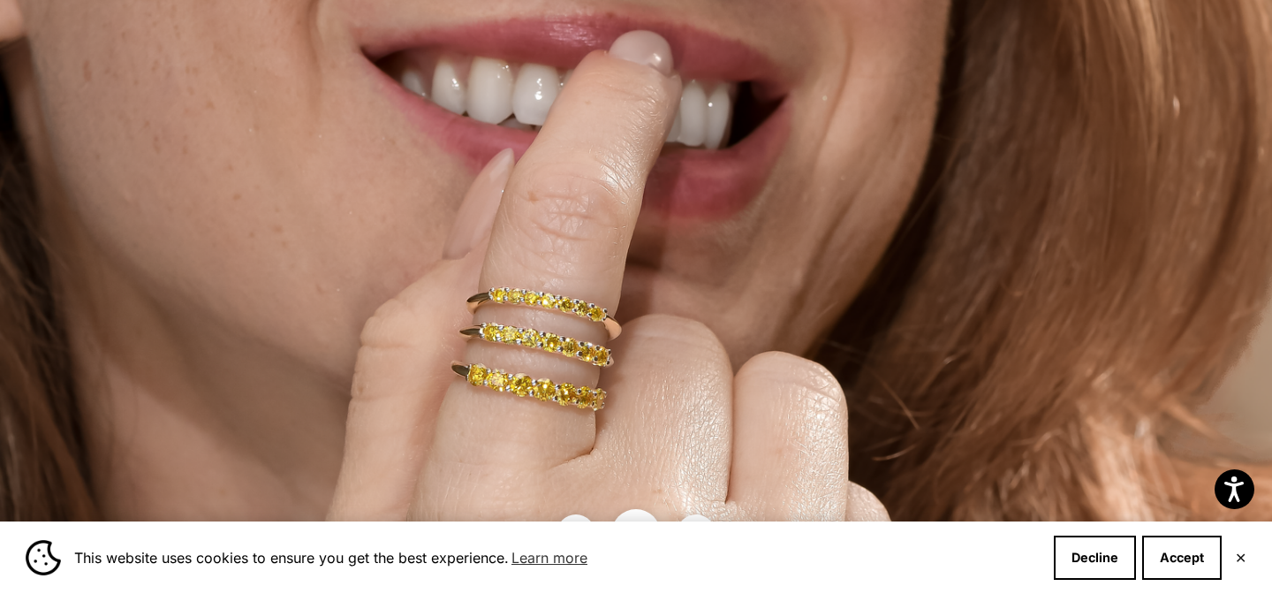
click at [158, 169] on img at bounding box center [720, 139] width 1441 height 1781
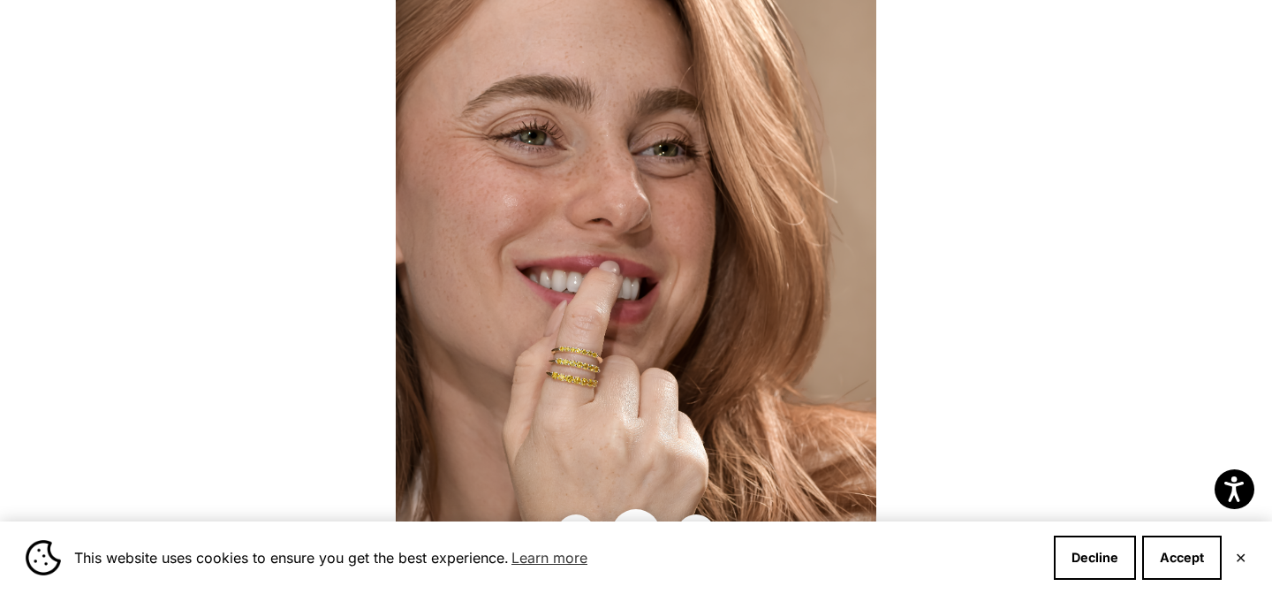
click at [163, 167] on div at bounding box center [636, 297] width 1272 height 594
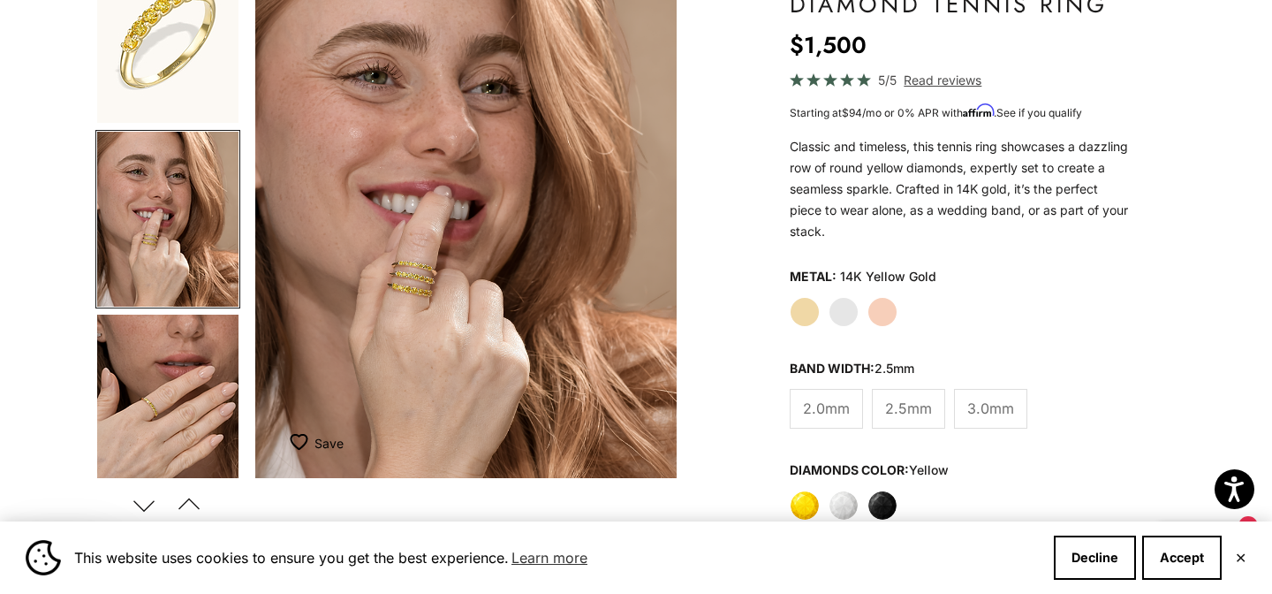
scroll to position [0, 0]
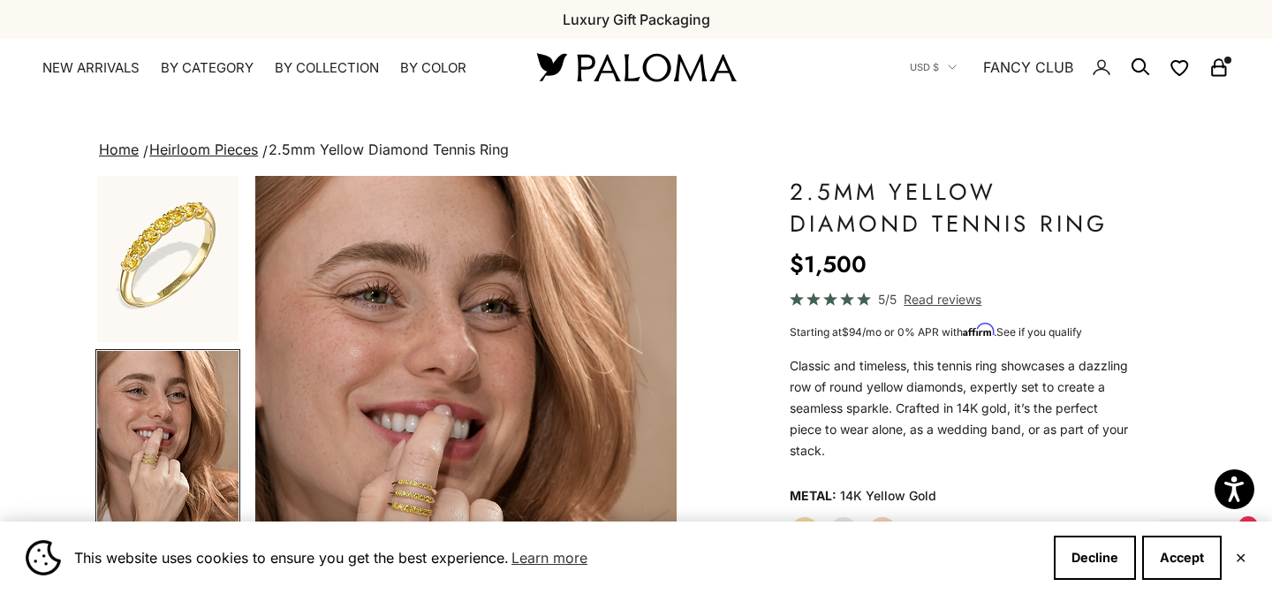
click at [1224, 70] on icon "Secondary navigation" at bounding box center [1218, 67] width 21 height 21
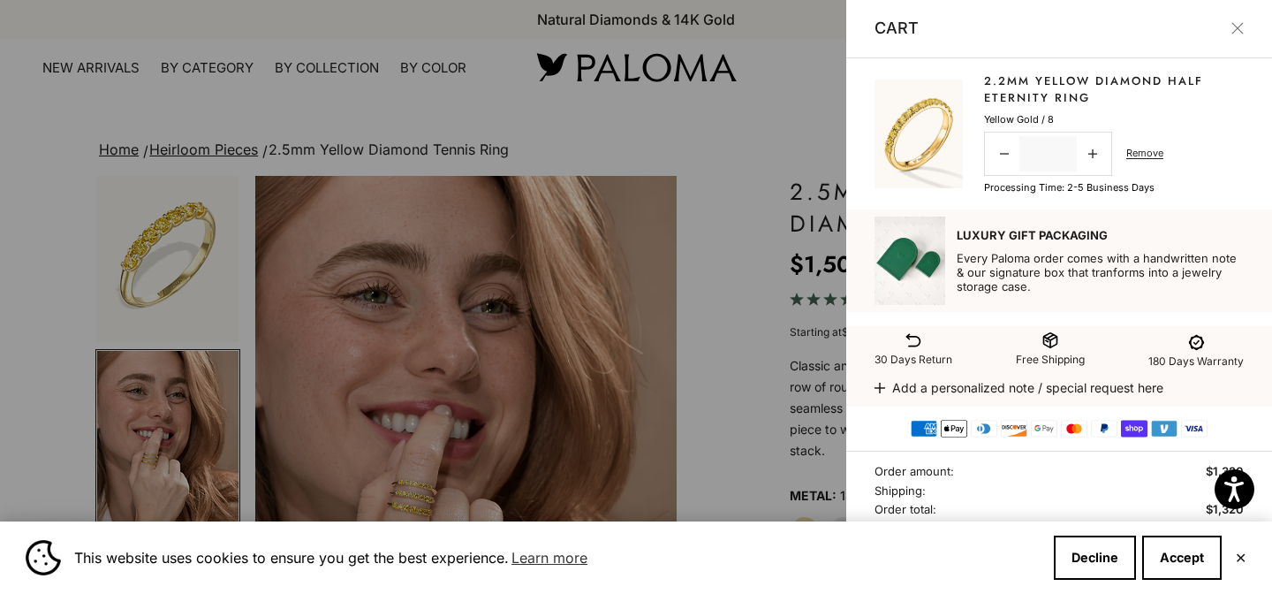
click at [1047, 88] on link "2.2mm Yellow Diamond Half Eternity Ring" at bounding box center [1114, 89] width 260 height 34
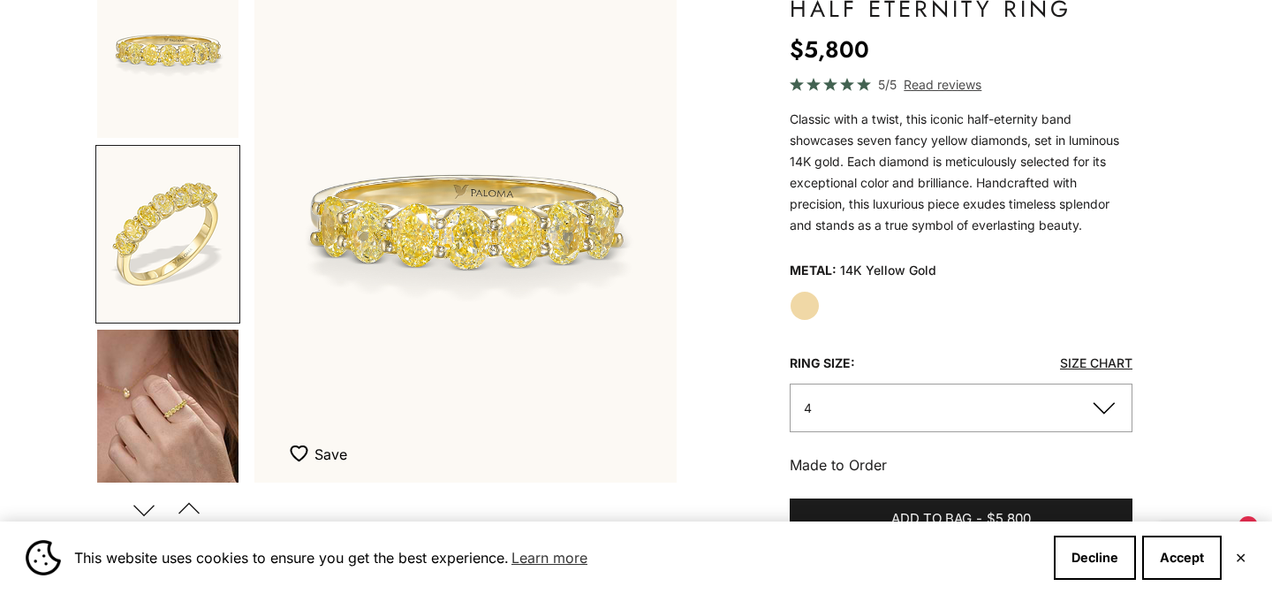
scroll to position [0, 443]
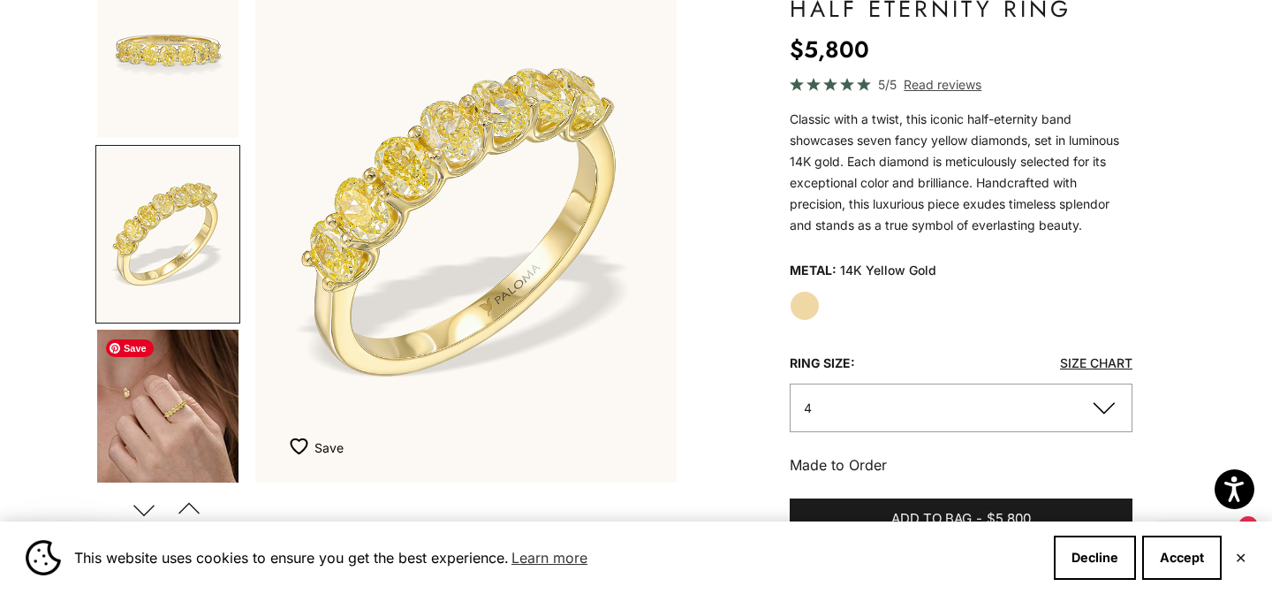
click at [182, 404] on img "Go to item 3" at bounding box center [167, 416] width 141 height 175
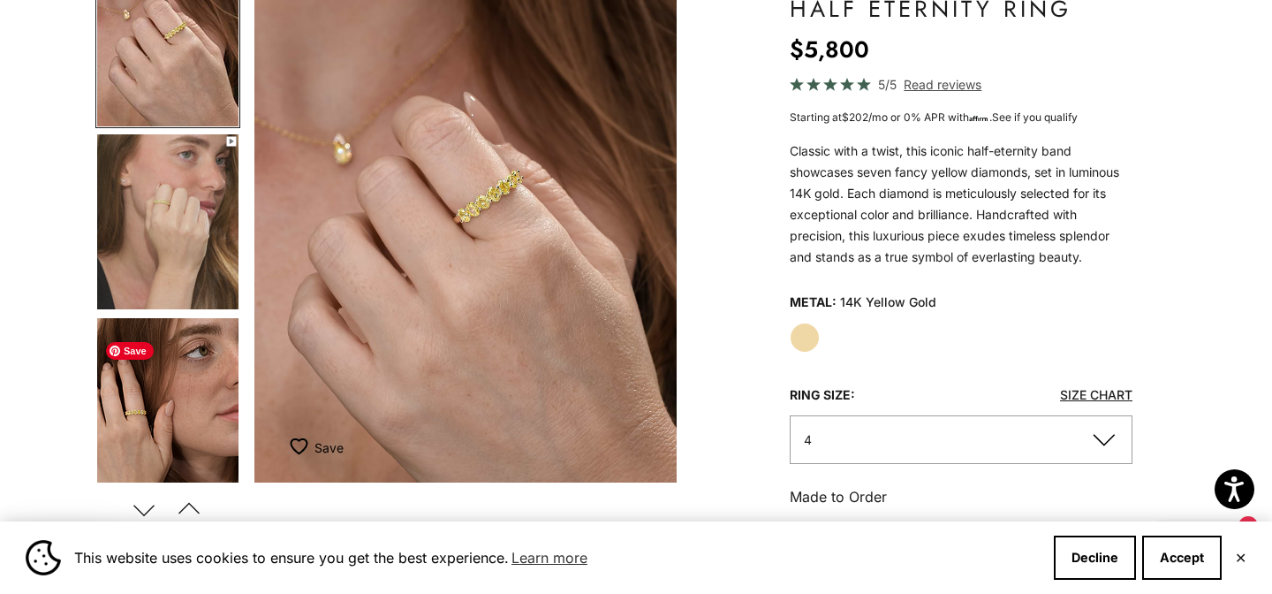
scroll to position [381, 0]
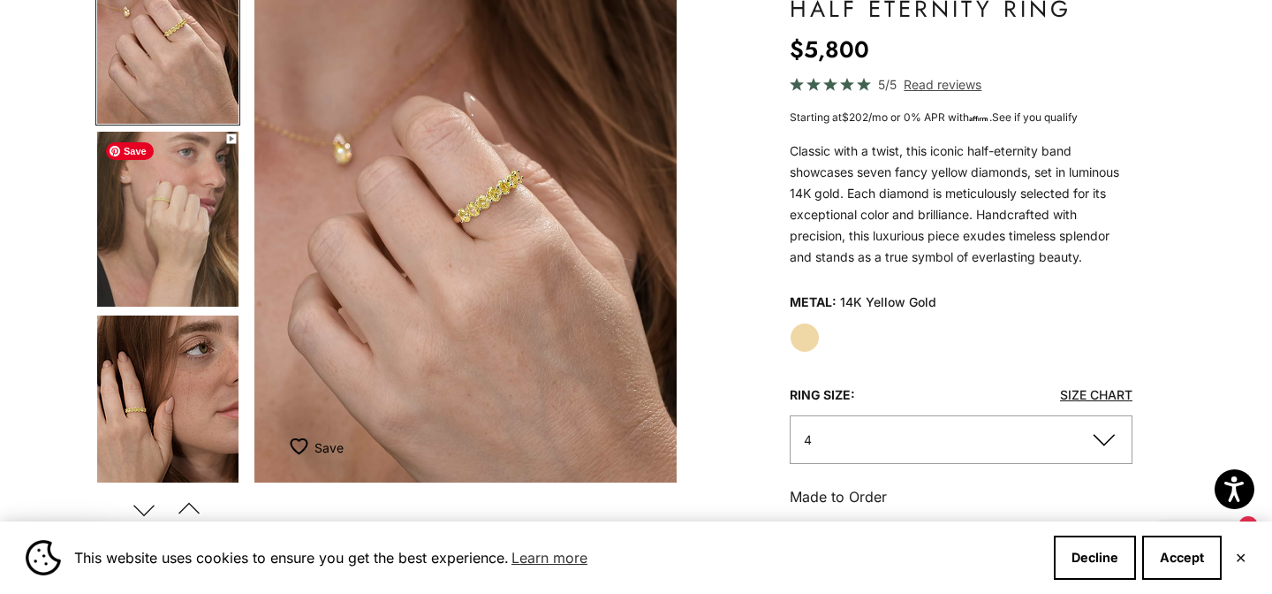
click at [170, 184] on img "Go to item 4" at bounding box center [167, 219] width 141 height 175
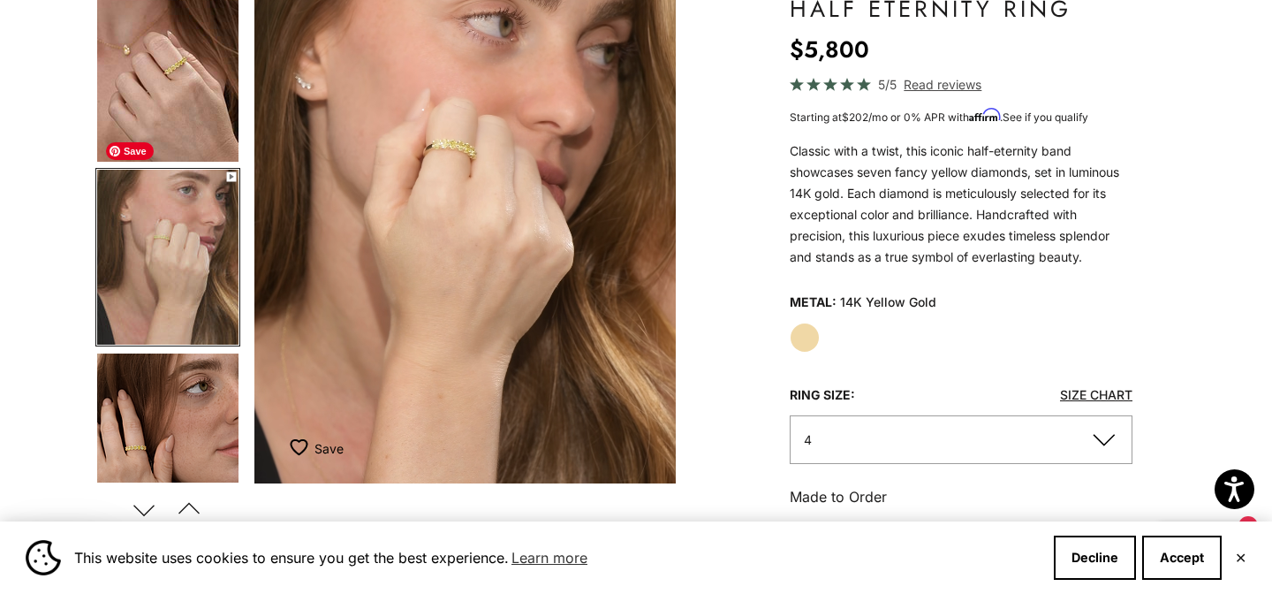
scroll to position [345, 0]
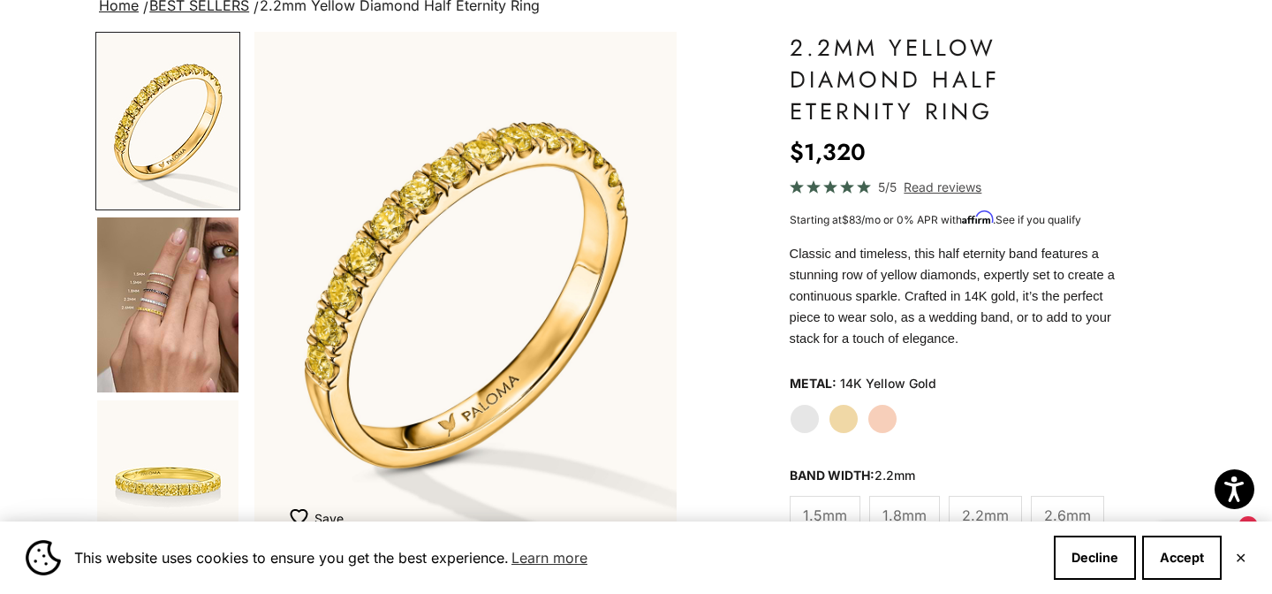
scroll to position [150, 0]
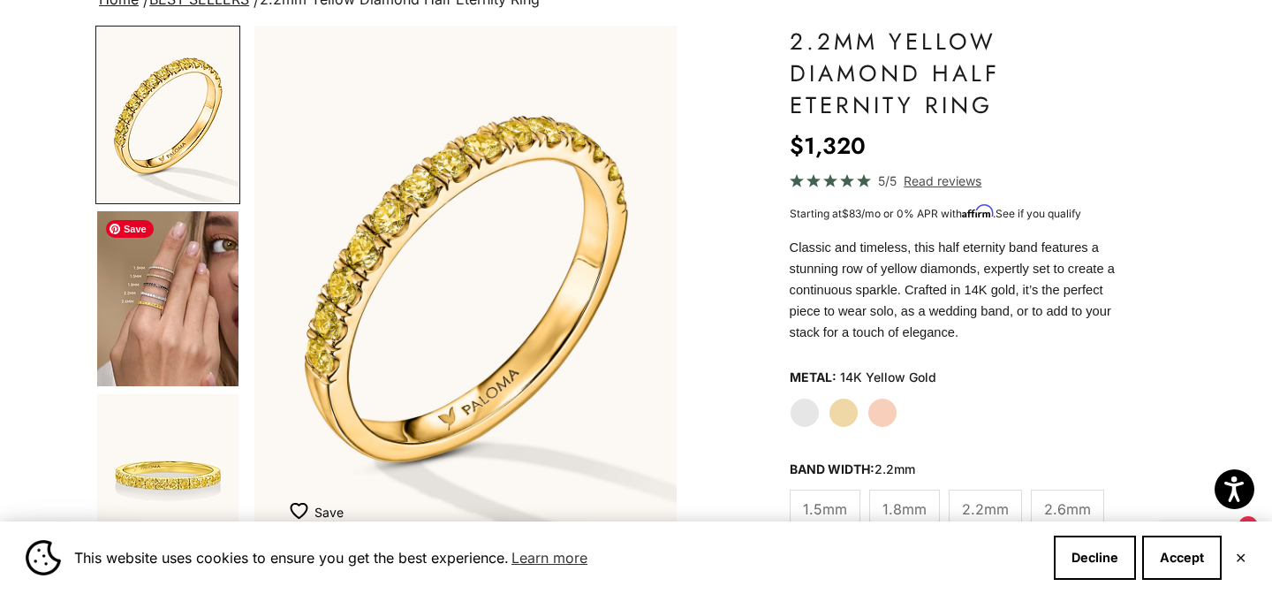
click at [178, 314] on img "Go to item 4" at bounding box center [167, 298] width 141 height 175
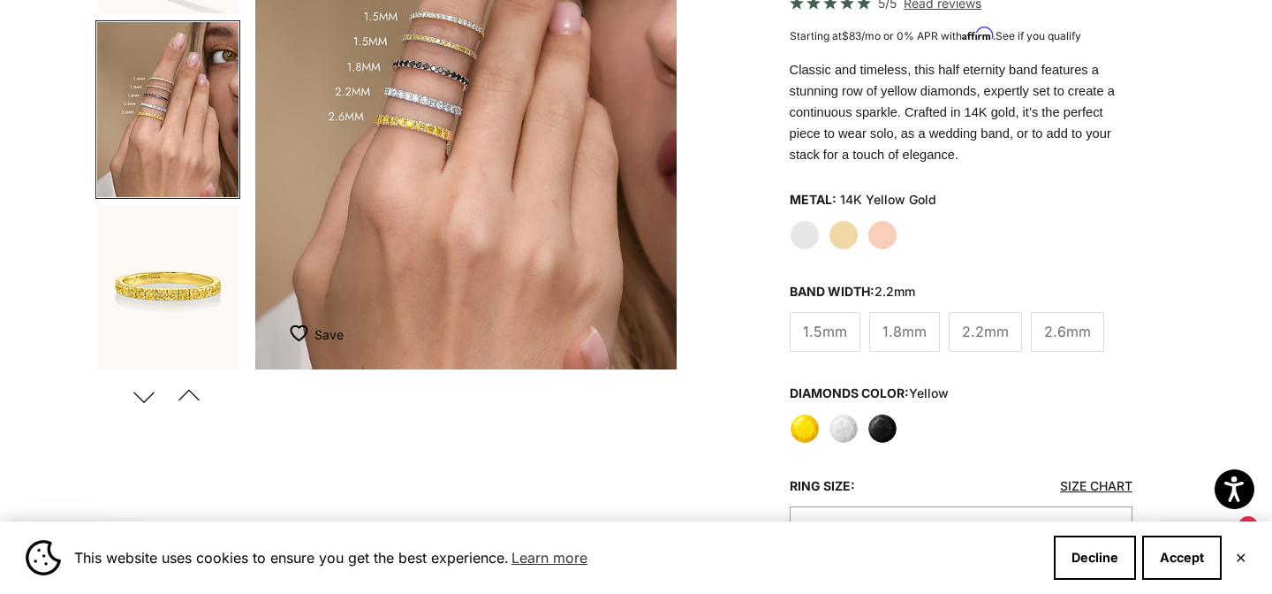
scroll to position [325, 0]
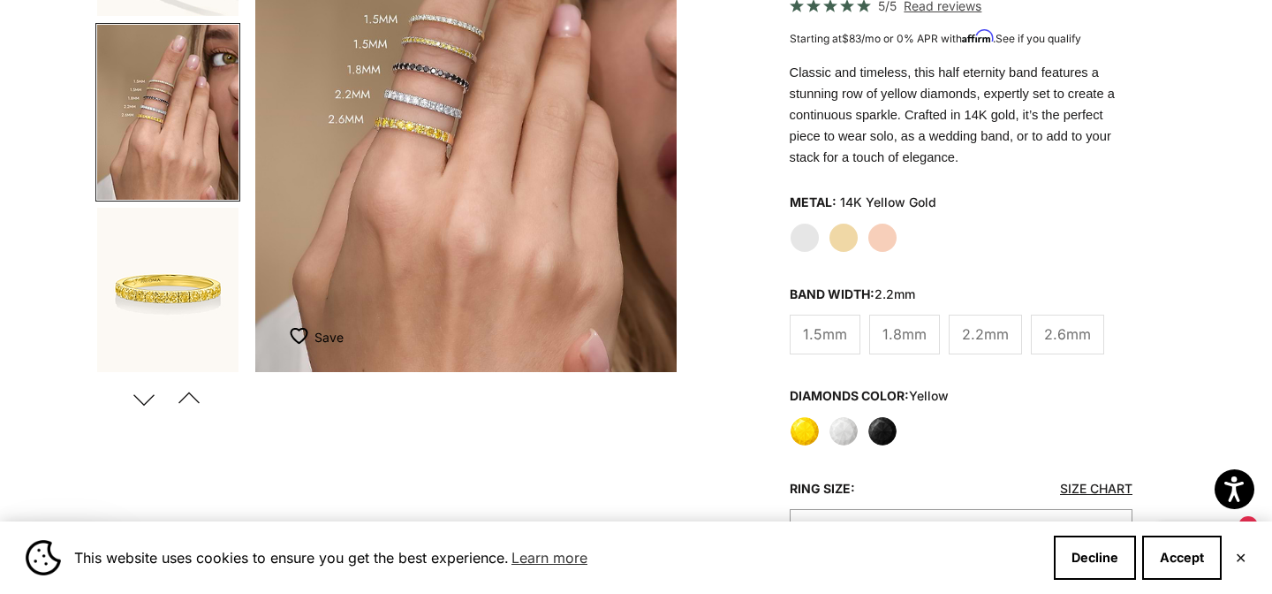
click at [902, 335] on span "1.8mm" at bounding box center [904, 333] width 44 height 23
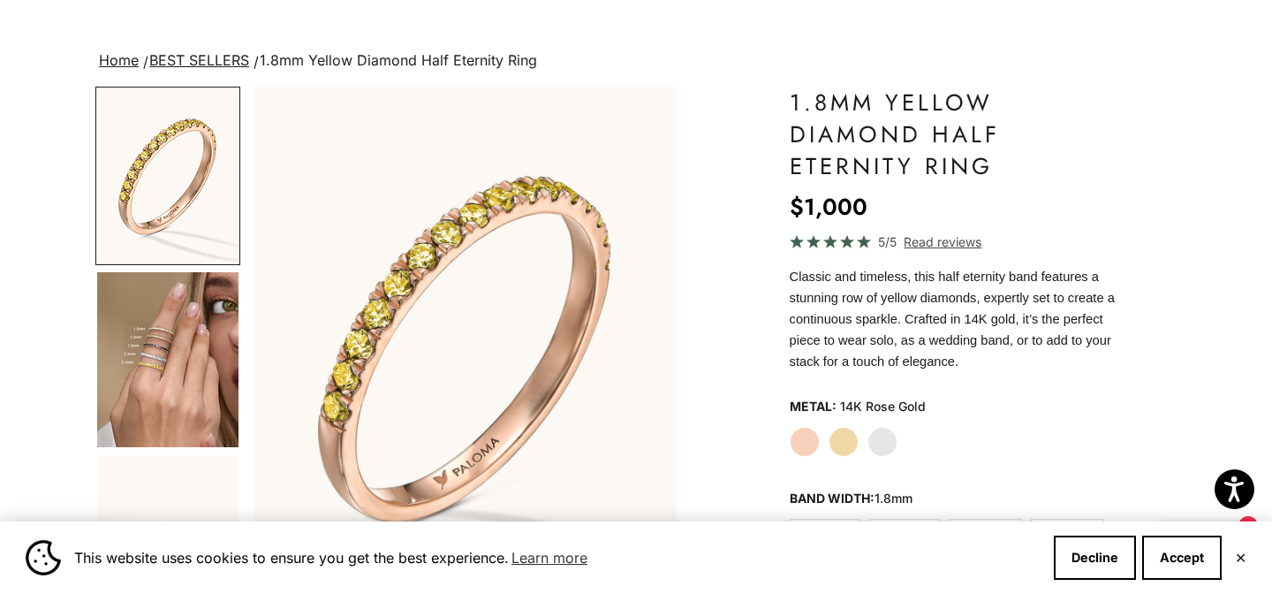
scroll to position [281, 0]
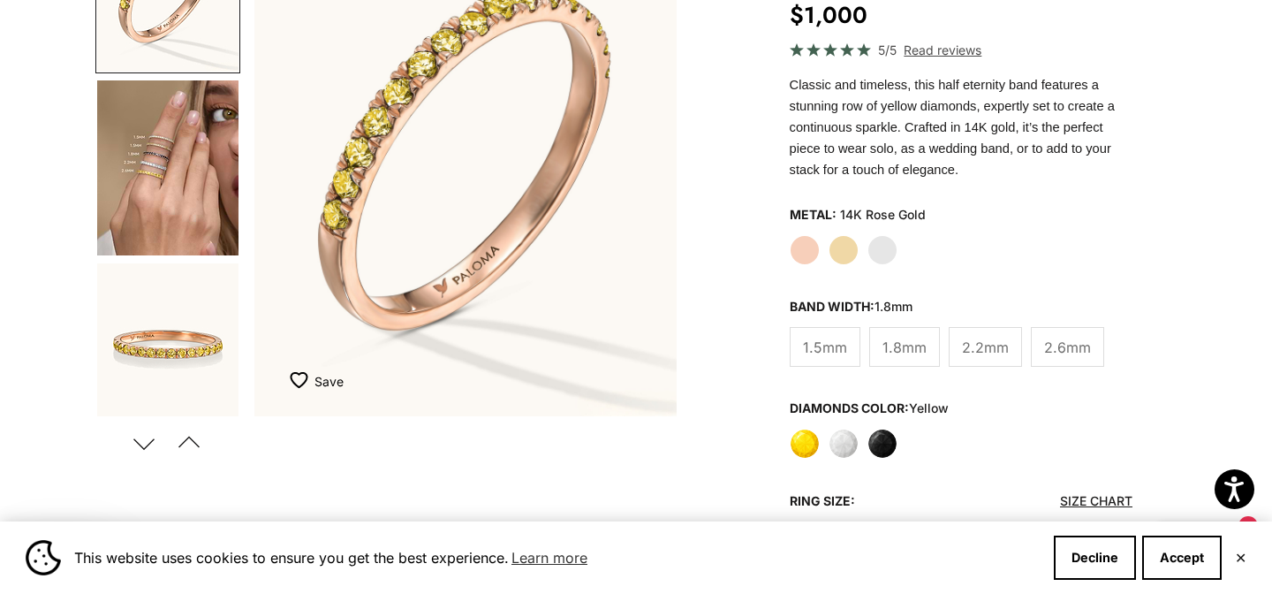
click at [841, 247] on label "Yellow Gold" at bounding box center [843, 250] width 30 height 30
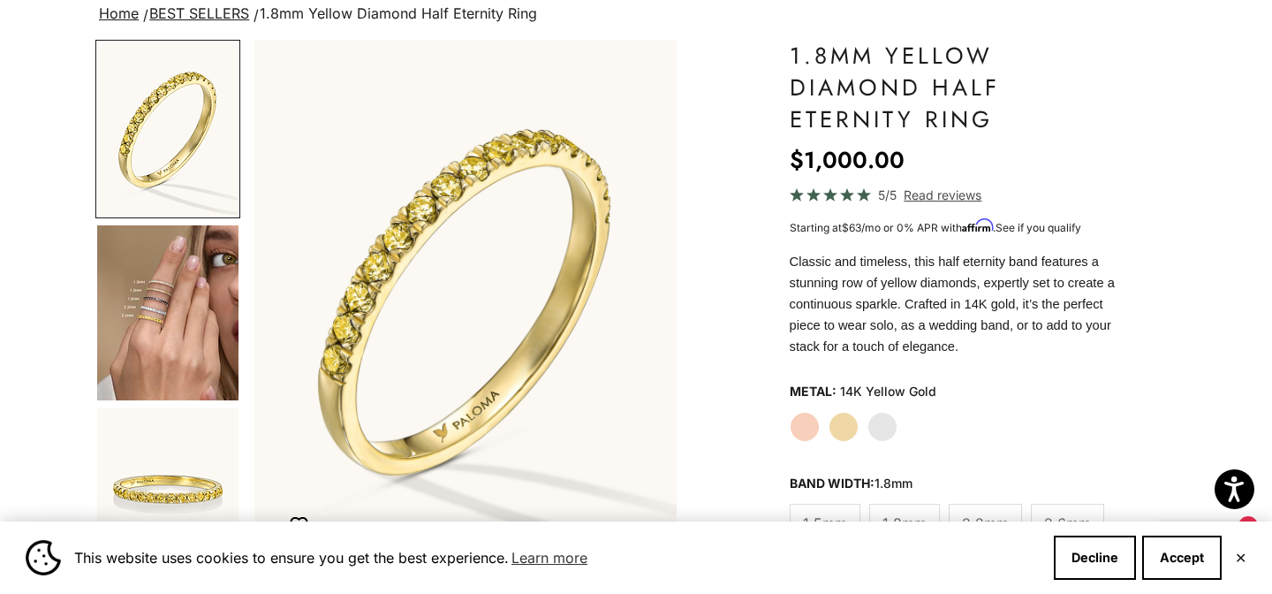
scroll to position [135, 0]
